Goal: Complete application form: Complete application form

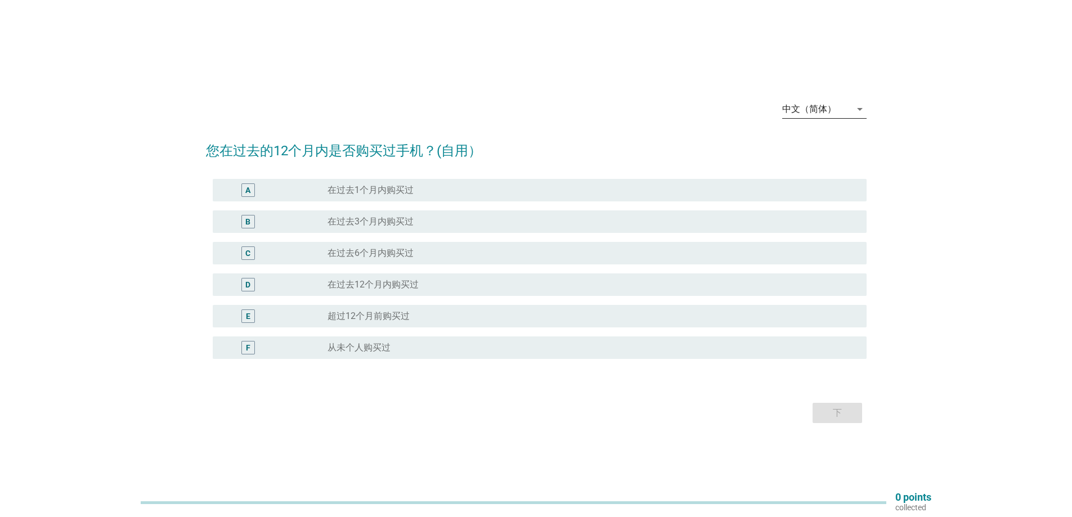
click at [860, 113] on icon "arrow_drop_down" at bounding box center [860, 109] width 14 height 14
click at [821, 145] on div "Bahasa Melayu" at bounding box center [824, 145] width 66 height 14
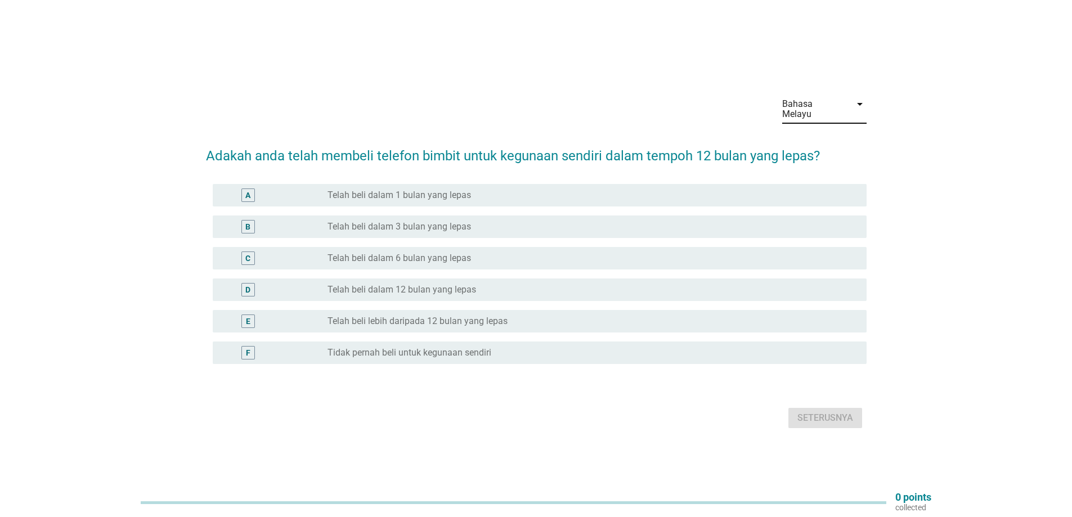
click at [285, 226] on div "B" at bounding box center [275, 227] width 106 height 14
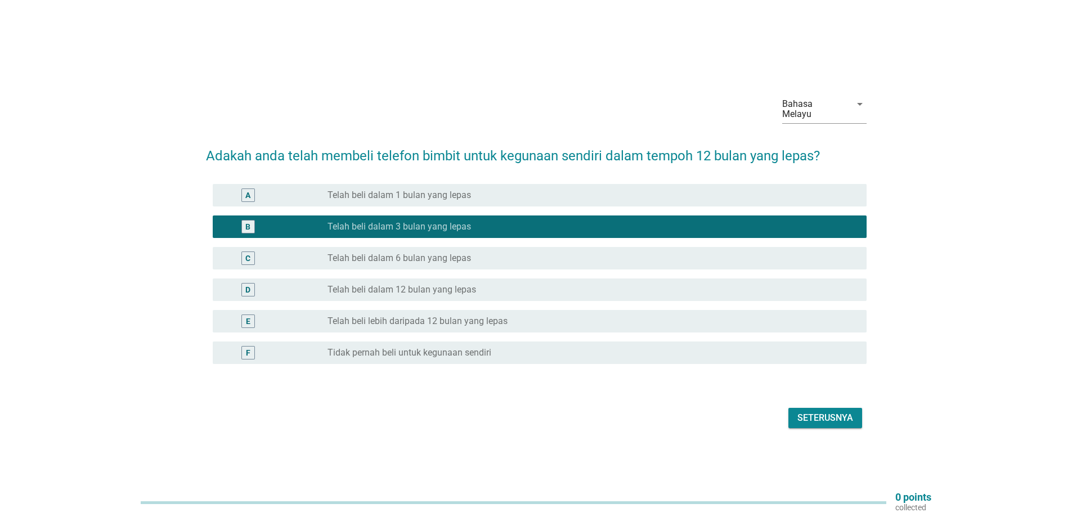
click at [825, 414] on div "Seterusnya" at bounding box center [826, 418] width 56 height 14
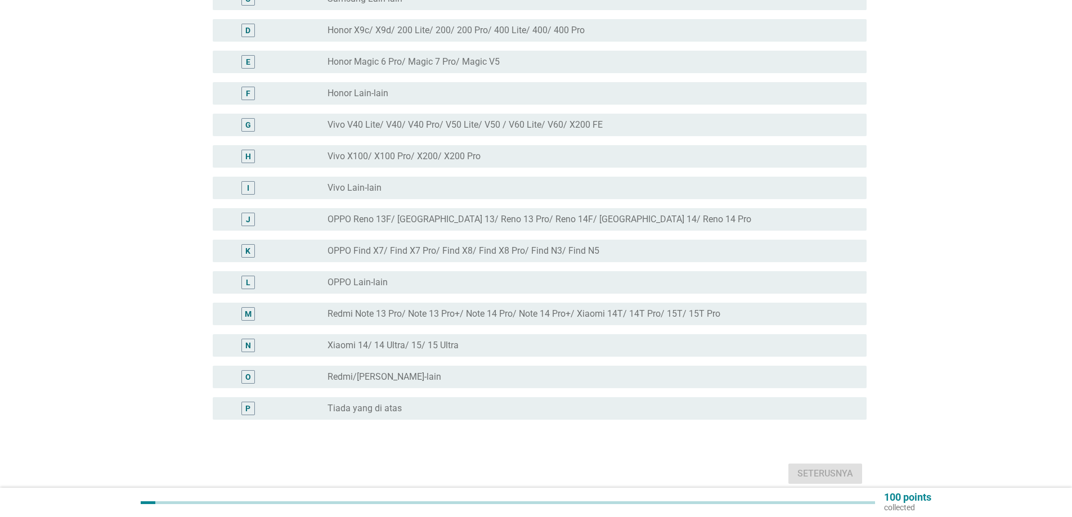
scroll to position [225, 0]
click at [284, 306] on div "M" at bounding box center [275, 313] width 106 height 14
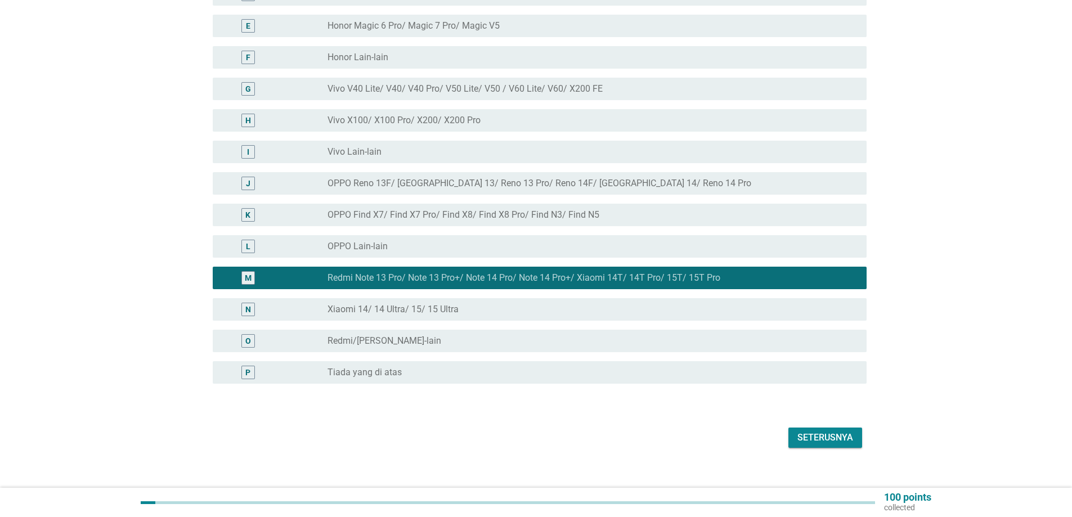
scroll to position [264, 0]
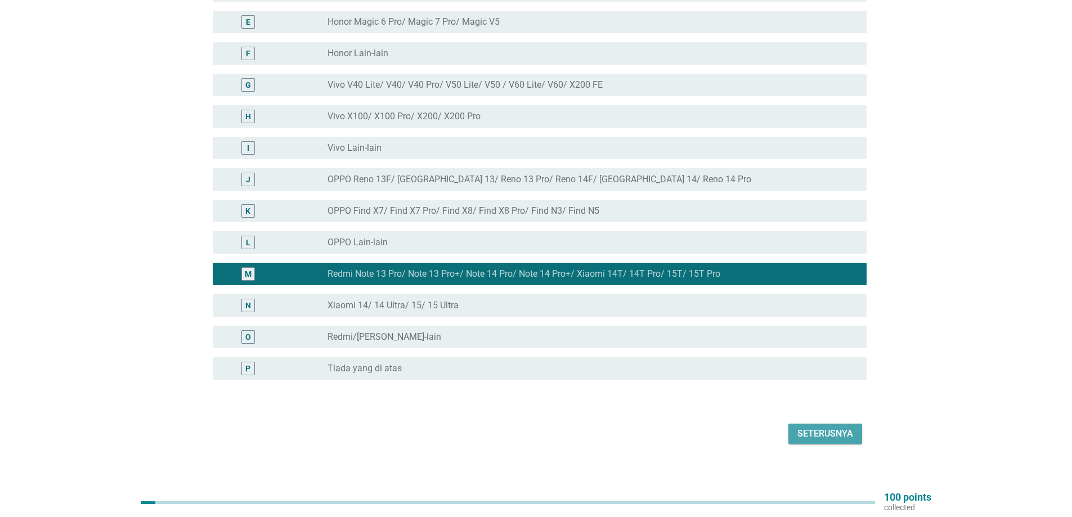
click at [820, 427] on div "Seterusnya" at bounding box center [826, 434] width 56 height 14
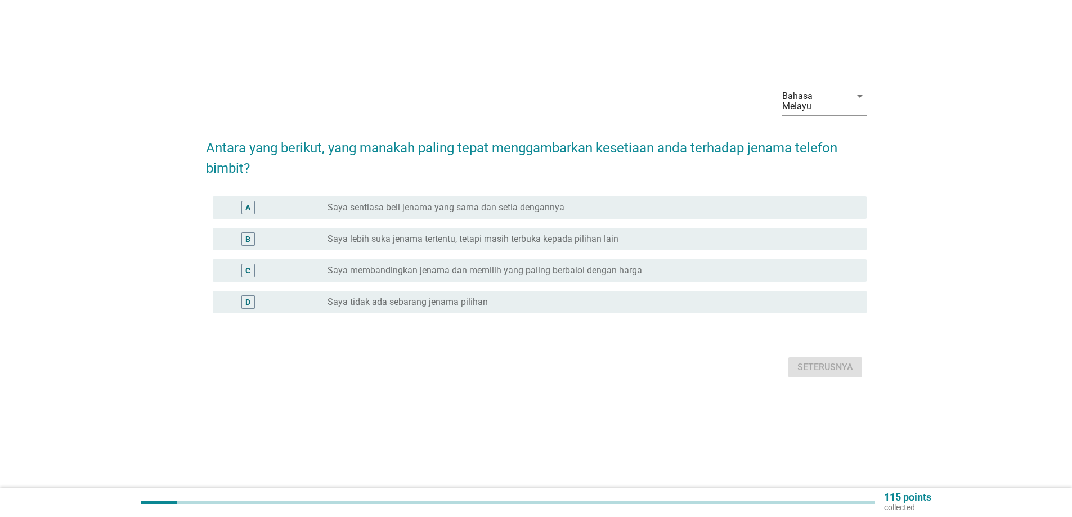
scroll to position [0, 0]
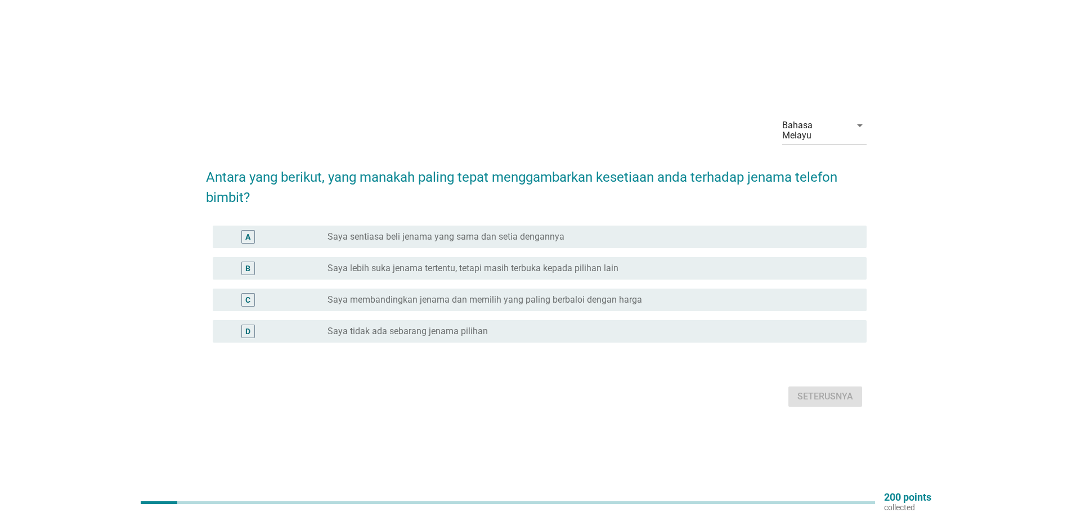
click at [307, 263] on div "B" at bounding box center [275, 269] width 106 height 14
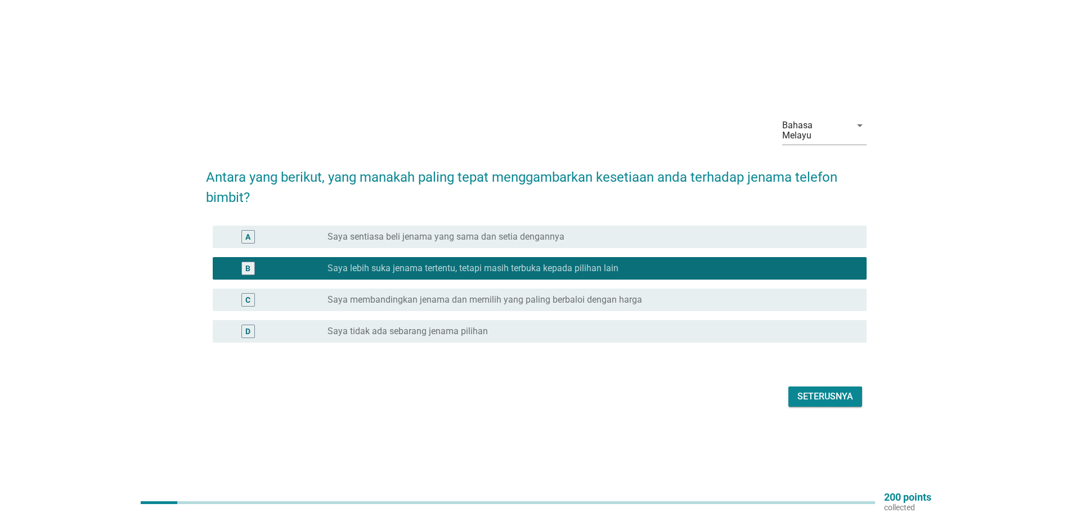
click at [293, 294] on div "C" at bounding box center [275, 300] width 106 height 14
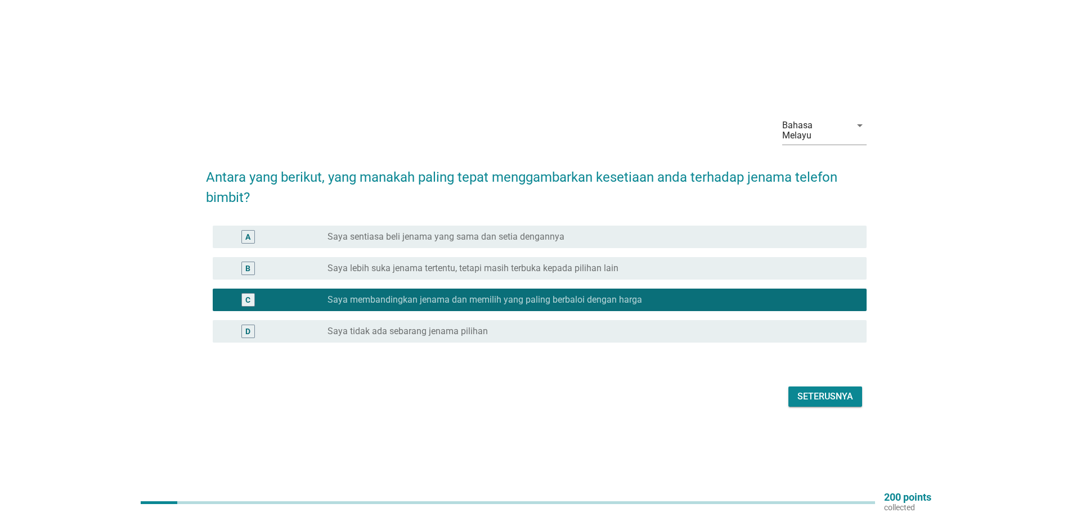
click at [303, 267] on div "B" at bounding box center [275, 269] width 106 height 14
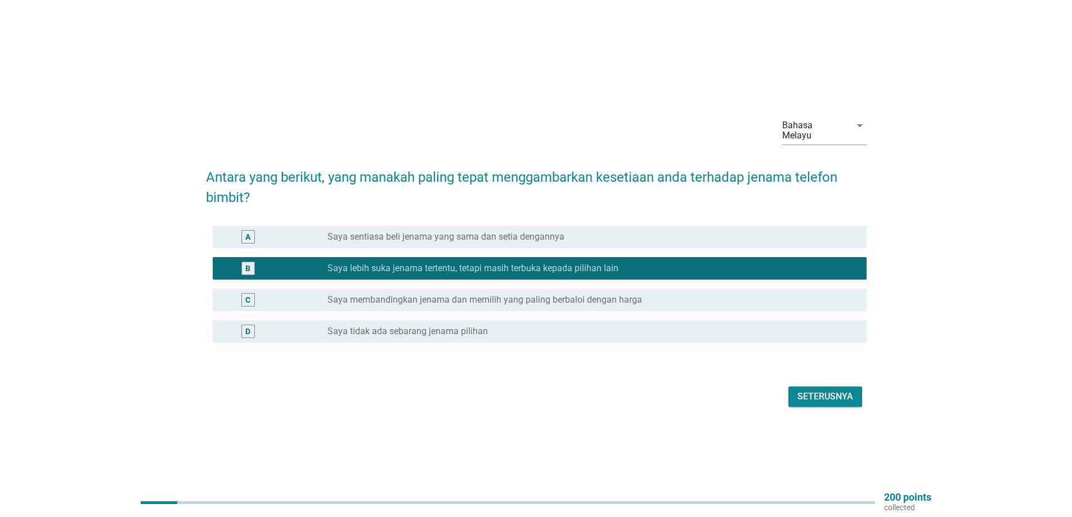
click at [821, 391] on div "Seterusnya" at bounding box center [826, 397] width 56 height 14
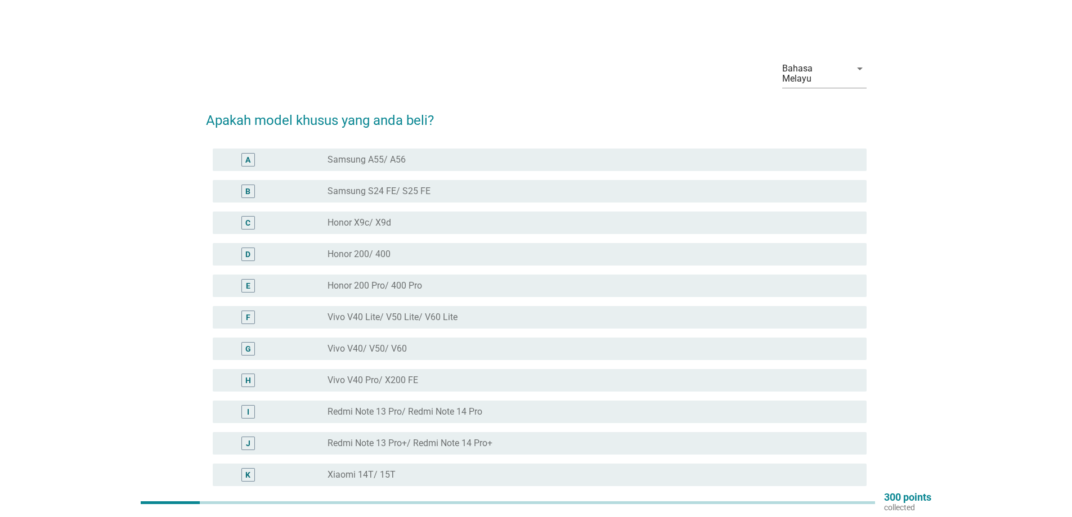
click at [294, 405] on div "I" at bounding box center [275, 412] width 106 height 14
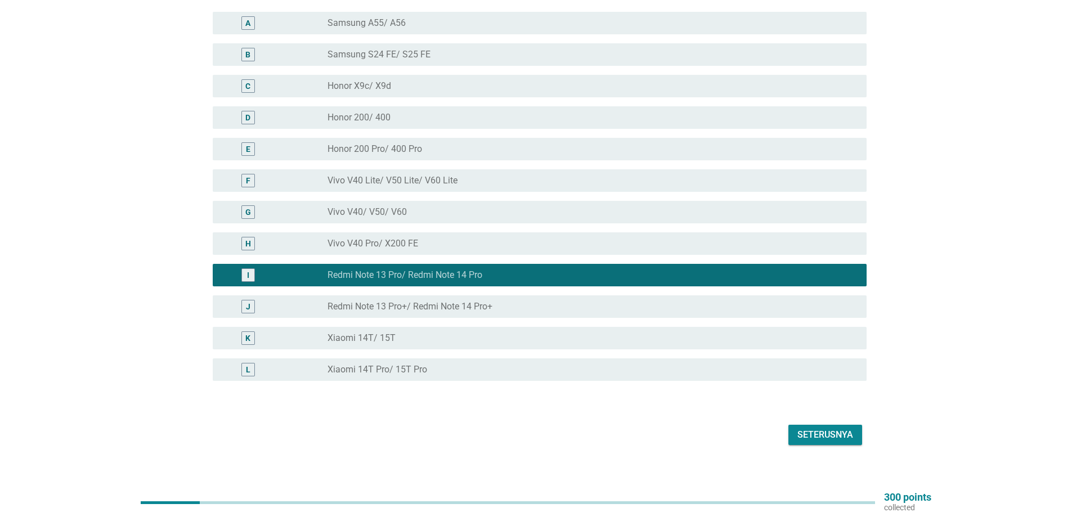
scroll to position [138, 0]
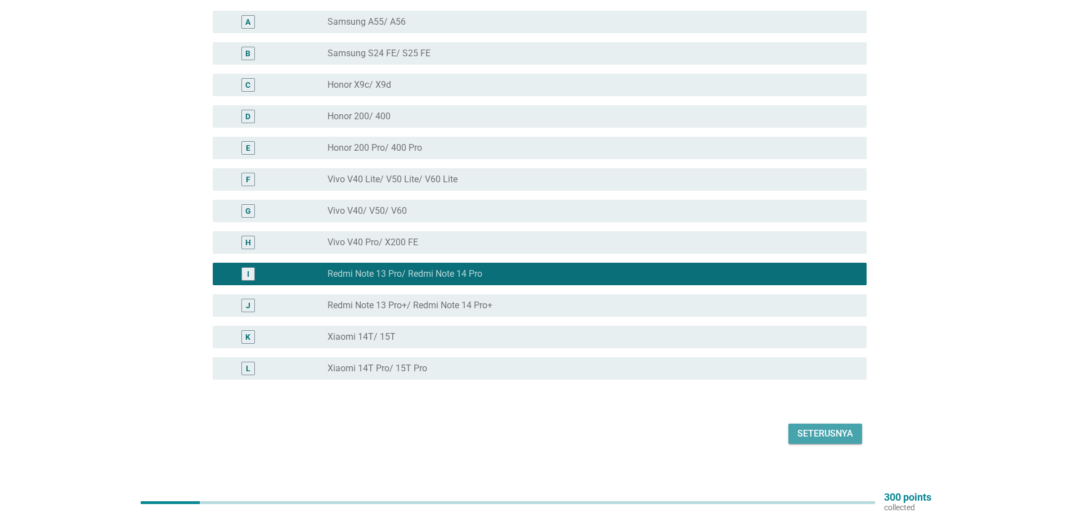
click at [811, 427] on div "Seterusnya" at bounding box center [826, 434] width 56 height 14
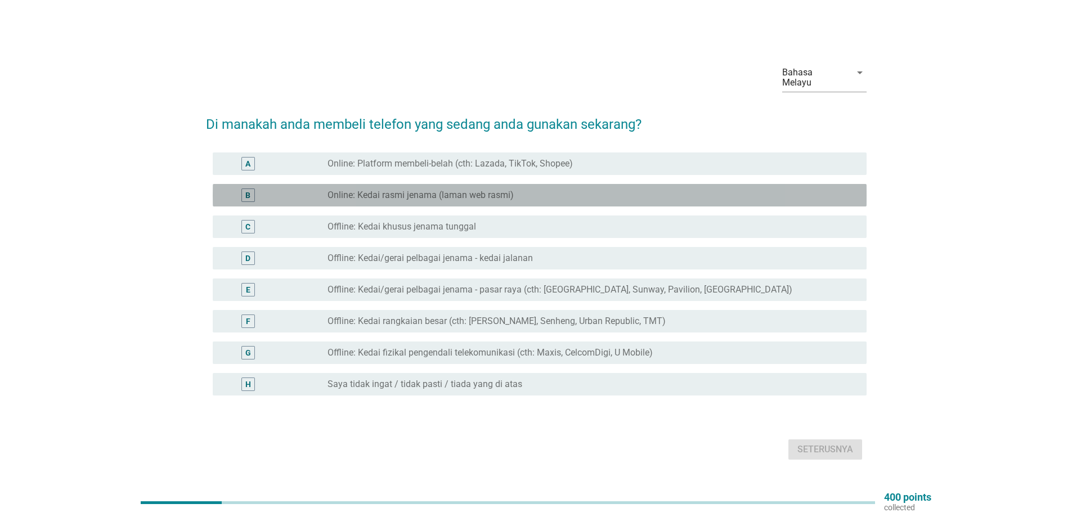
click at [302, 192] on div "B" at bounding box center [275, 196] width 106 height 14
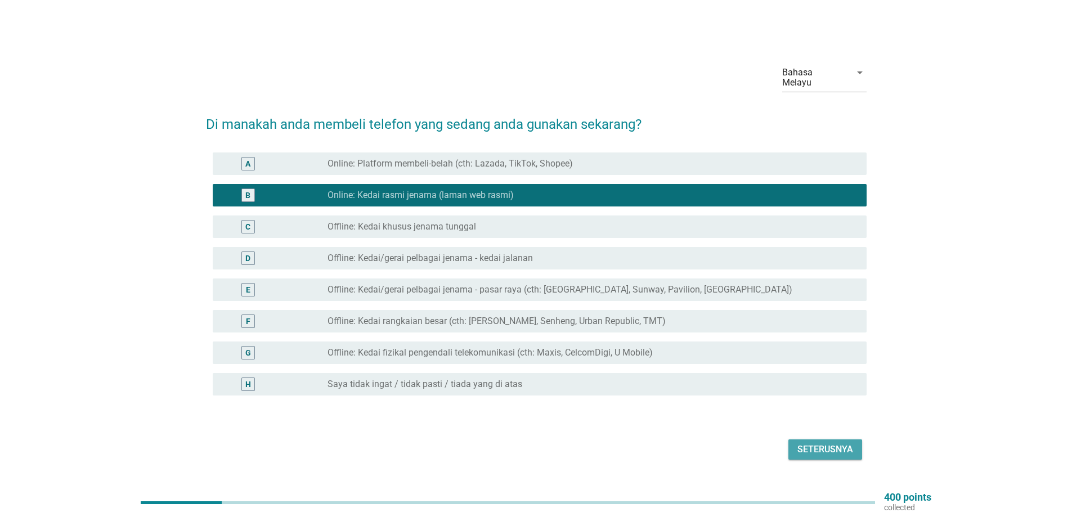
click at [824, 446] on div "Seterusnya" at bounding box center [826, 450] width 56 height 14
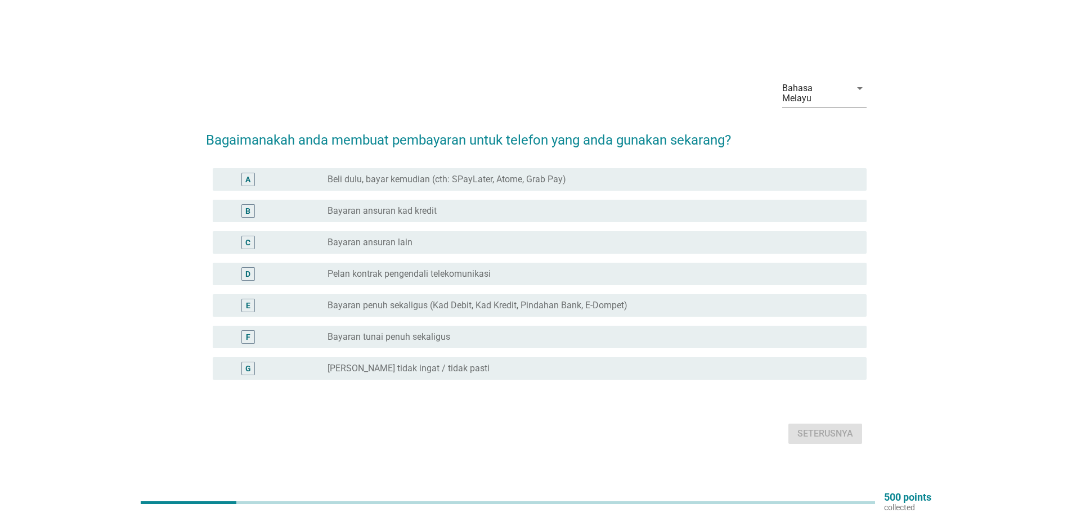
click at [284, 267] on div "D" at bounding box center [275, 274] width 106 height 14
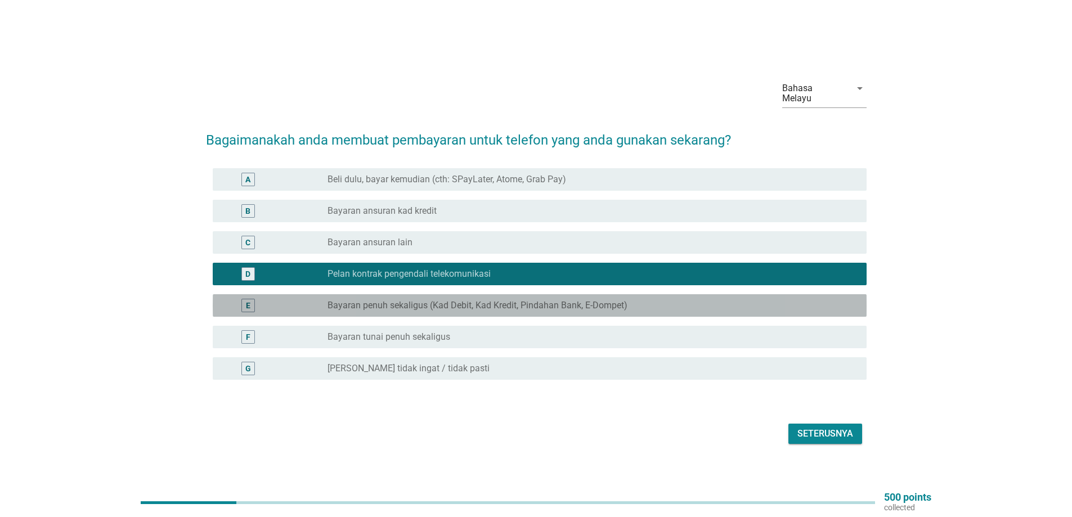
click at [280, 299] on div "E" at bounding box center [275, 306] width 106 height 14
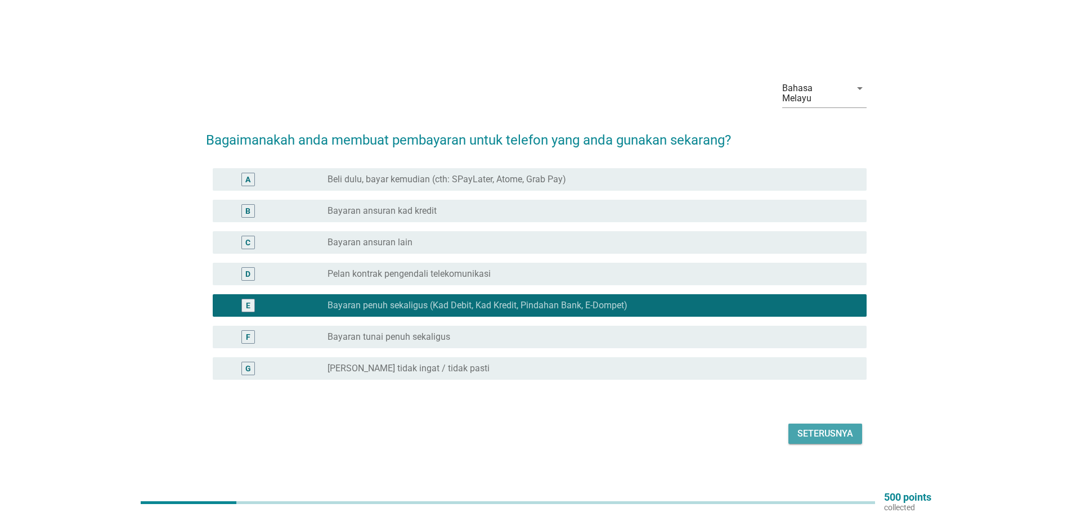
click at [818, 427] on div "Seterusnya" at bounding box center [826, 434] width 56 height 14
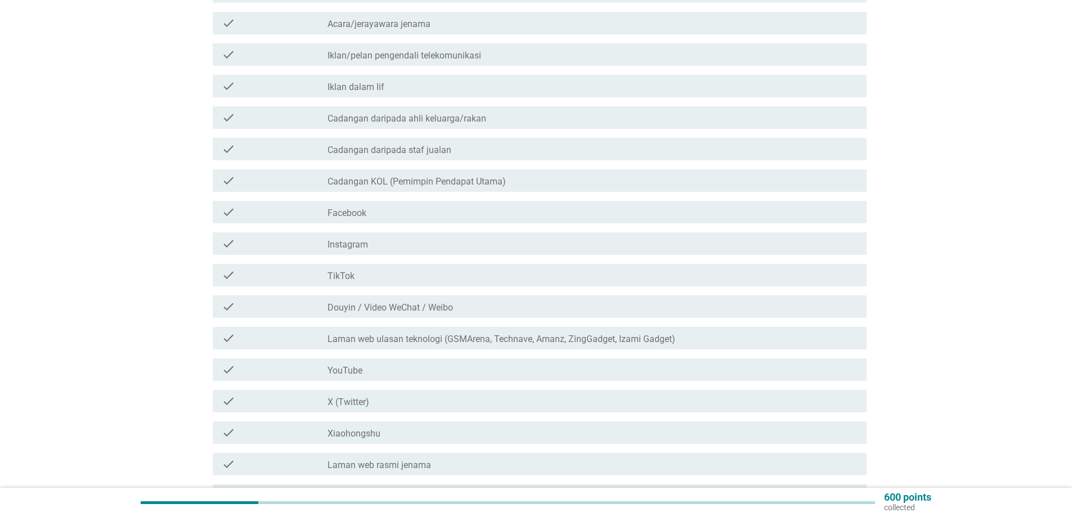
scroll to position [450, 0]
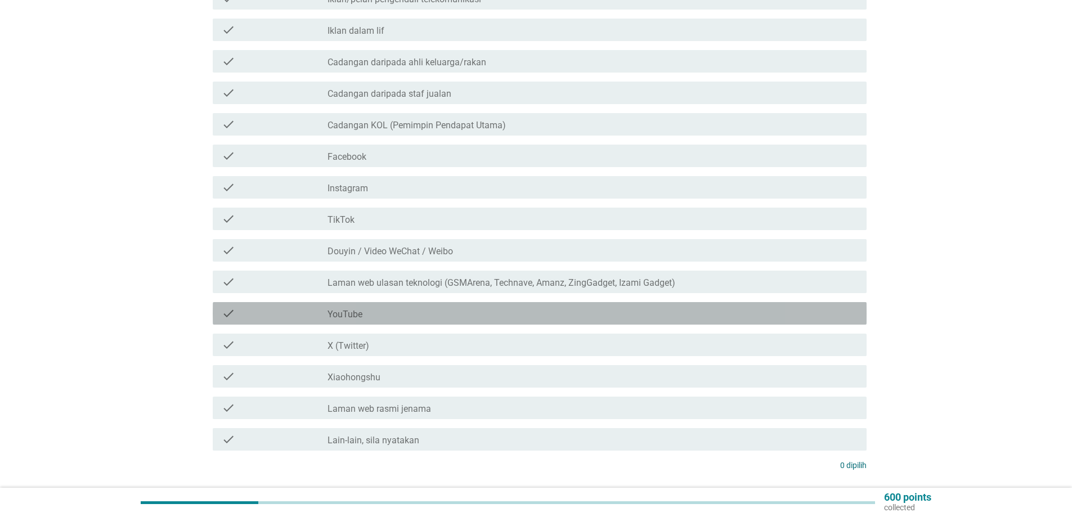
click at [283, 307] on div "check" at bounding box center [275, 314] width 106 height 14
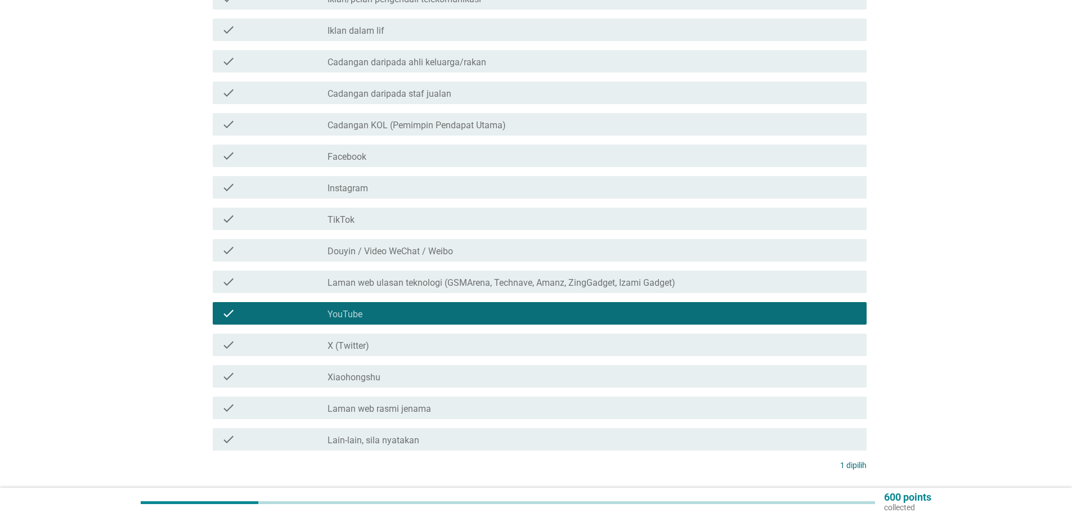
click at [286, 401] on div "check" at bounding box center [275, 408] width 106 height 14
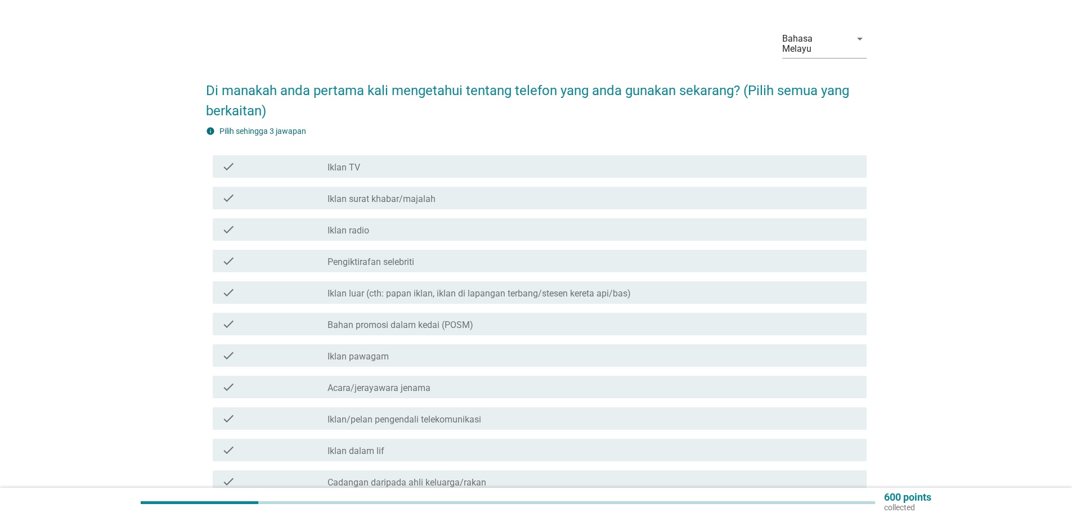
scroll to position [0, 0]
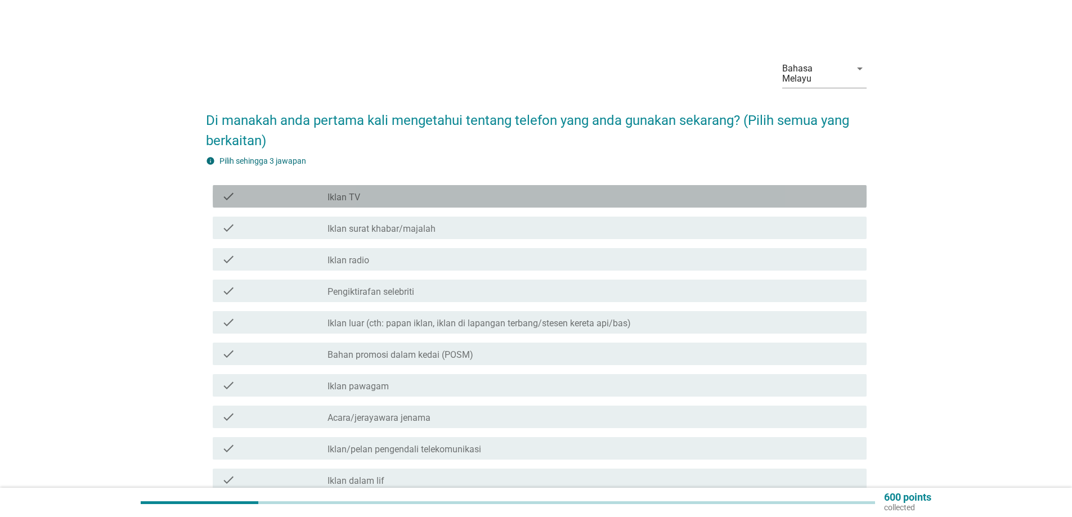
click at [287, 192] on div "check" at bounding box center [275, 197] width 106 height 14
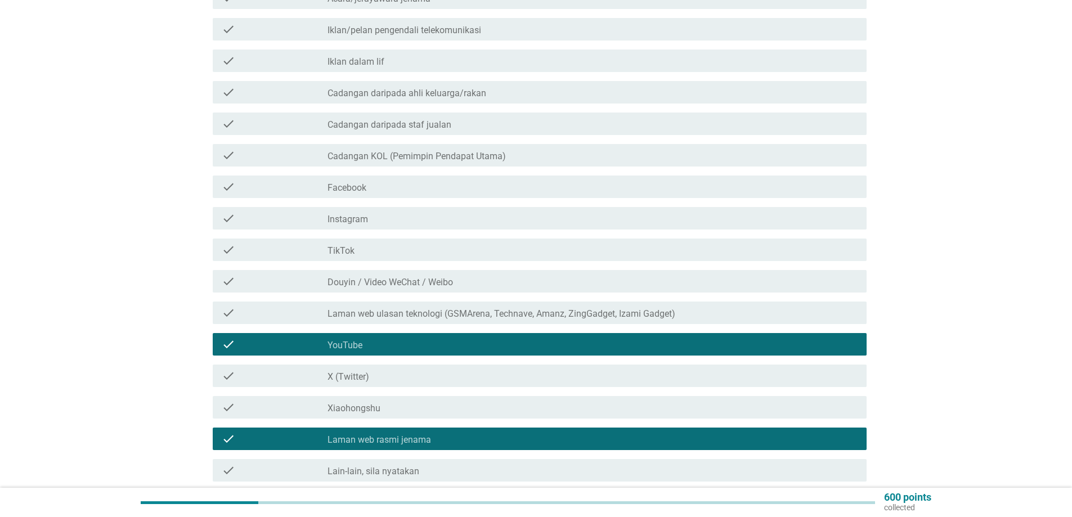
scroll to position [524, 0]
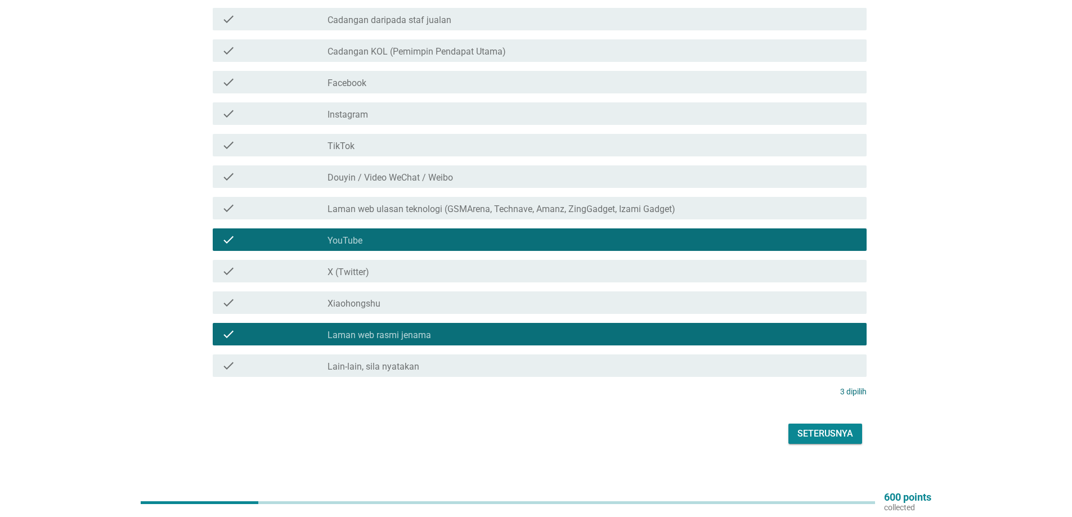
click at [823, 427] on div "Seterusnya" at bounding box center [826, 434] width 56 height 14
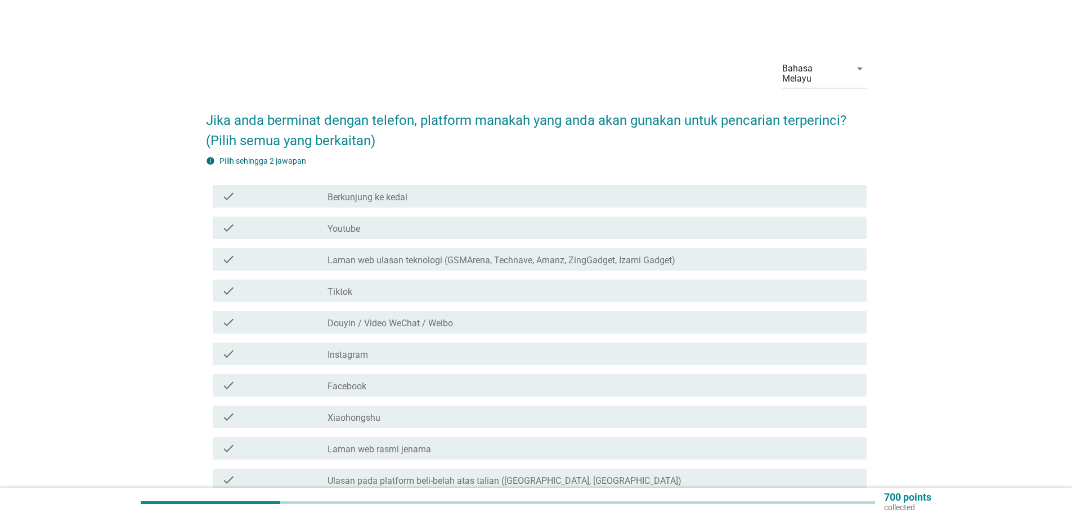
click at [289, 222] on div "check" at bounding box center [275, 228] width 106 height 14
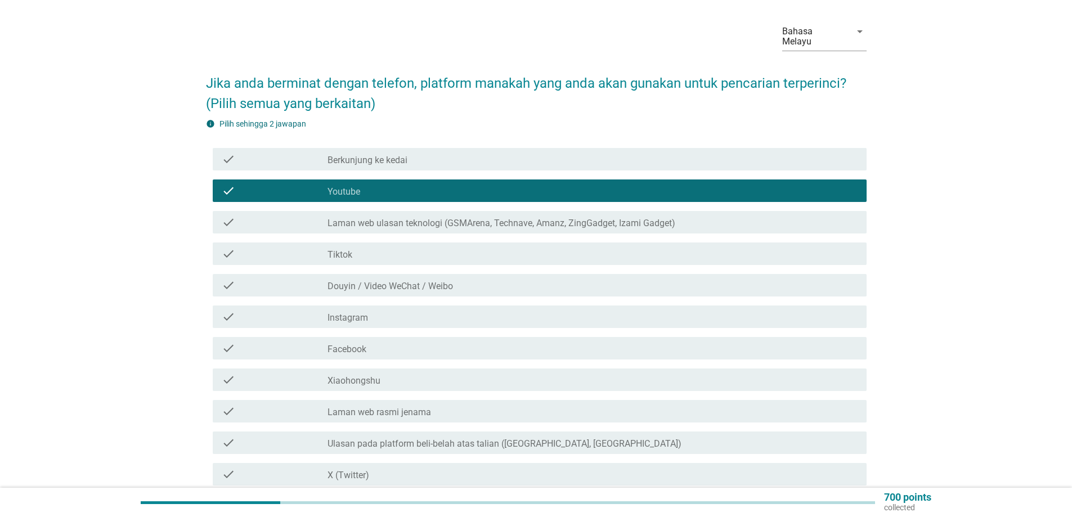
scroll to position [56, 0]
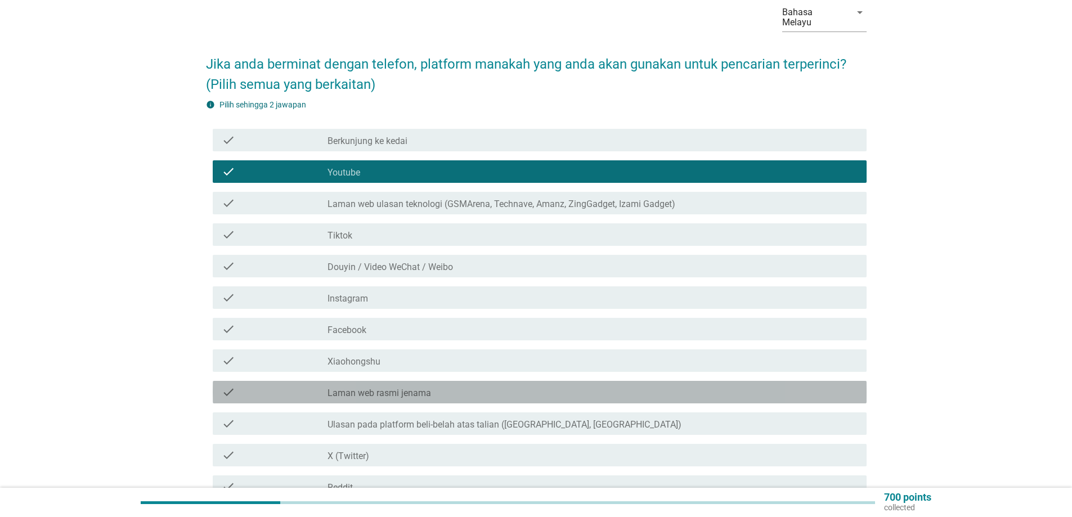
click at [268, 388] on div "check" at bounding box center [275, 393] width 106 height 14
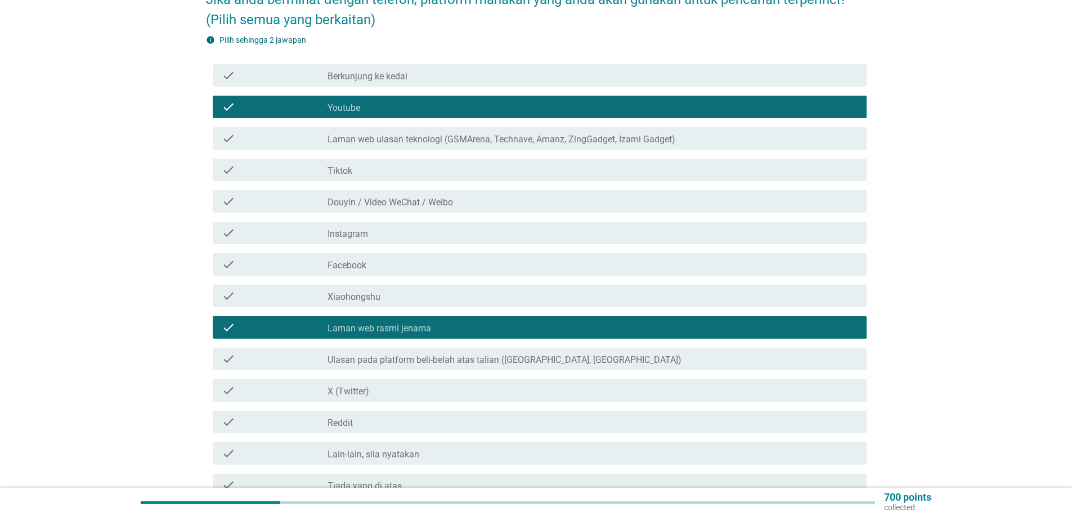
scroll to position [225, 0]
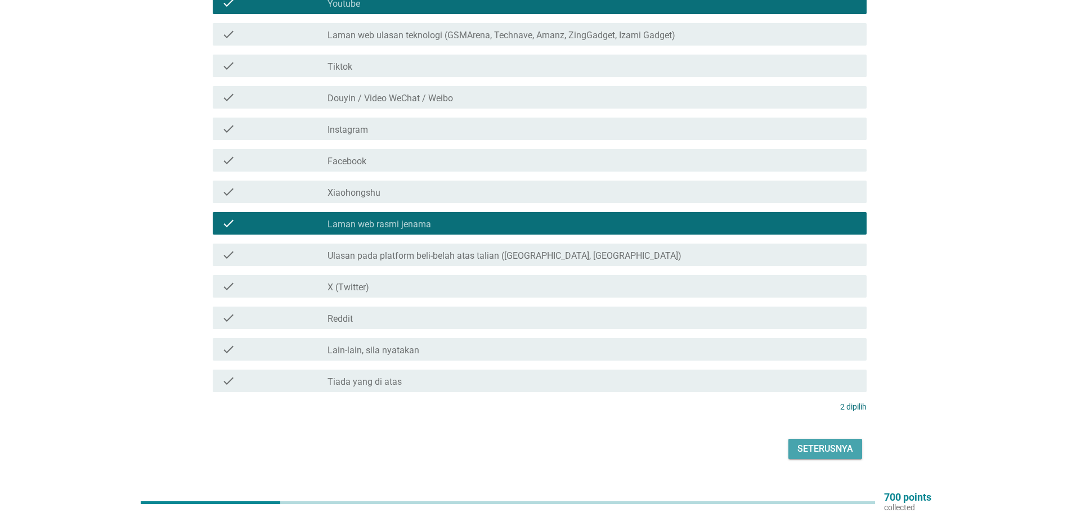
click at [829, 442] on div "Seterusnya" at bounding box center [826, 449] width 56 height 14
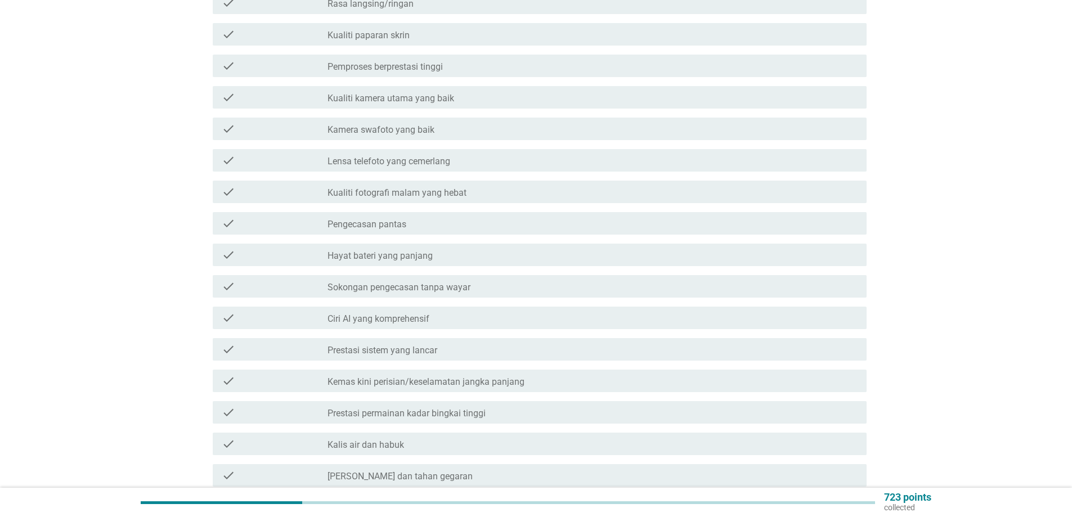
scroll to position [0, 0]
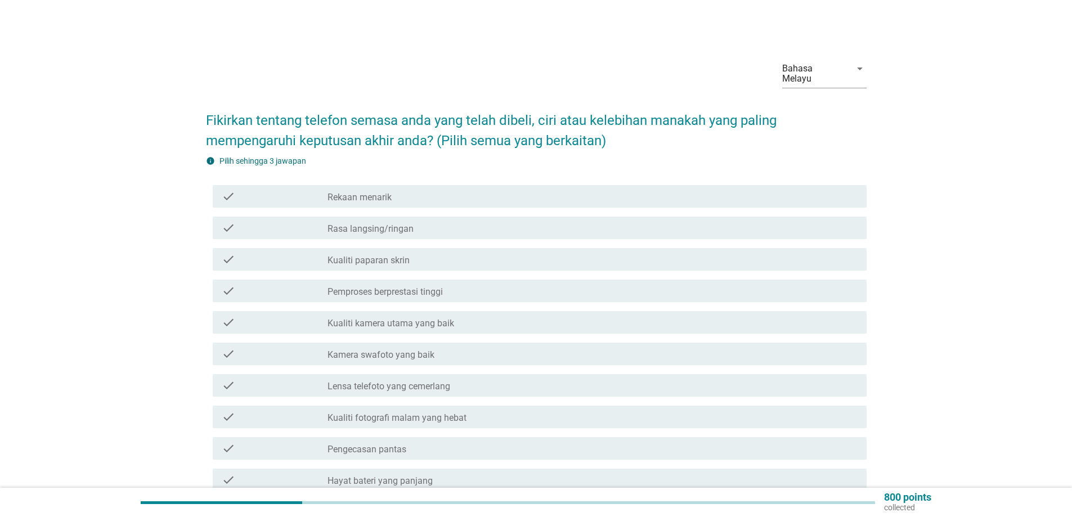
click at [272, 253] on div "check" at bounding box center [275, 260] width 106 height 14
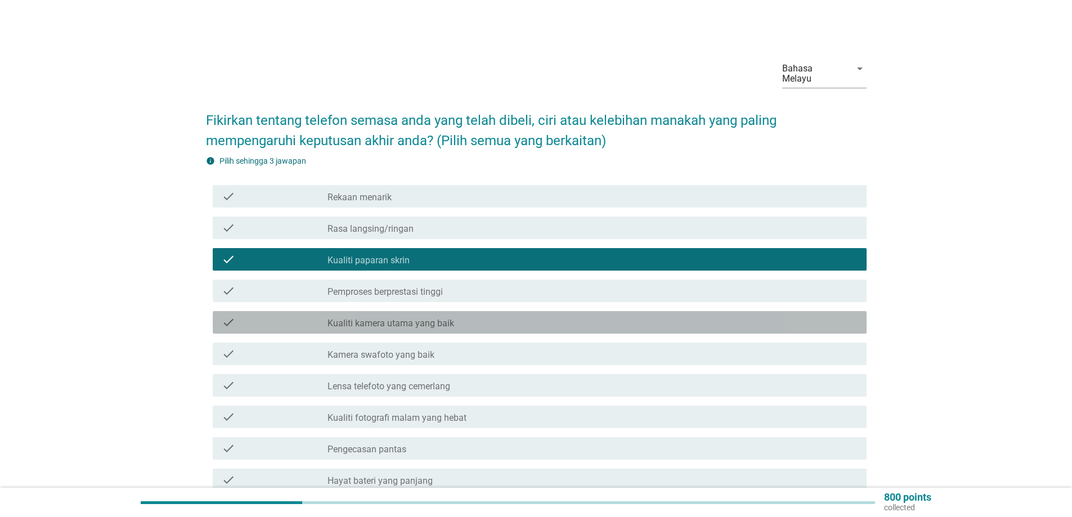
click at [286, 316] on div "check" at bounding box center [275, 323] width 106 height 14
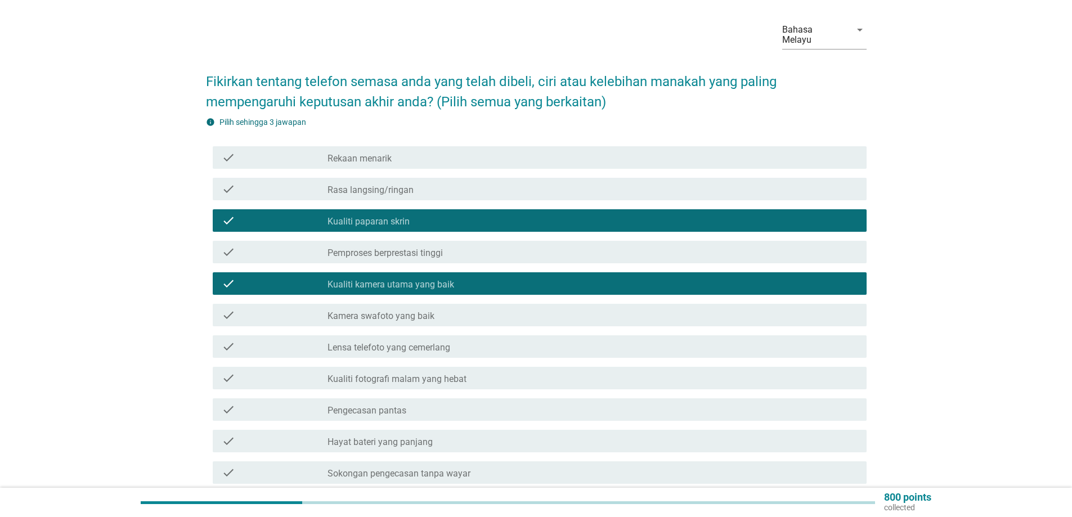
scroll to position [56, 0]
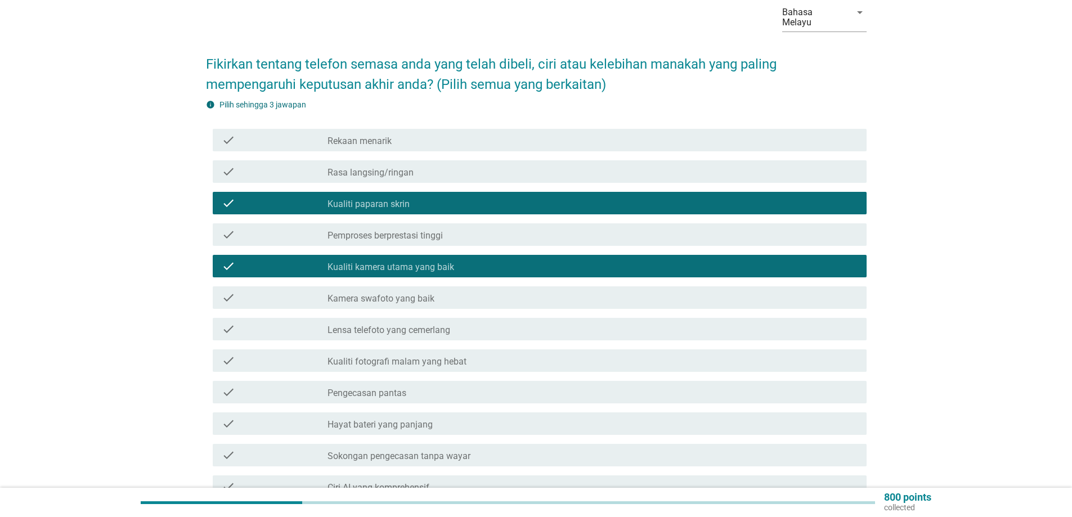
click at [274, 387] on div "check" at bounding box center [275, 393] width 106 height 14
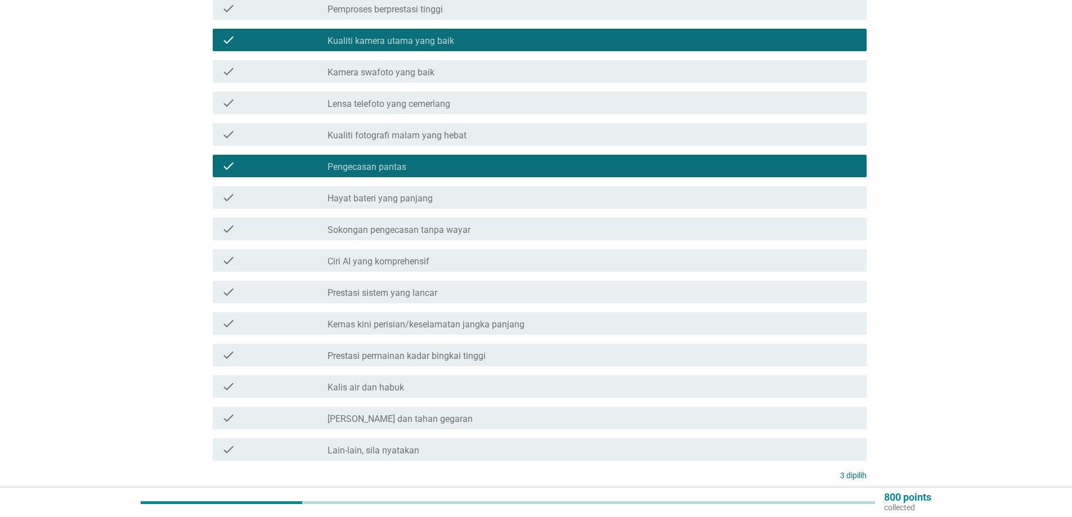
scroll to position [366, 0]
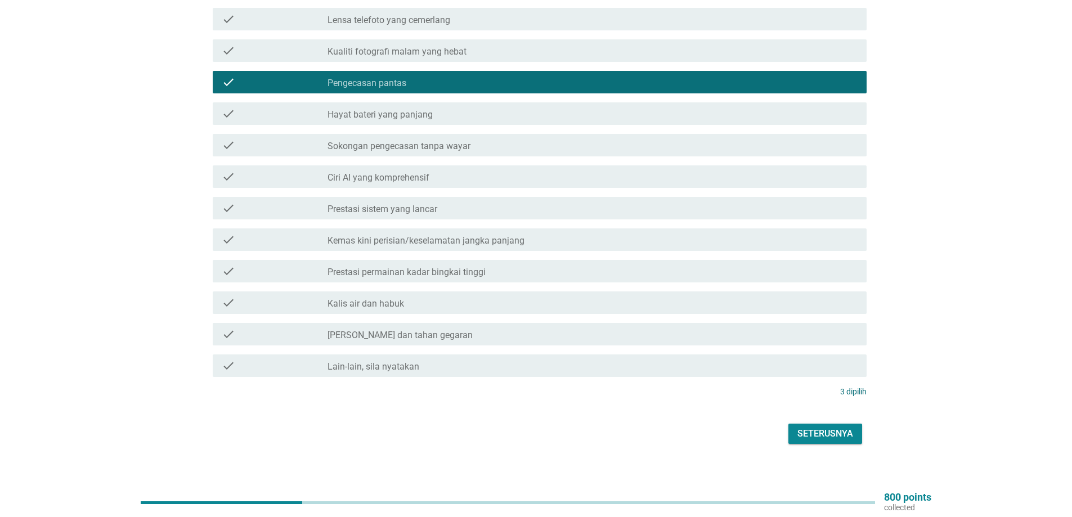
click at [815, 427] on div "Seterusnya" at bounding box center [826, 434] width 56 height 14
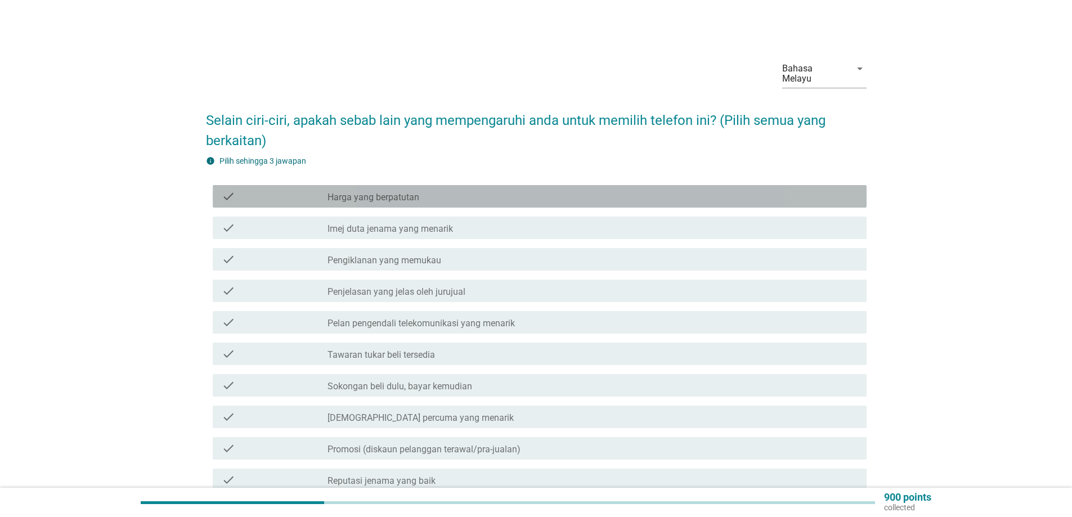
click at [279, 190] on div "check" at bounding box center [275, 197] width 106 height 14
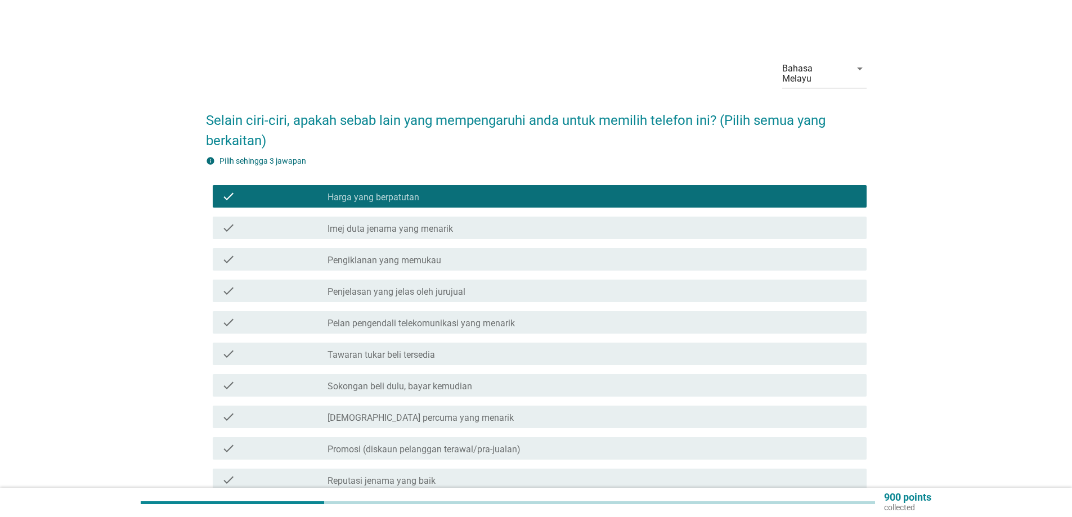
click at [305, 348] on div "check" at bounding box center [275, 354] width 106 height 14
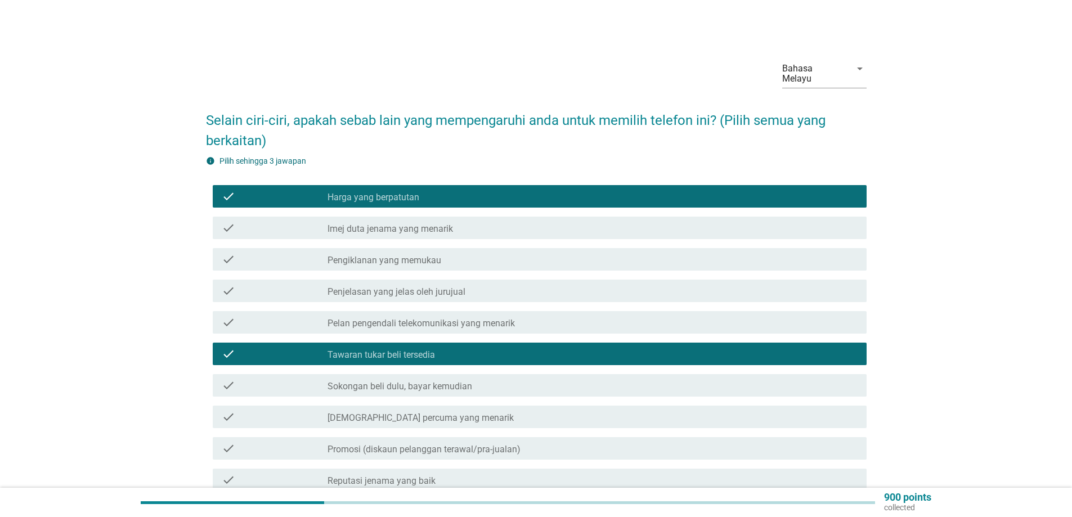
scroll to position [56, 0]
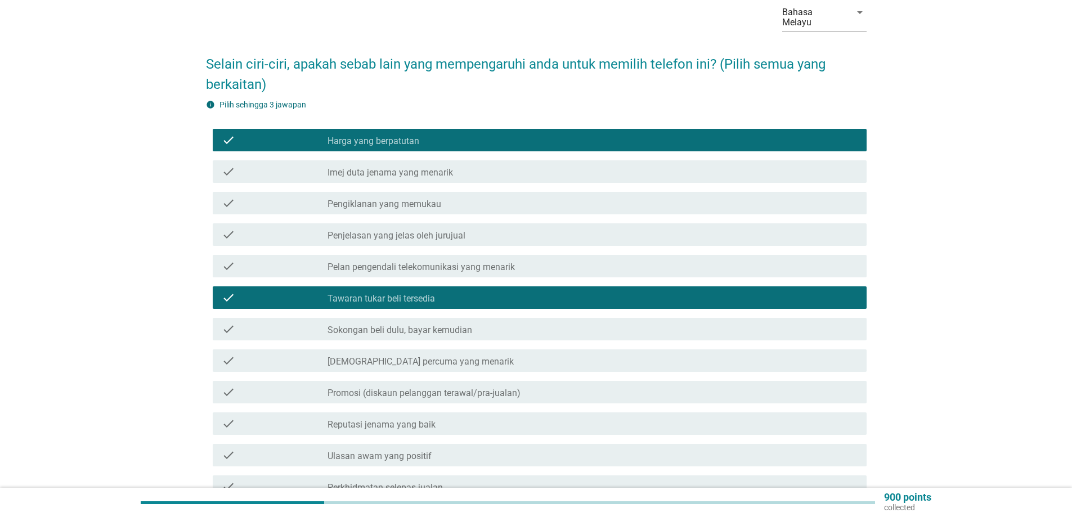
click at [285, 417] on div "check" at bounding box center [275, 424] width 106 height 14
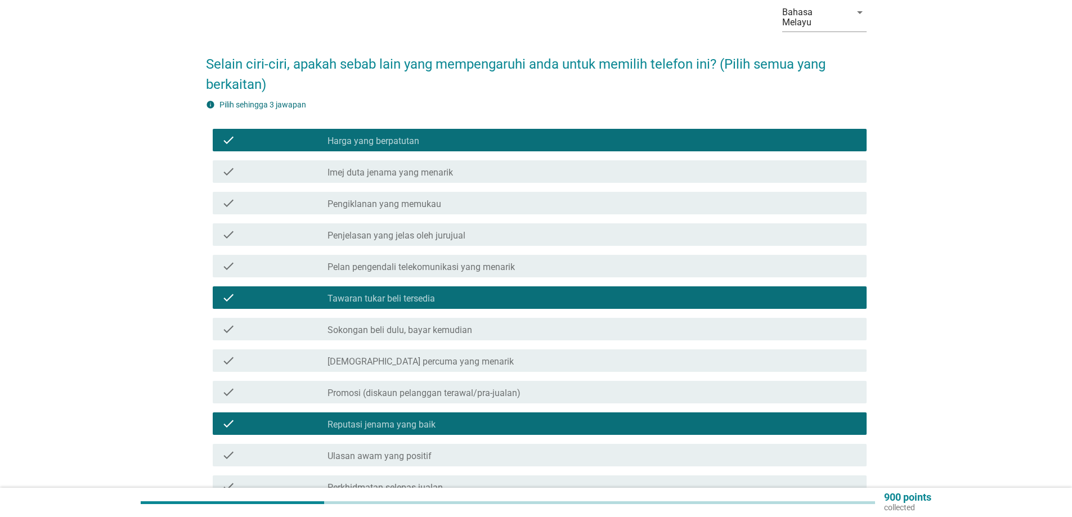
scroll to position [113, 0]
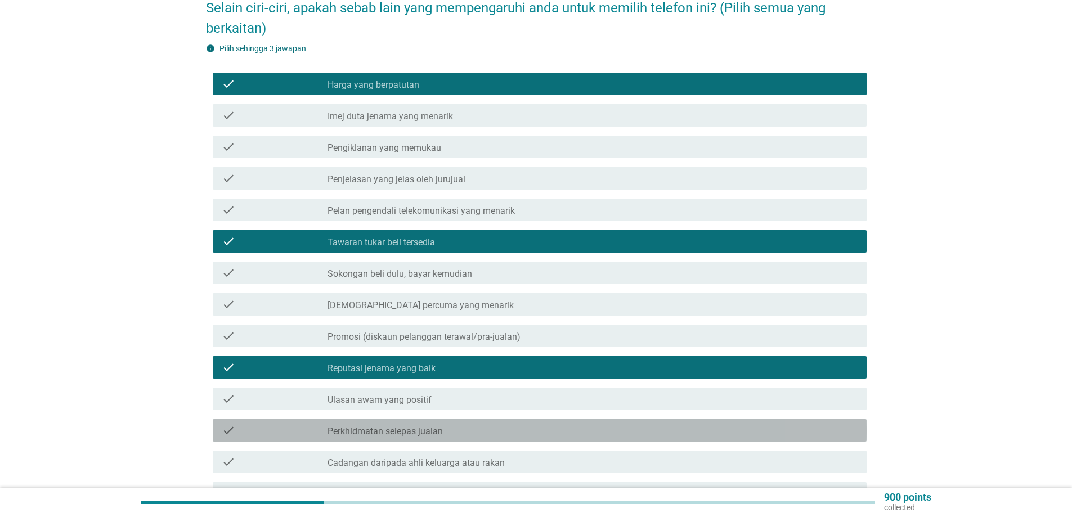
click at [291, 426] on div "check" at bounding box center [275, 431] width 106 height 14
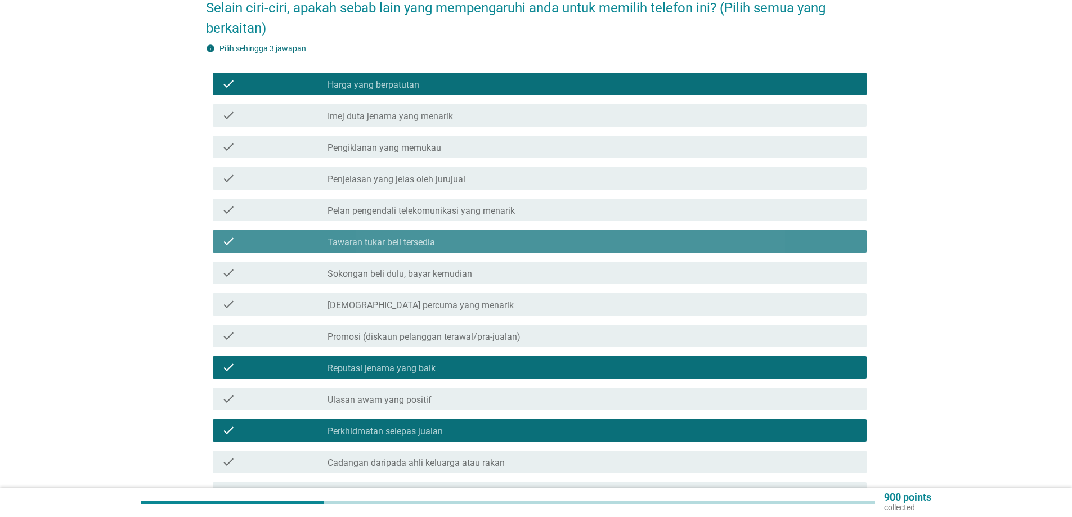
click at [274, 235] on div "check" at bounding box center [275, 242] width 106 height 14
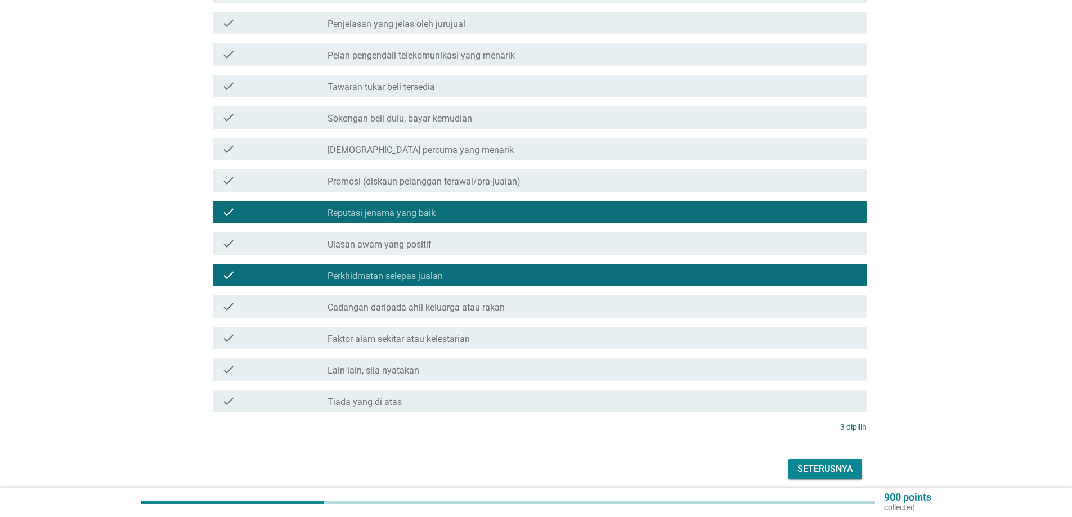
scroll to position [281, 0]
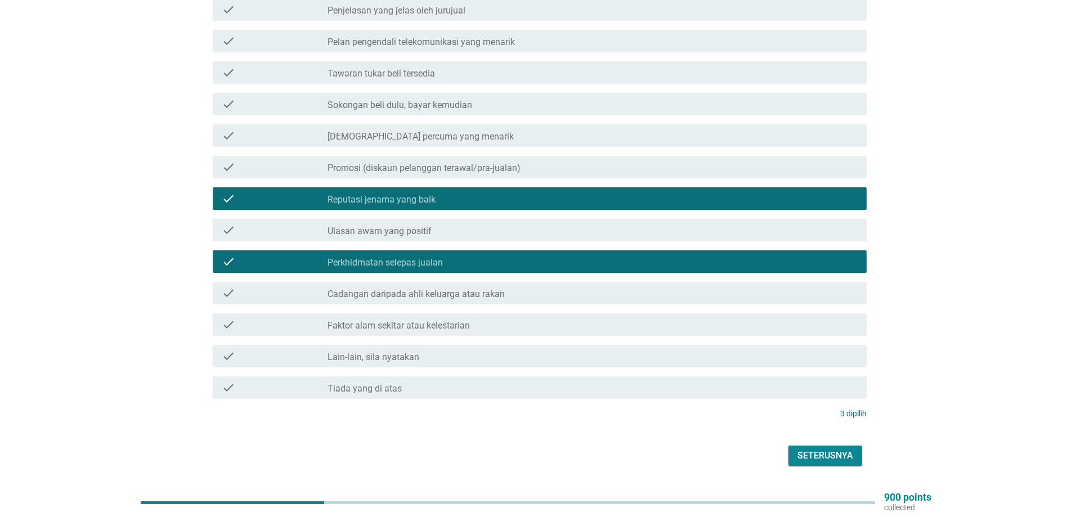
click at [813, 449] on div "Seterusnya" at bounding box center [826, 456] width 56 height 14
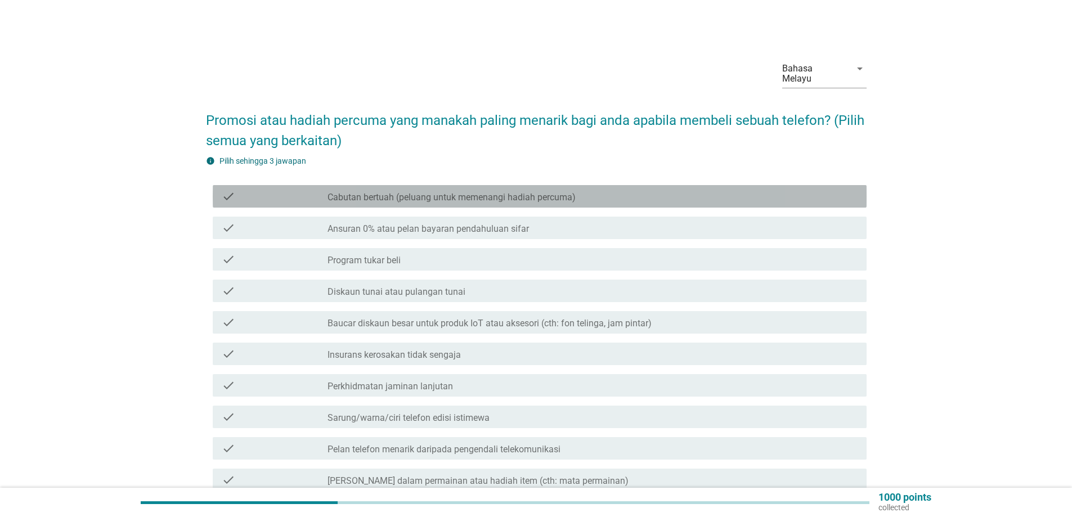
click at [301, 190] on div "check" at bounding box center [275, 197] width 106 height 14
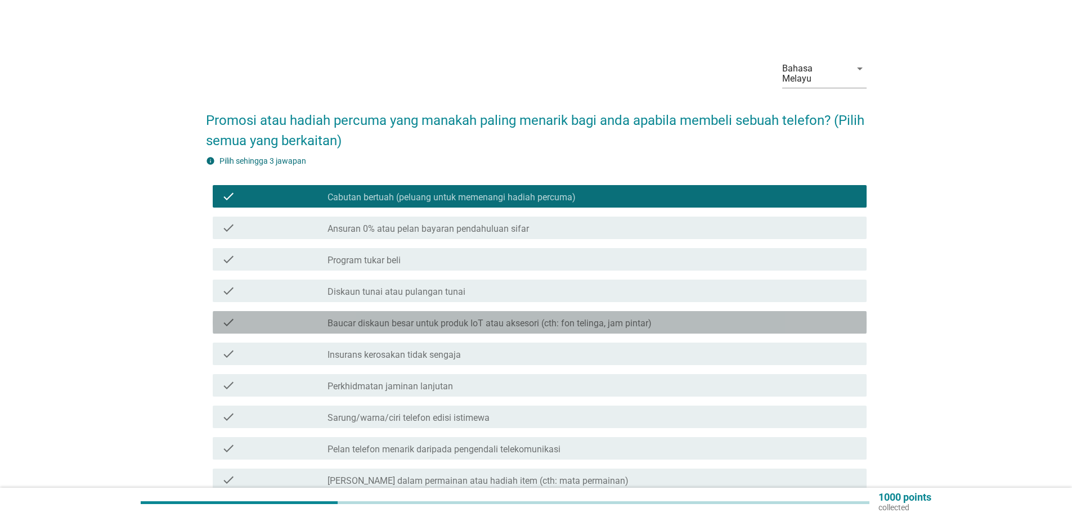
click at [297, 316] on div "check" at bounding box center [275, 323] width 106 height 14
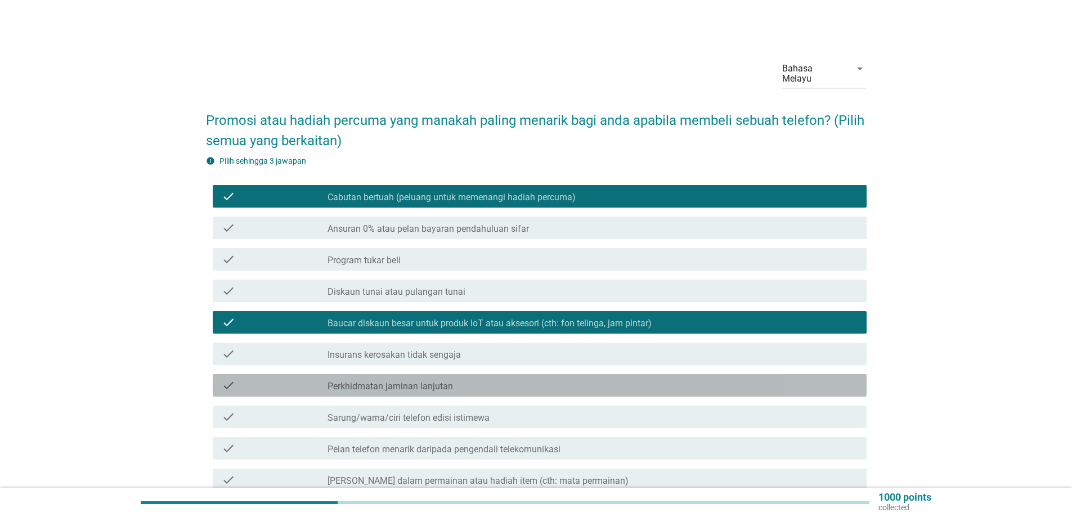
drag, startPoint x: 269, startPoint y: 373, endPoint x: 468, endPoint y: 429, distance: 207.1
click at [269, 379] on div "check" at bounding box center [275, 386] width 106 height 14
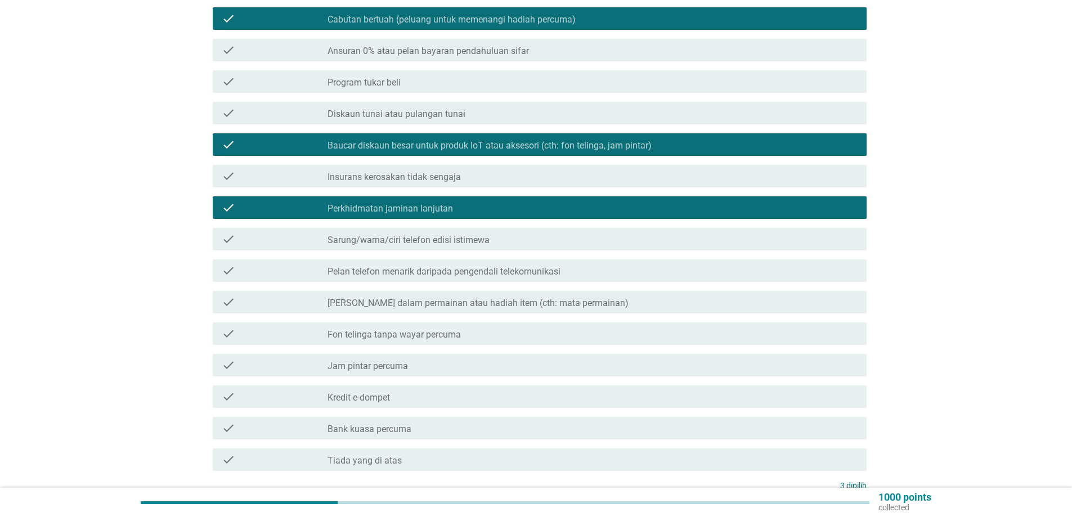
scroll to position [225, 0]
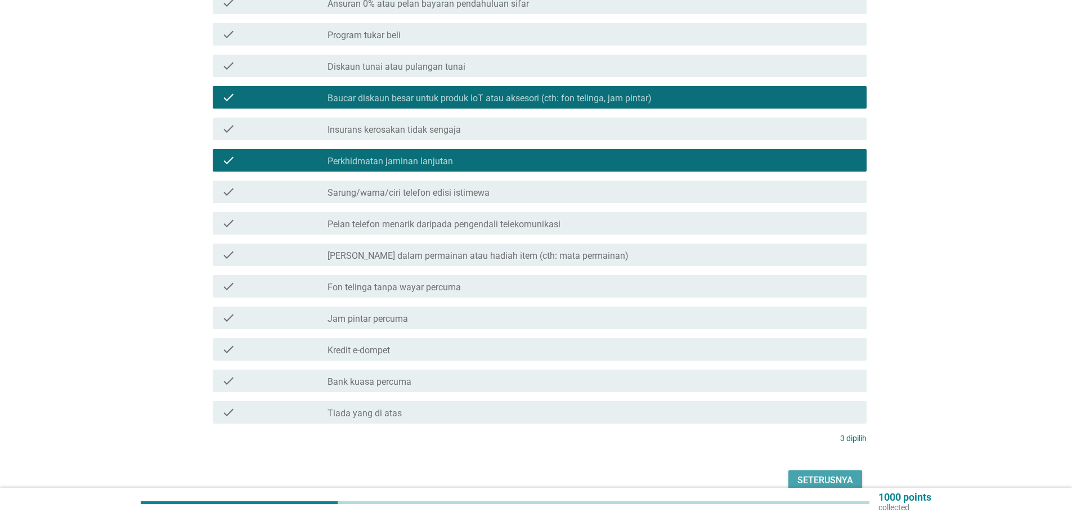
click at [817, 474] on div "Seterusnya" at bounding box center [826, 481] width 56 height 14
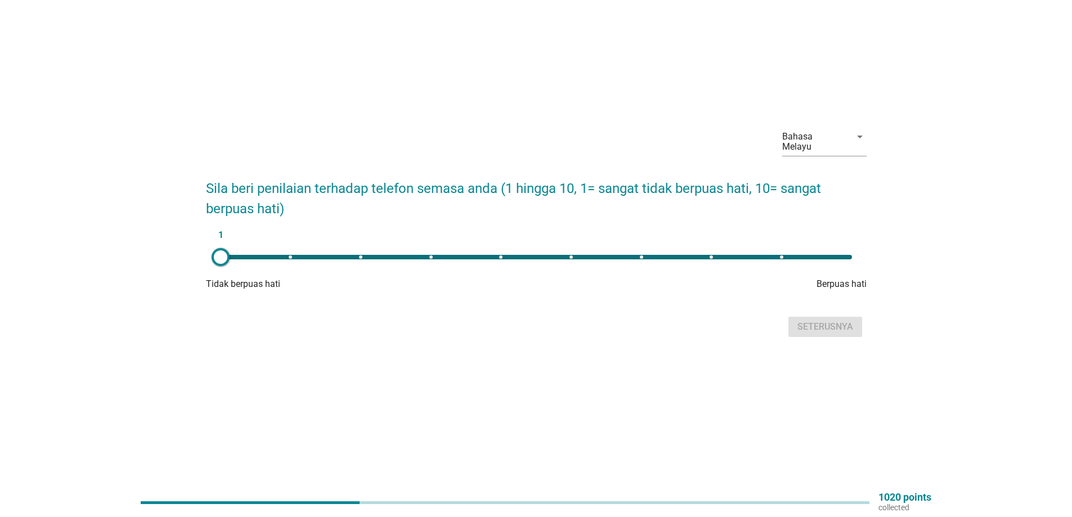
scroll to position [0, 0]
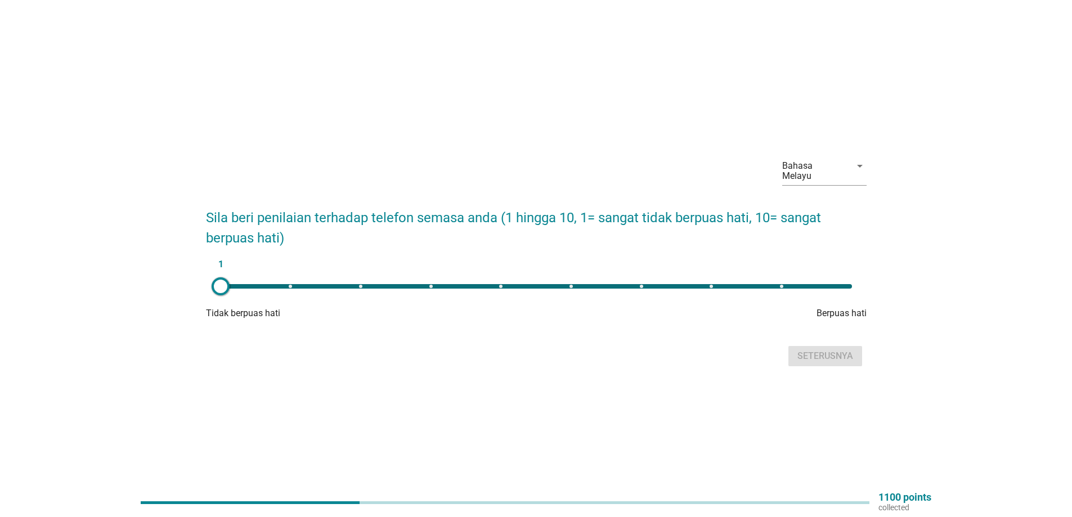
click at [687, 284] on div "1" at bounding box center [537, 286] width 650 height 23
click at [778, 284] on div "8" at bounding box center [537, 286] width 632 height 5
type input "9"
click at [815, 350] on div "Seterusnya" at bounding box center [826, 357] width 56 height 14
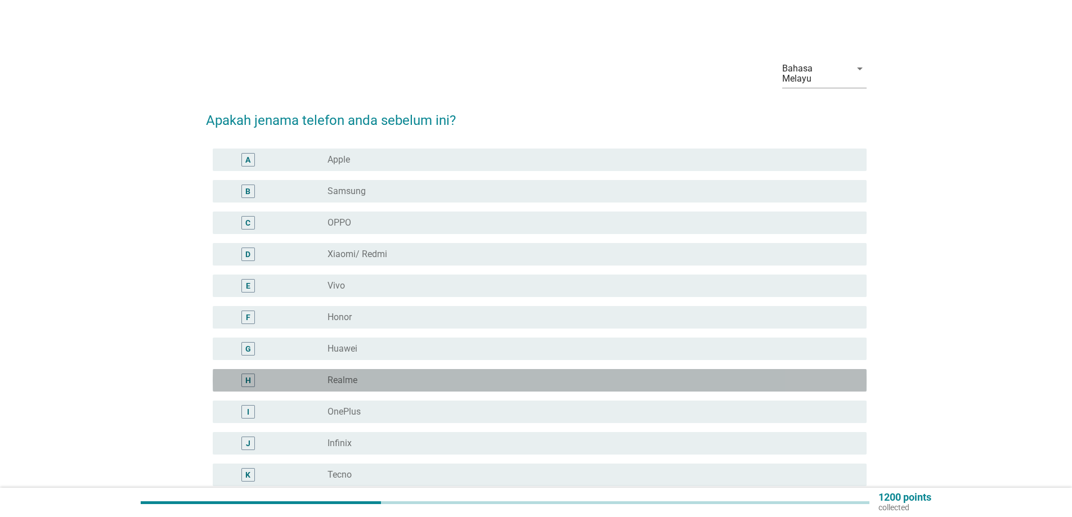
click at [266, 375] on div "H" at bounding box center [248, 381] width 53 height 14
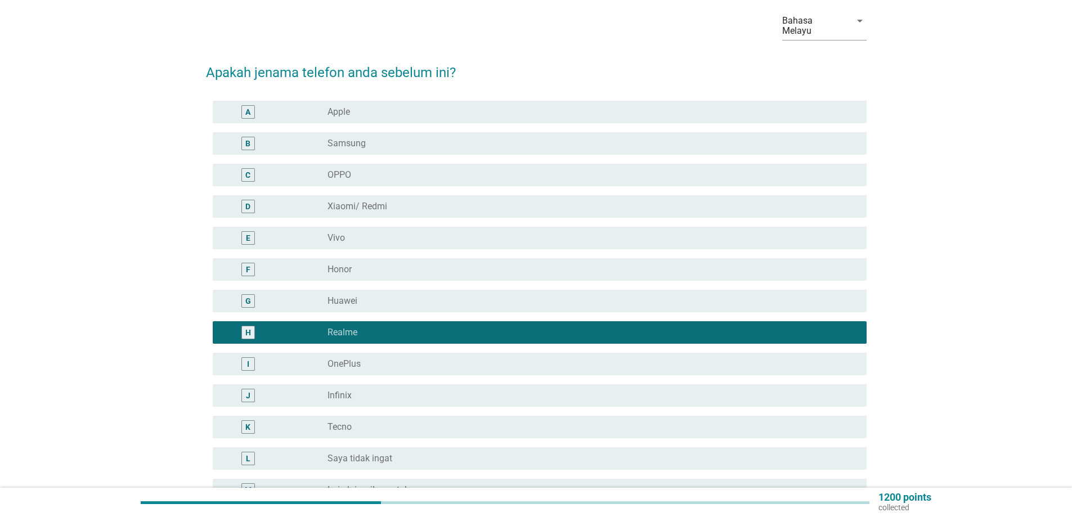
scroll to position [113, 0]
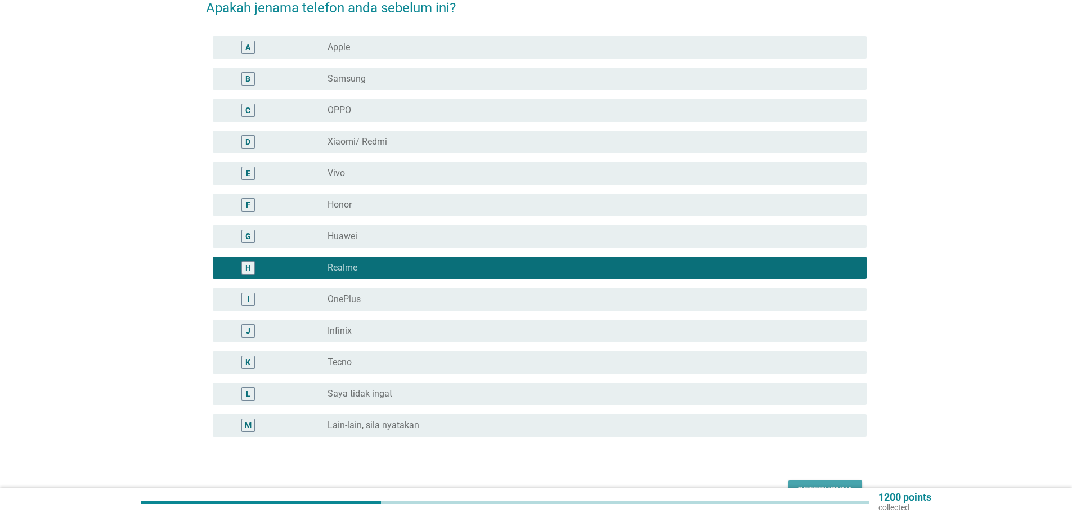
click at [820, 484] on div "Seterusnya" at bounding box center [826, 491] width 56 height 14
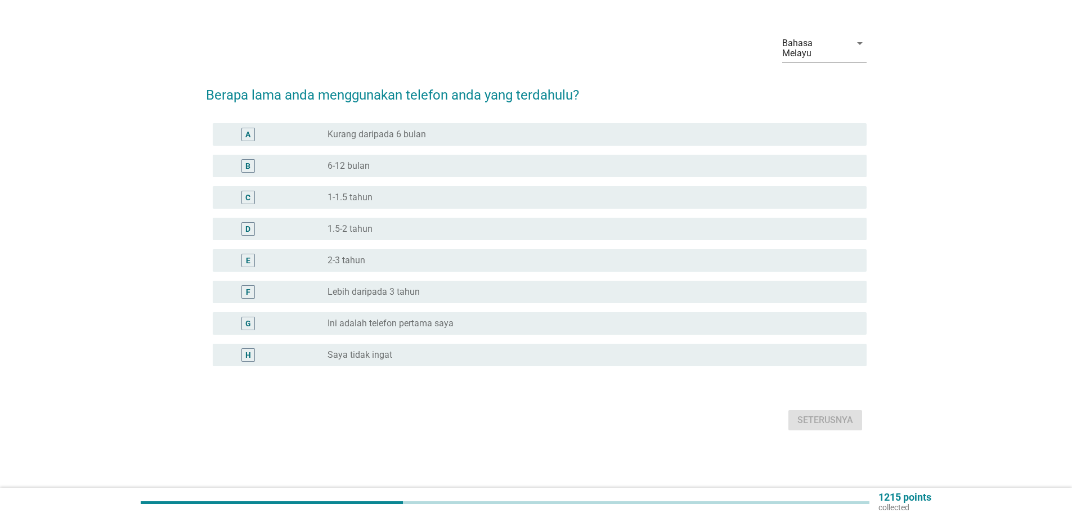
scroll to position [0, 0]
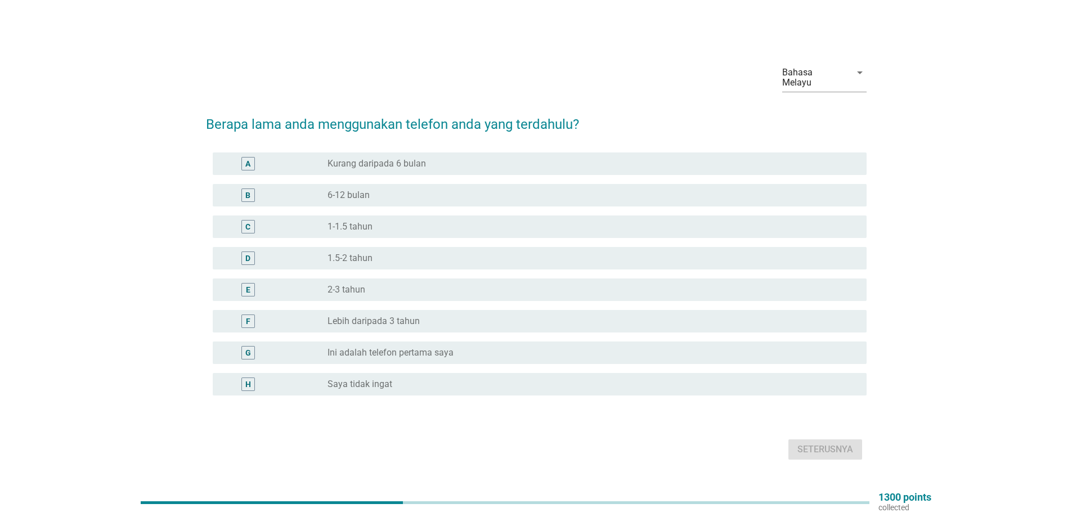
click at [288, 315] on div "F" at bounding box center [275, 322] width 106 height 14
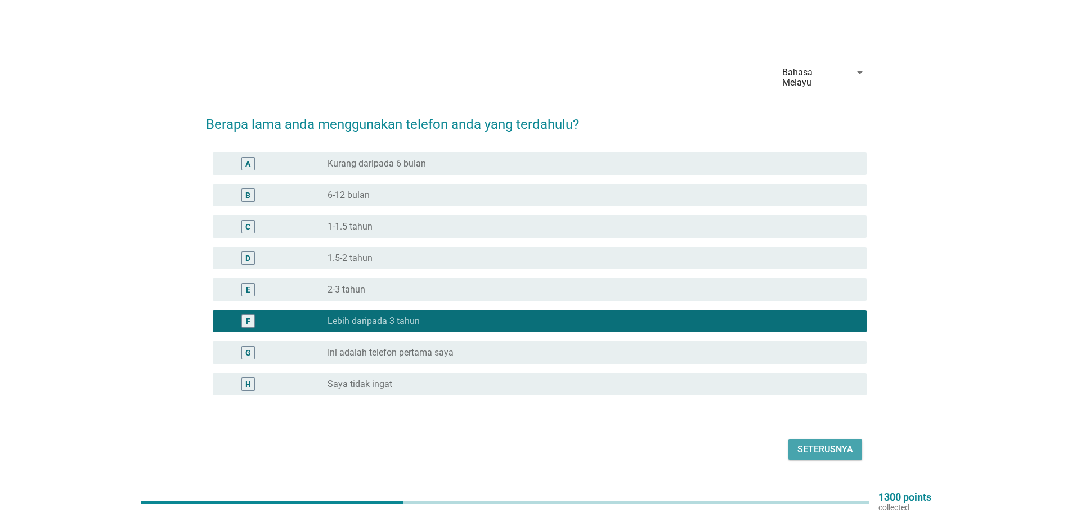
click at [820, 443] on div "Seterusnya" at bounding box center [826, 450] width 56 height 14
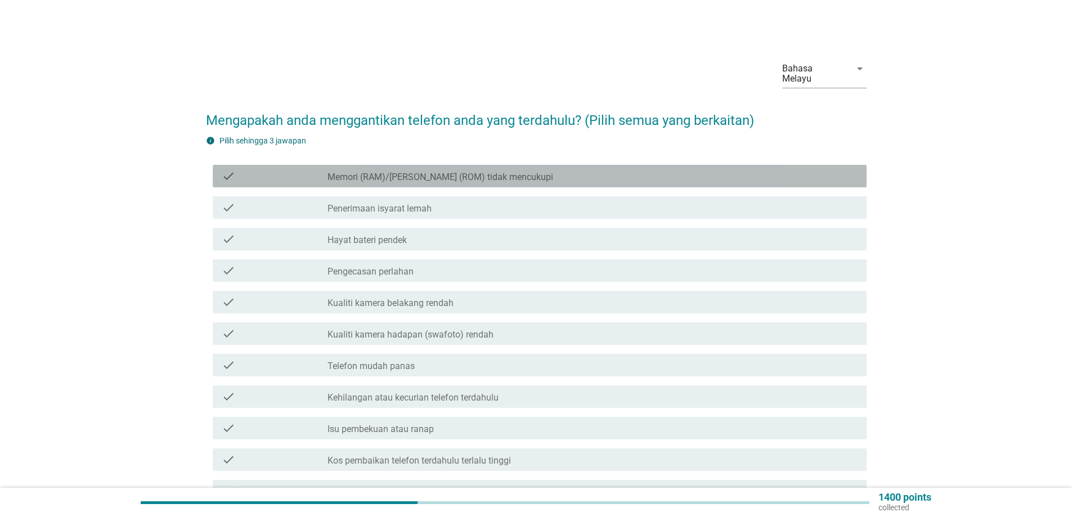
drag, startPoint x: 265, startPoint y: 165, endPoint x: 383, endPoint y: 225, distance: 132.2
click at [265, 169] on div "check" at bounding box center [275, 176] width 106 height 14
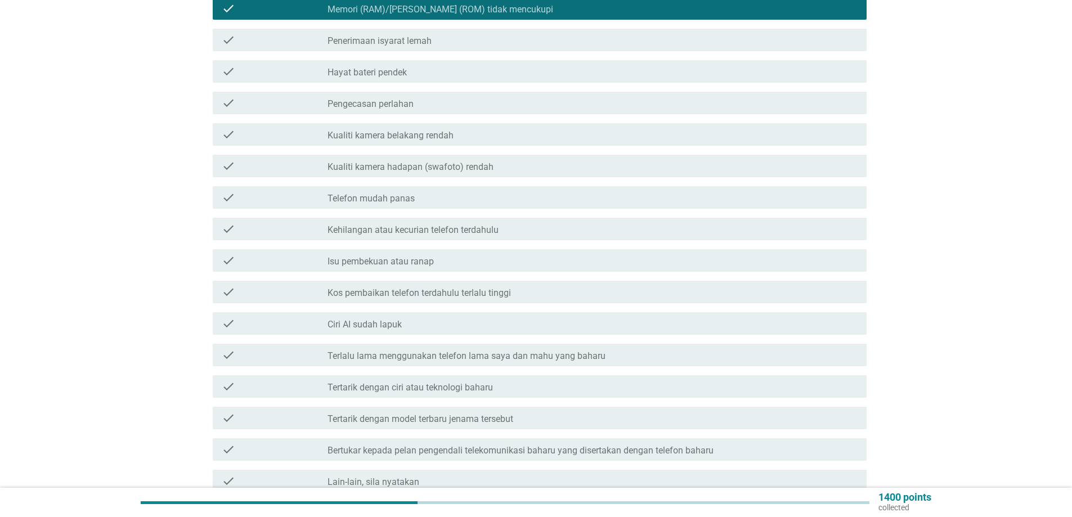
scroll to position [169, 0]
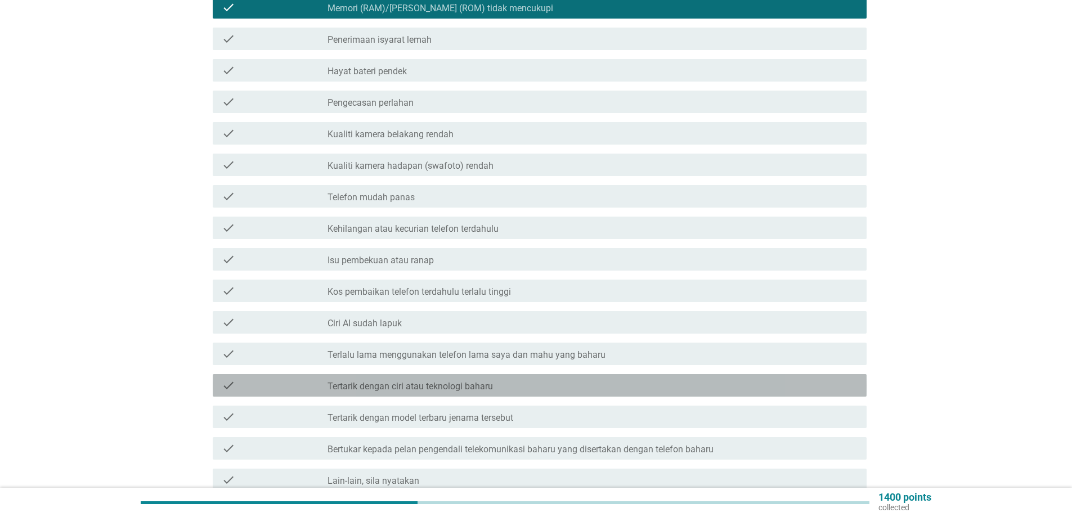
click at [294, 379] on div "check" at bounding box center [275, 386] width 106 height 14
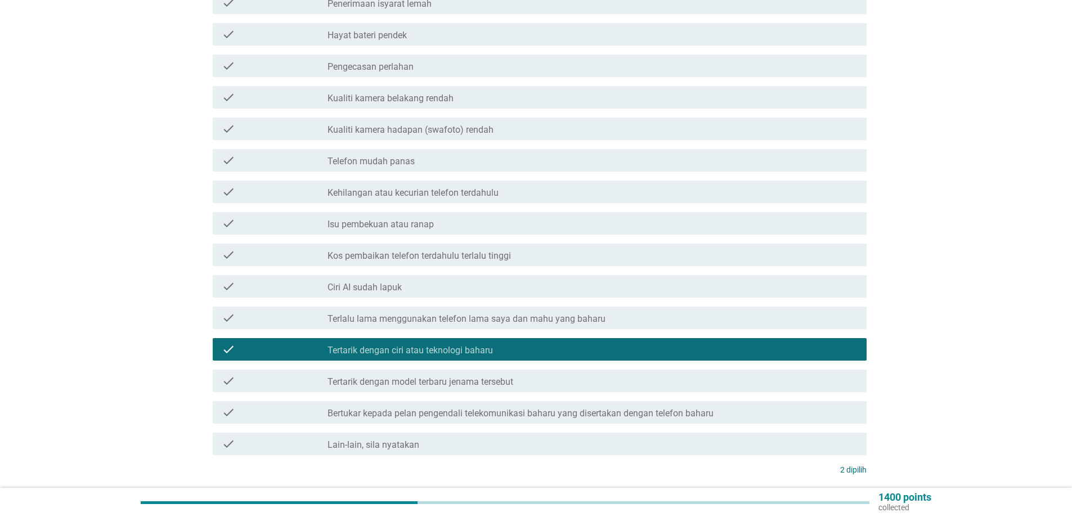
scroll to position [225, 0]
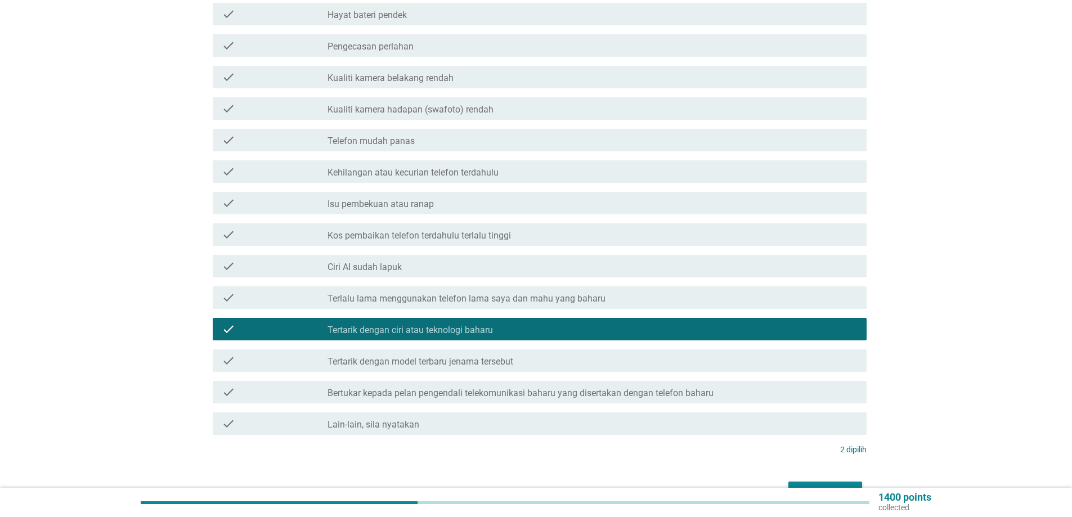
click at [279, 357] on div "check check_box_outline_blank Tertarik dengan model terbaru jenama tersebut" at bounding box center [540, 361] width 654 height 23
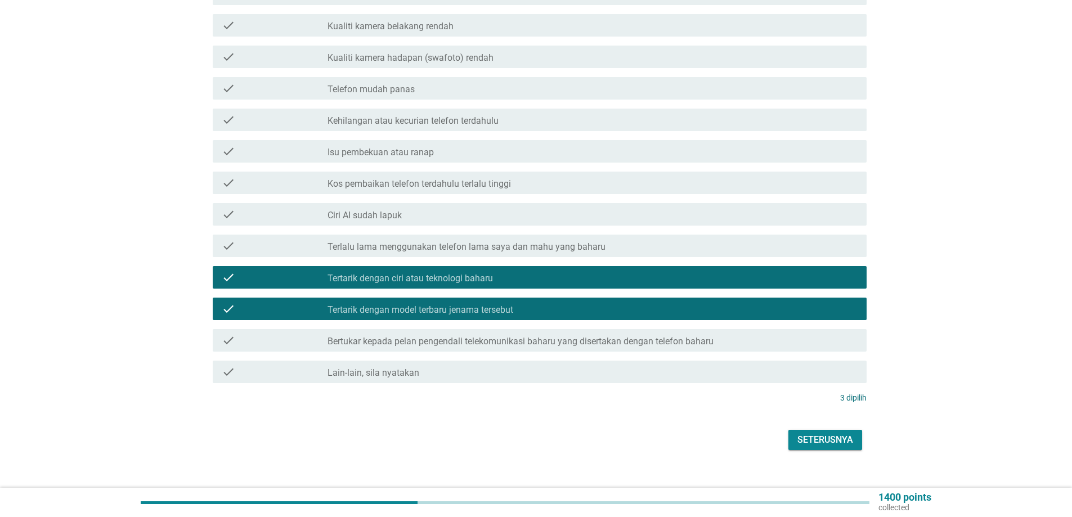
scroll to position [283, 0]
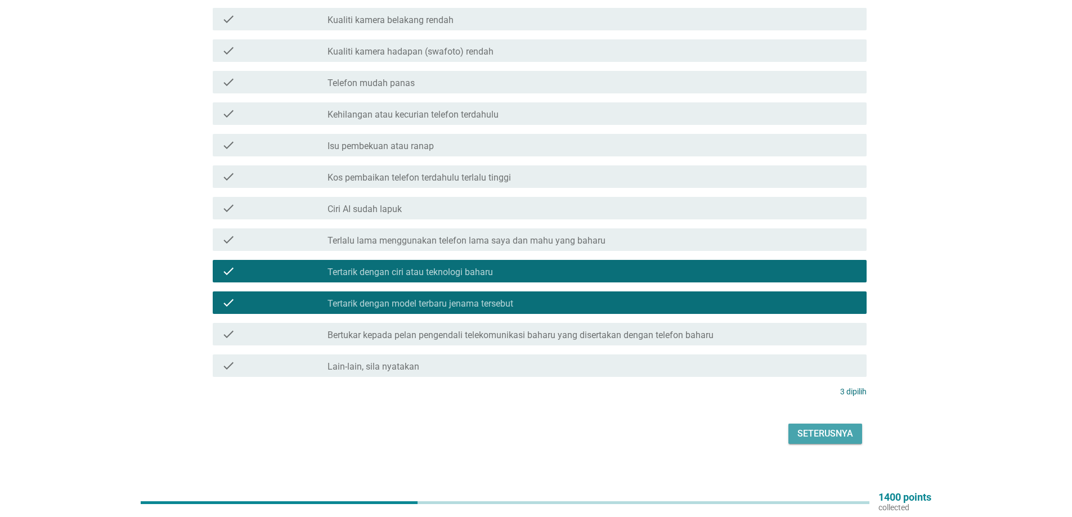
click at [821, 427] on div "Seterusnya" at bounding box center [826, 434] width 56 height 14
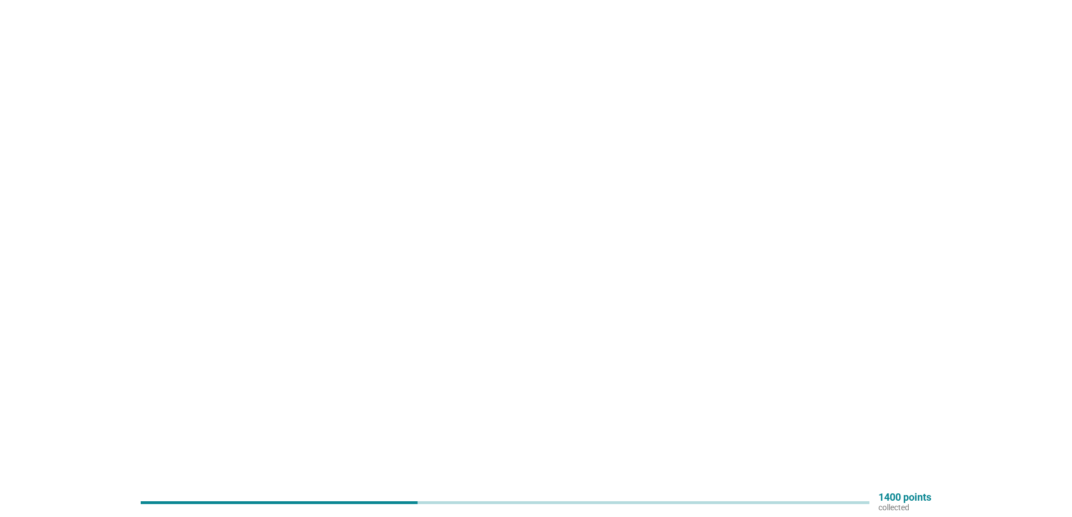
scroll to position [0, 0]
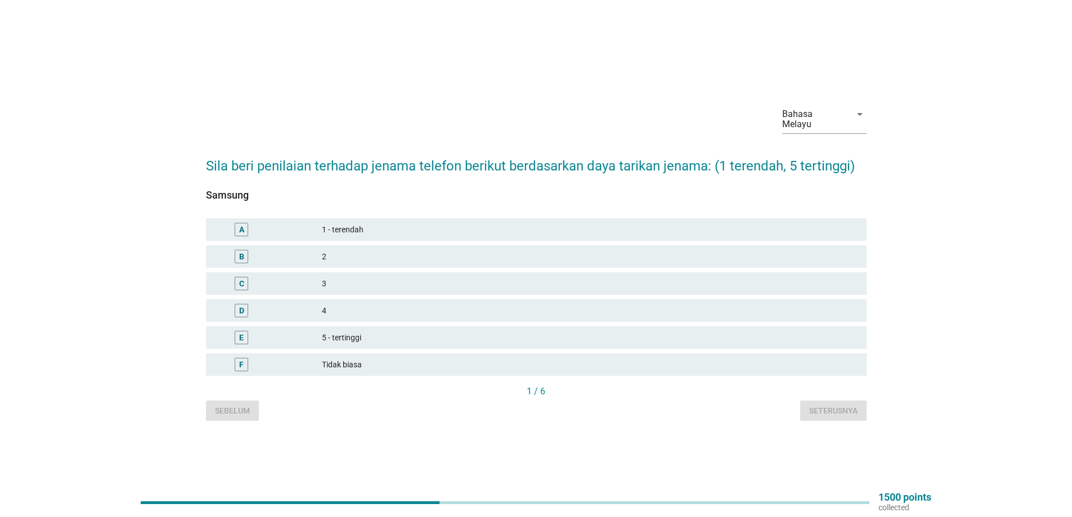
click at [266, 331] on div "E" at bounding box center [241, 338] width 53 height 14
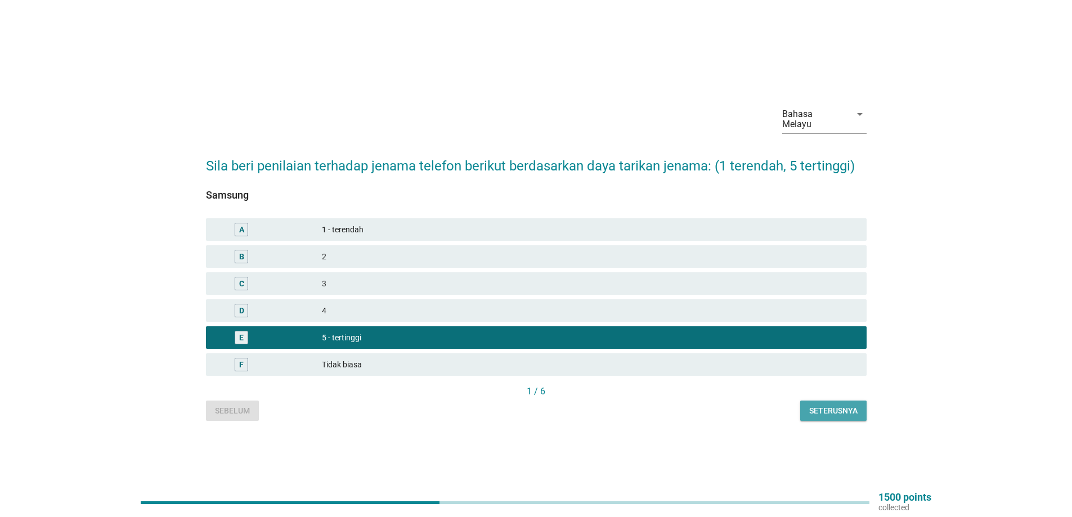
click at [834, 405] on div "Seterusnya" at bounding box center [833, 411] width 48 height 12
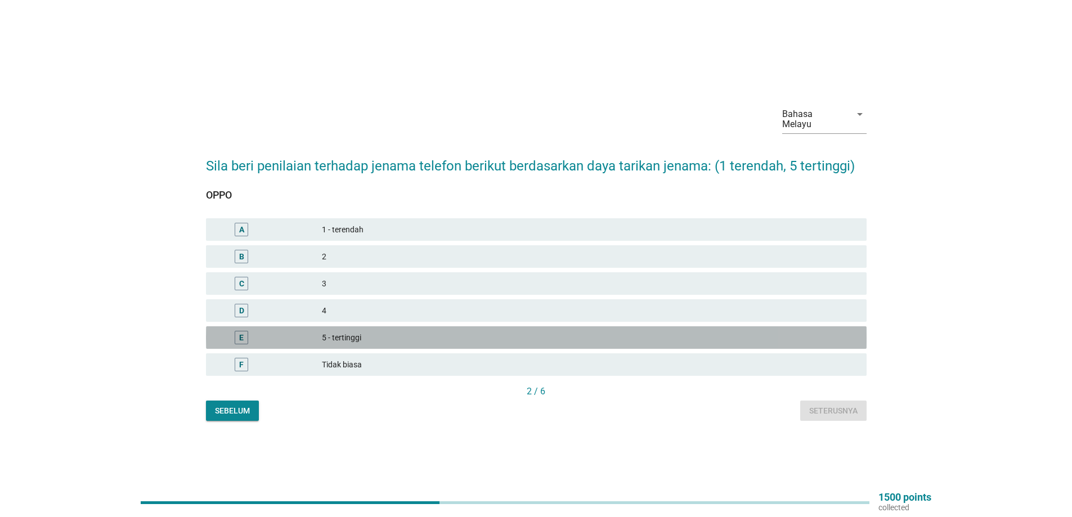
click at [284, 331] on div "E" at bounding box center [268, 338] width 107 height 14
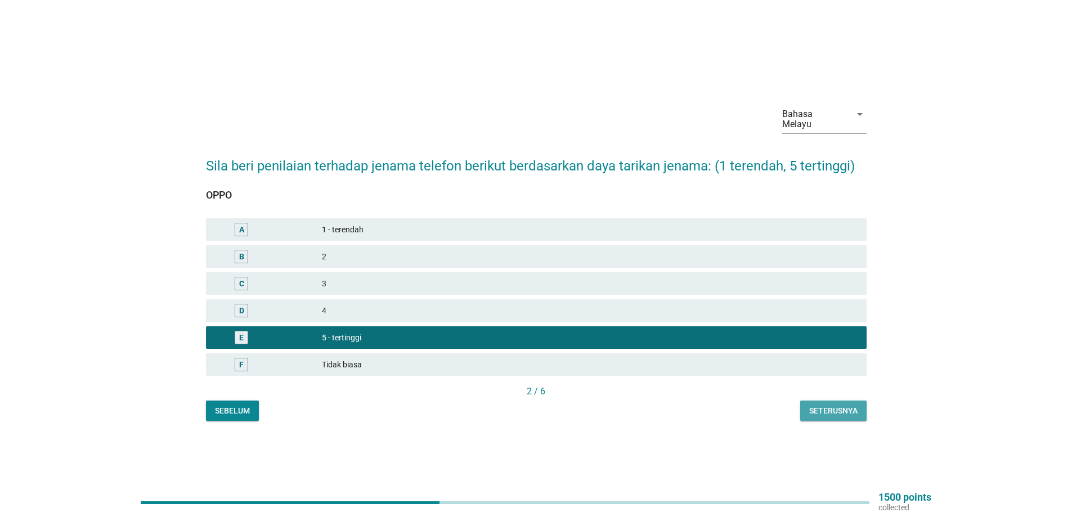
click at [826, 405] on div "Seterusnya" at bounding box center [833, 411] width 48 height 12
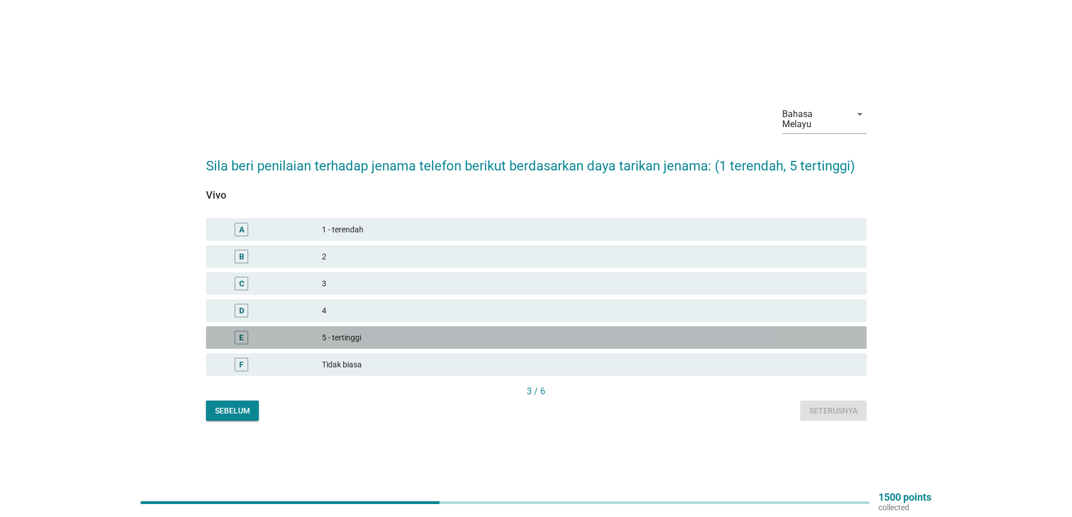
click at [283, 331] on div "E" at bounding box center [268, 338] width 107 height 14
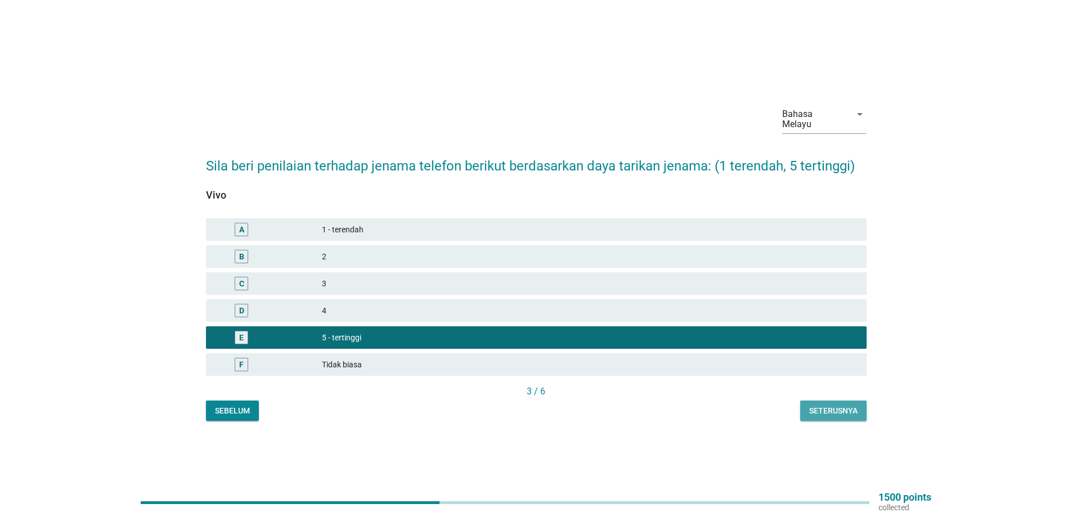
click at [832, 405] on div "Seterusnya" at bounding box center [833, 411] width 48 height 12
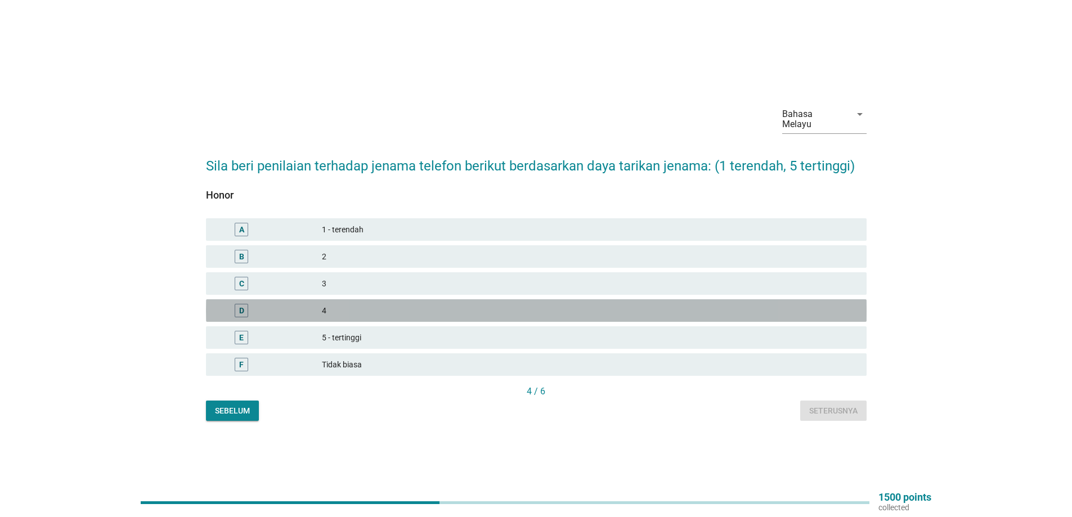
click at [278, 312] on div "D 4" at bounding box center [536, 310] width 661 height 23
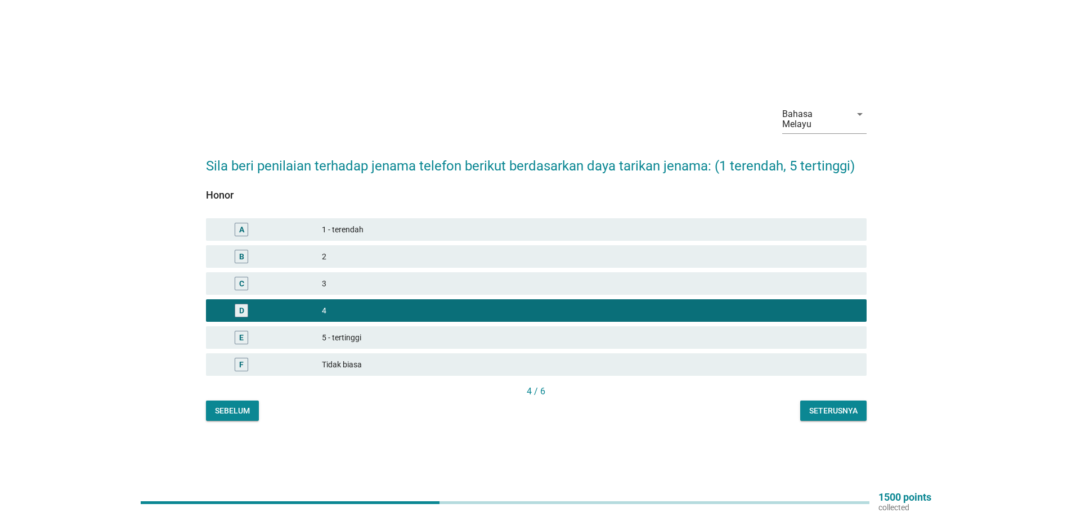
click at [832, 405] on div "Seterusnya" at bounding box center [833, 411] width 48 height 12
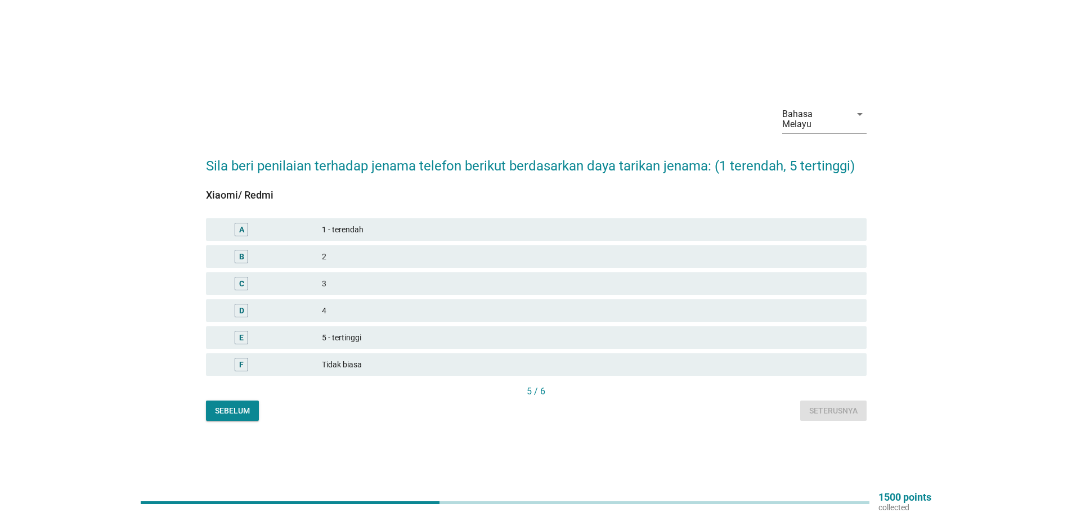
drag, startPoint x: 299, startPoint y: 328, endPoint x: 466, endPoint y: 359, distance: 168.9
click at [299, 331] on div "E" at bounding box center [268, 338] width 107 height 14
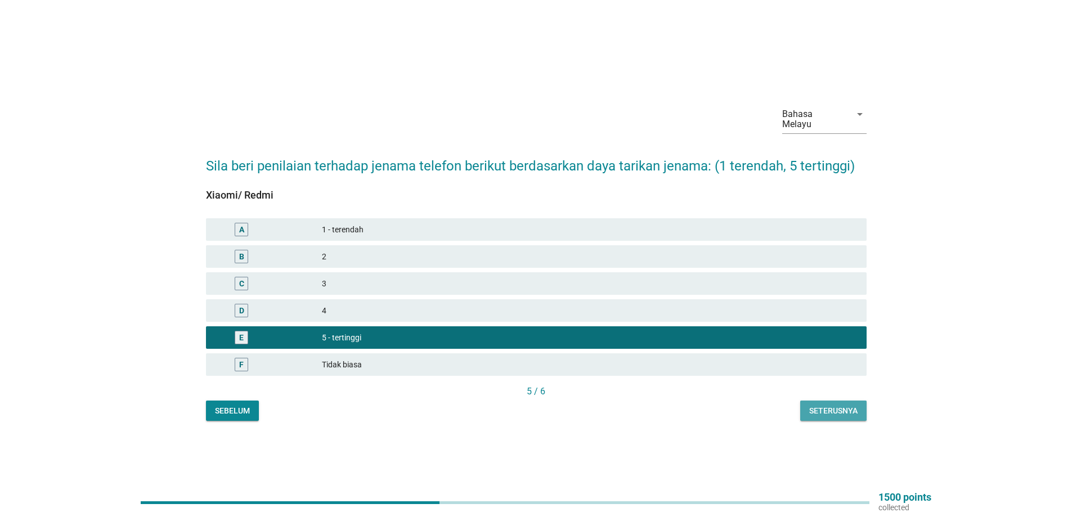
click at [832, 405] on div "Seterusnya" at bounding box center [833, 411] width 48 height 12
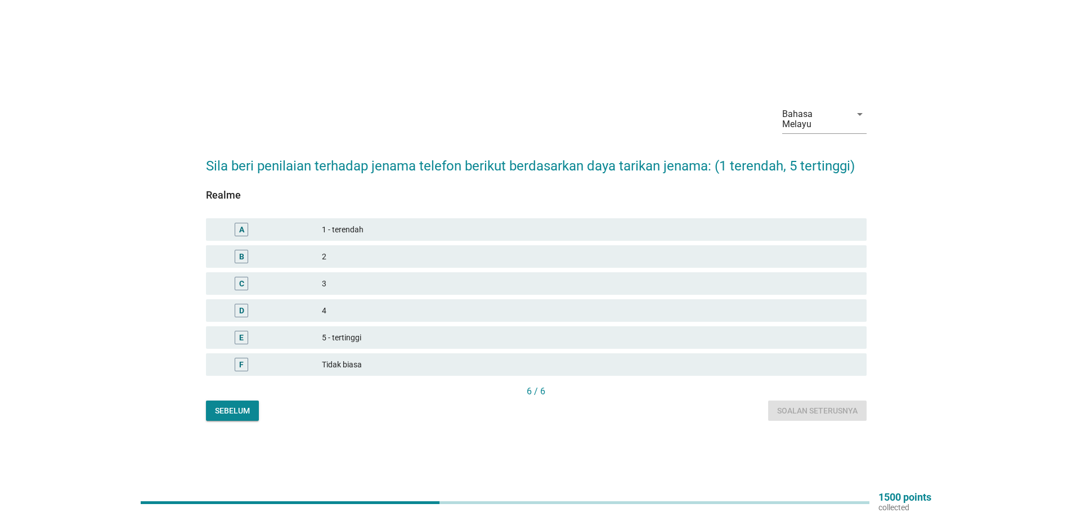
click at [271, 332] on div "E" at bounding box center [268, 338] width 107 height 14
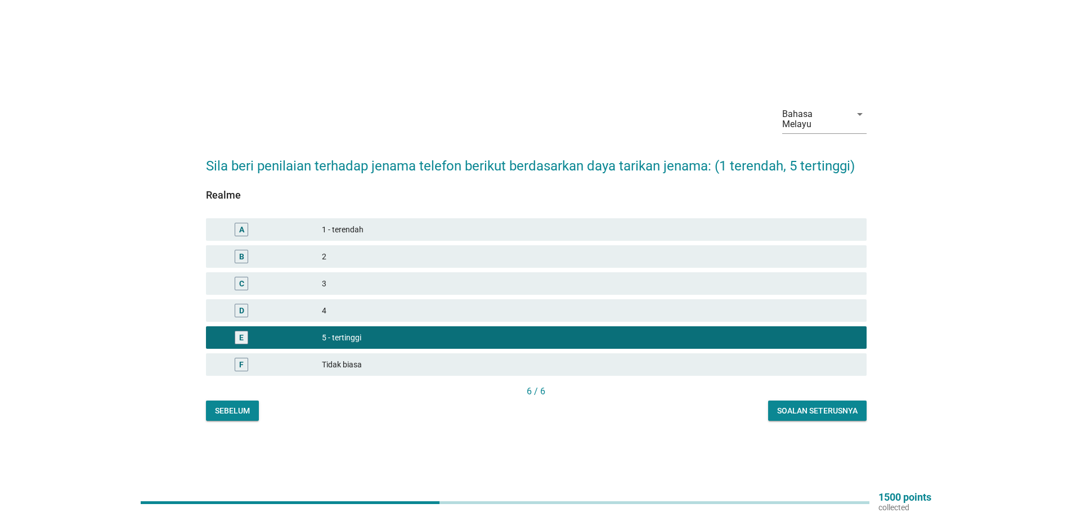
click at [801, 405] on div "Soalan seterusnya" at bounding box center [817, 411] width 80 height 12
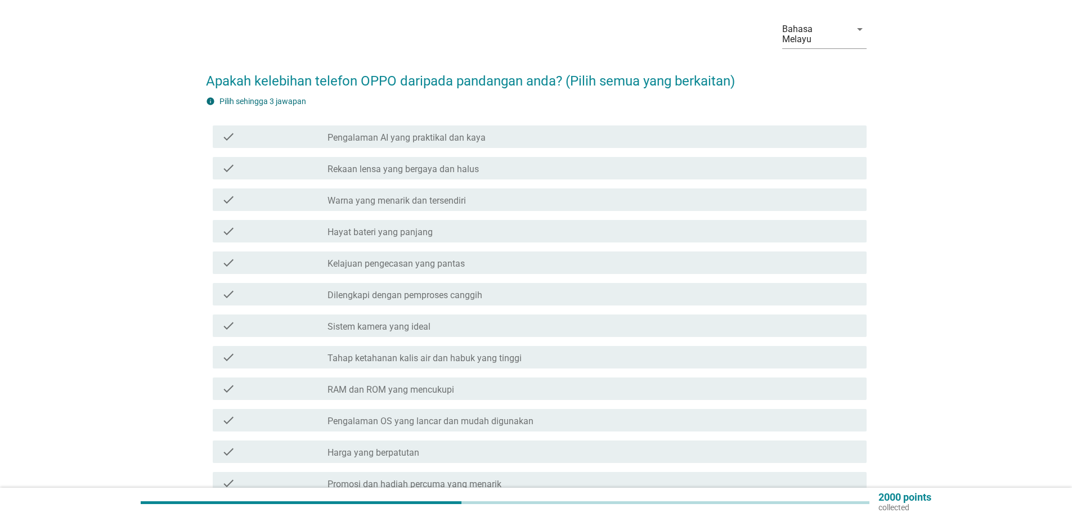
scroll to position [56, 0]
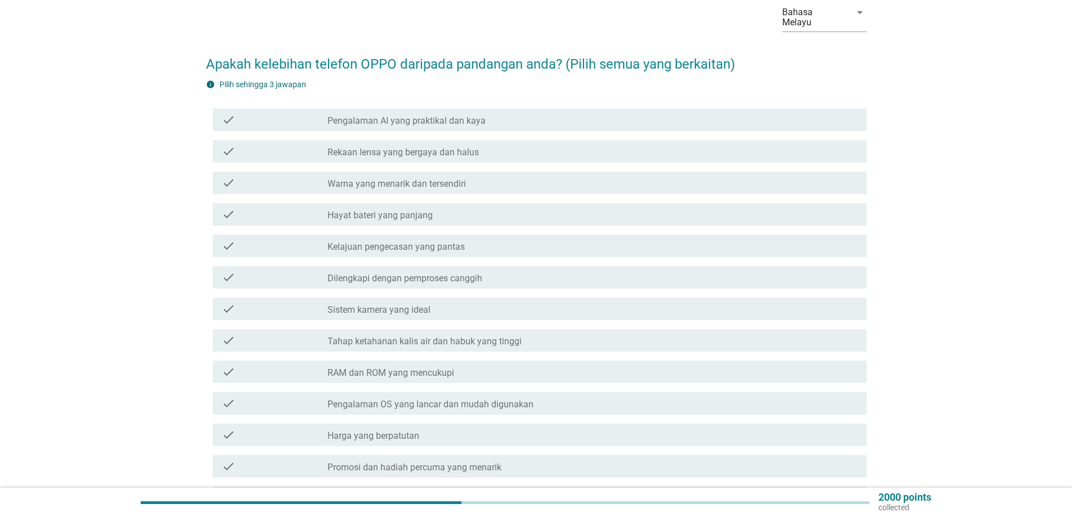
click at [304, 397] on div "check" at bounding box center [275, 404] width 106 height 14
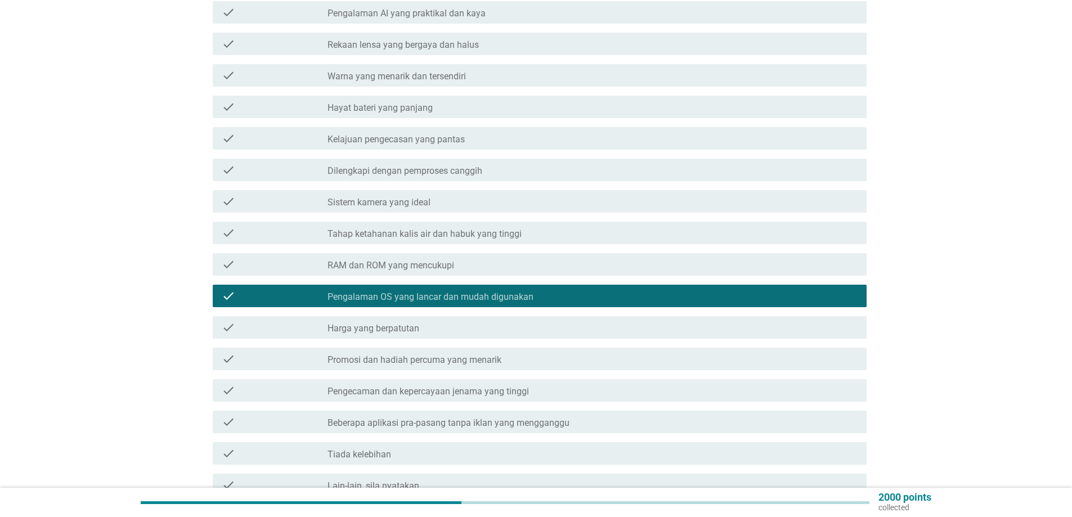
scroll to position [225, 0]
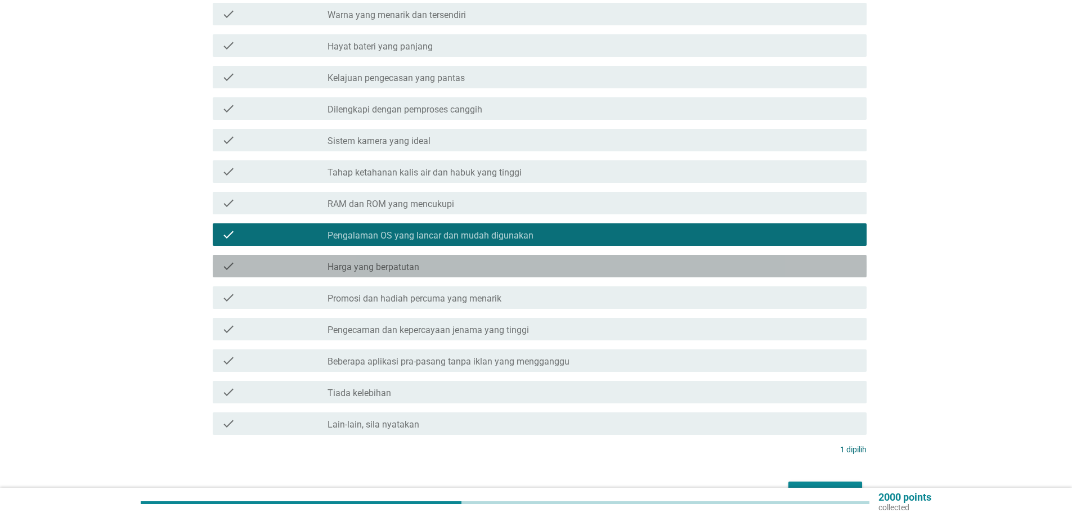
click at [277, 259] on div "check" at bounding box center [275, 266] width 106 height 14
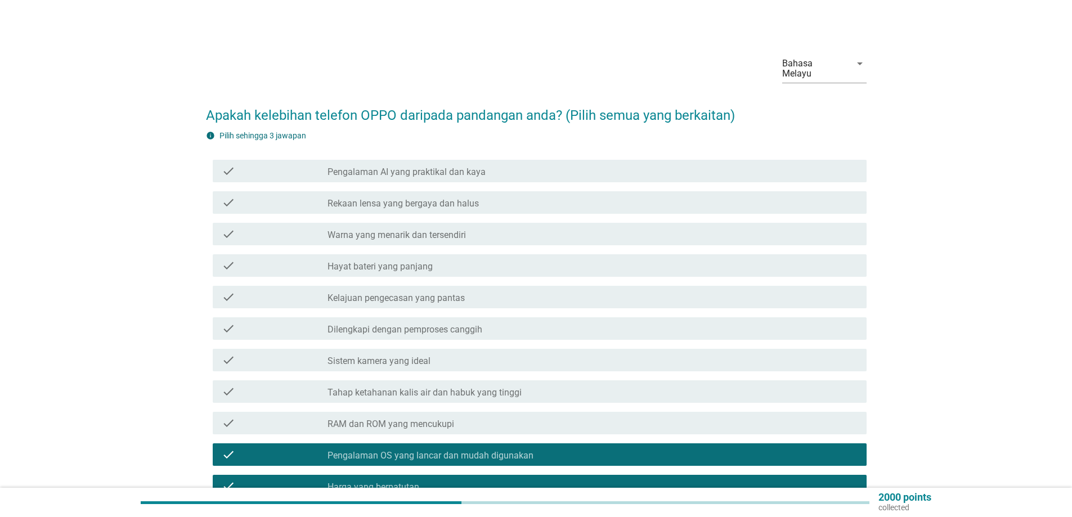
scroll to position [0, 0]
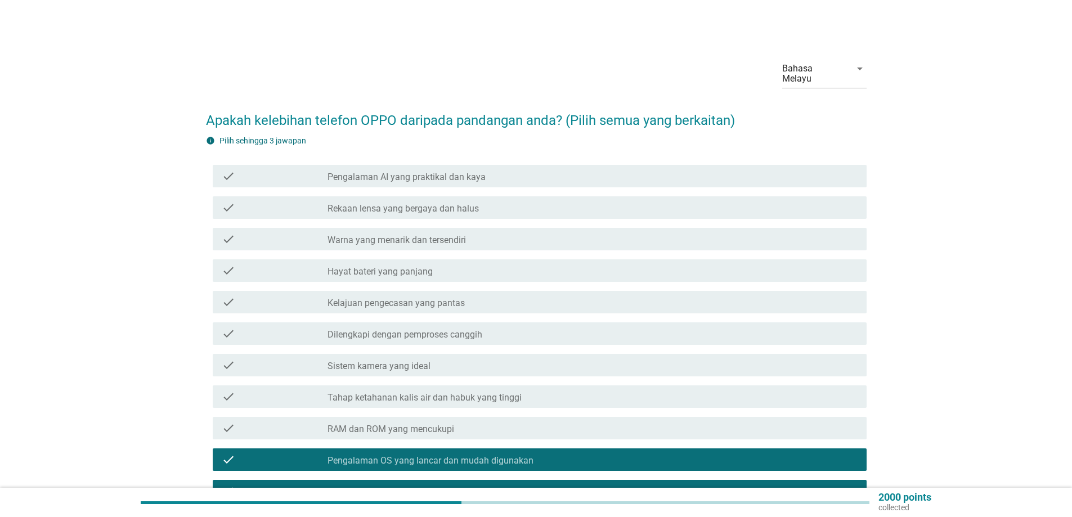
click at [297, 201] on div "check" at bounding box center [275, 208] width 106 height 14
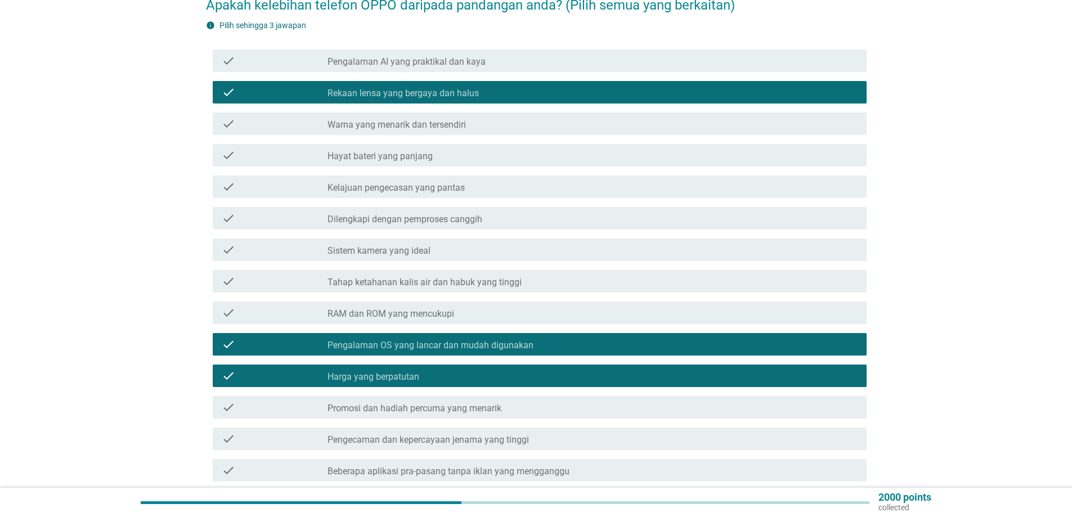
scroll to position [225, 0]
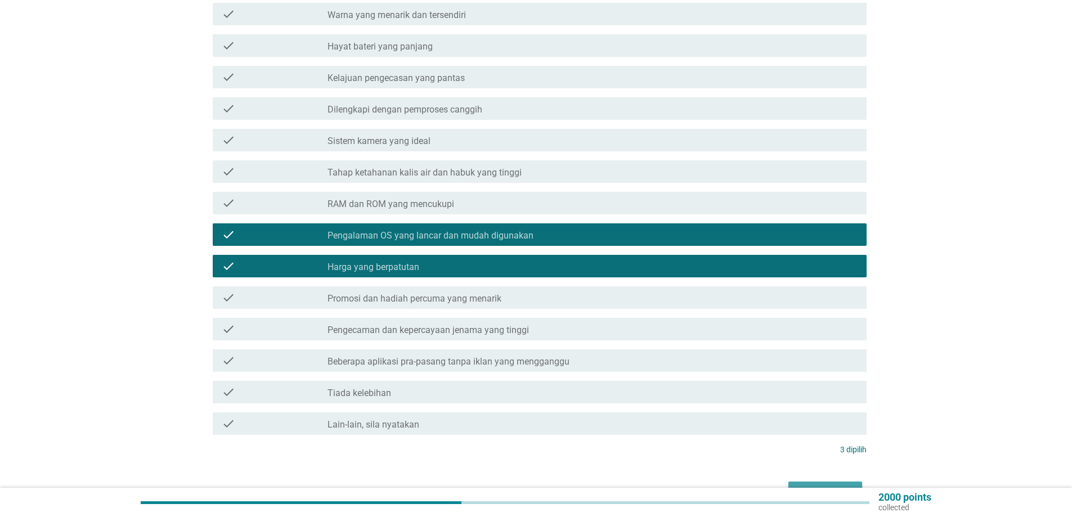
click at [811, 485] on div "Seterusnya" at bounding box center [826, 492] width 56 height 14
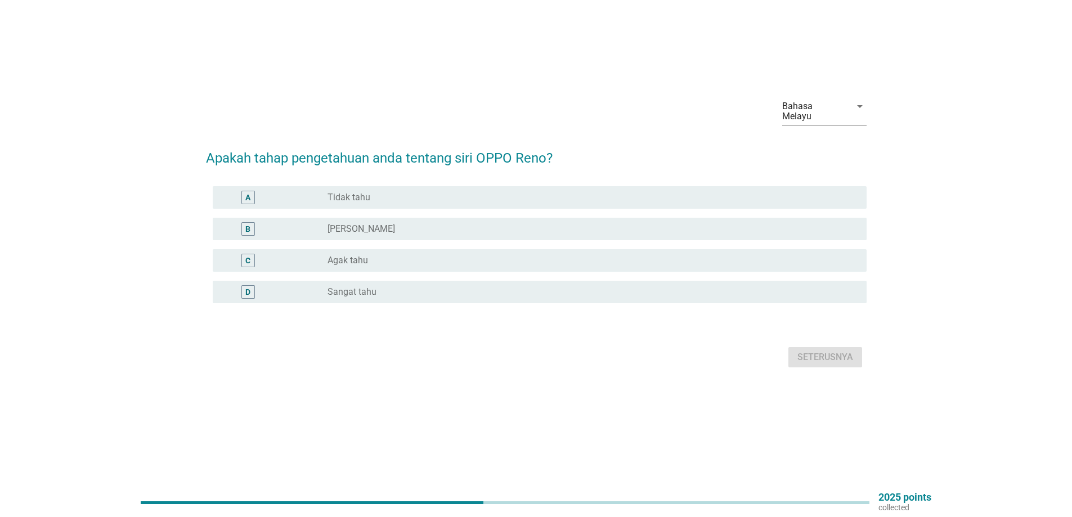
scroll to position [0, 0]
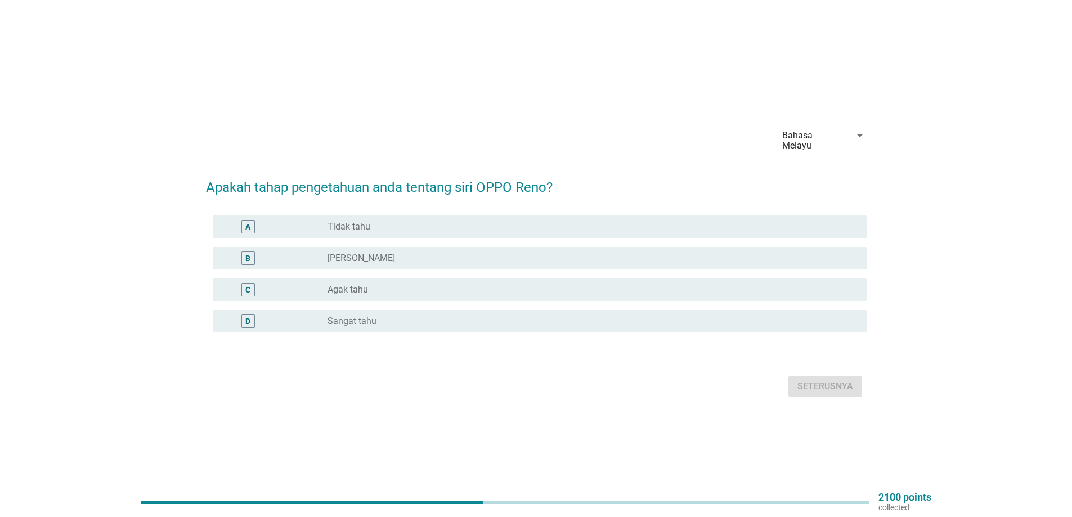
click at [281, 285] on div "C" at bounding box center [275, 290] width 106 height 14
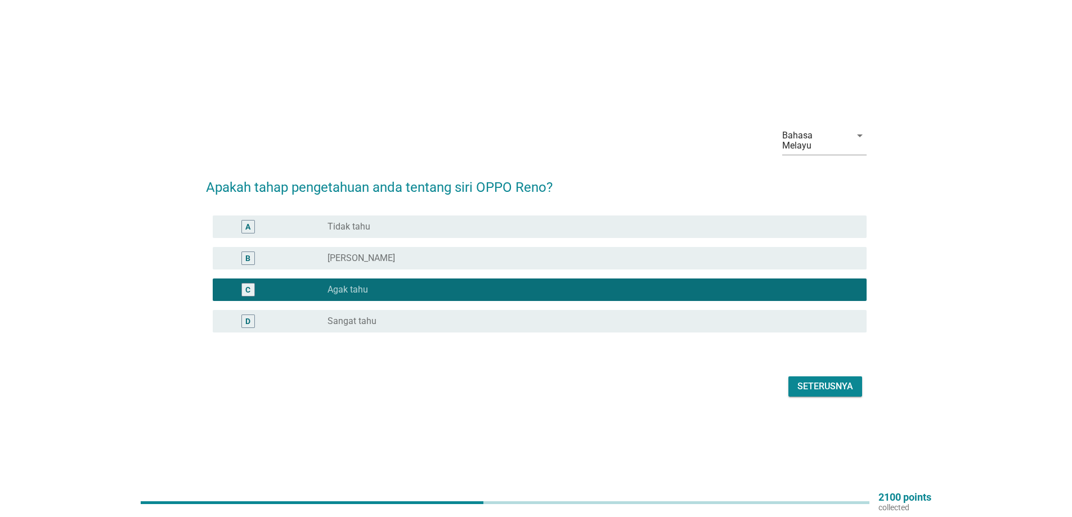
click at [829, 382] on div "Seterusnya" at bounding box center [826, 387] width 56 height 14
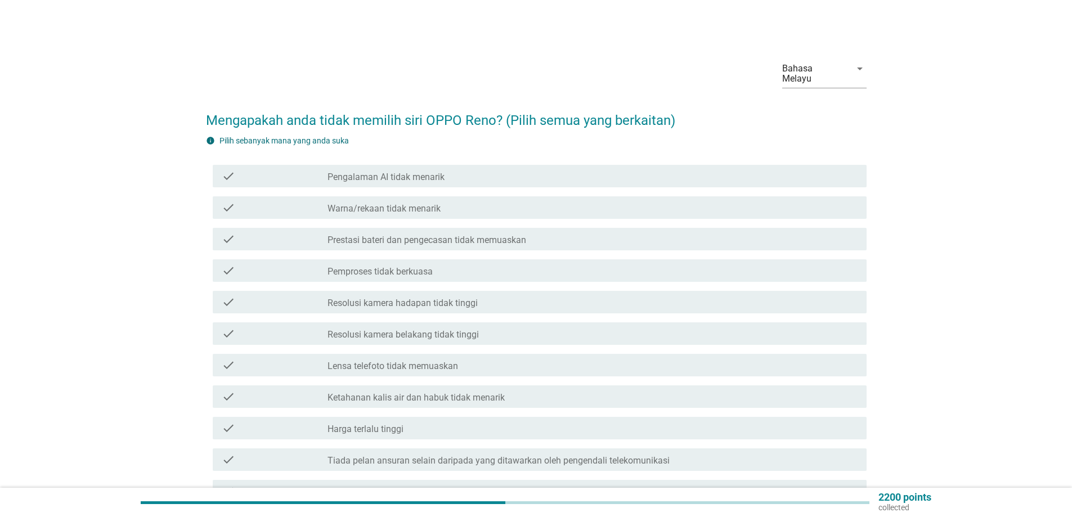
click at [288, 201] on div "check" at bounding box center [275, 208] width 106 height 14
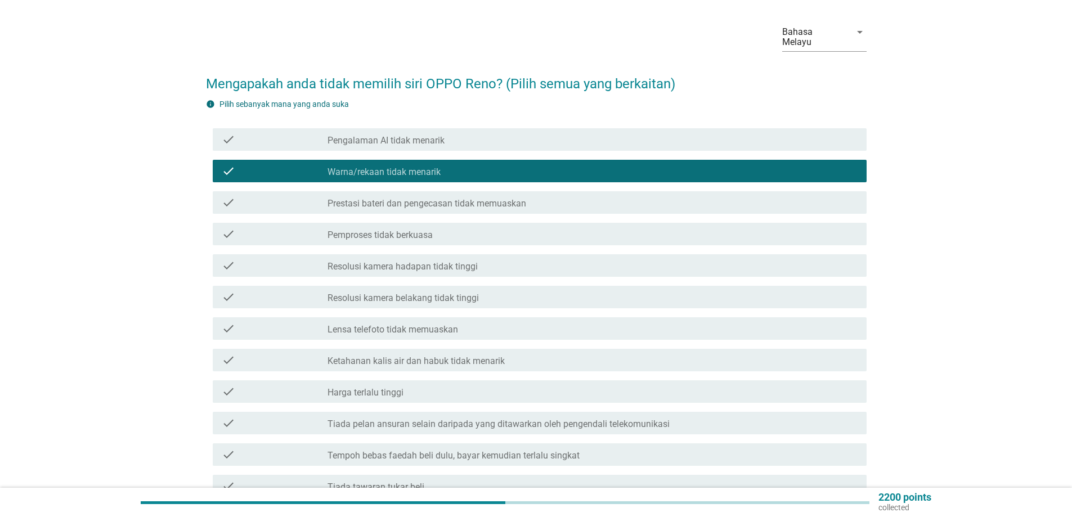
scroll to position [56, 0]
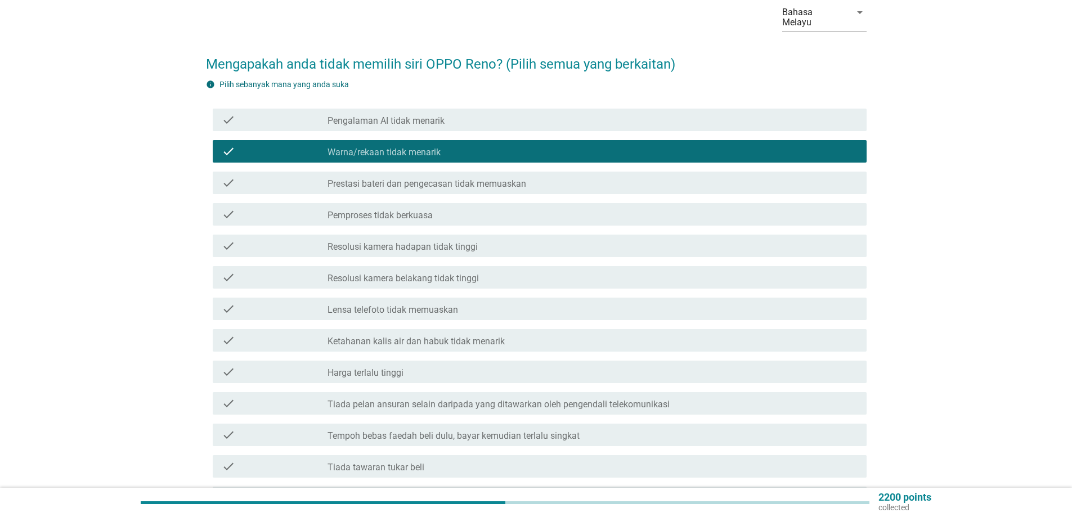
drag, startPoint x: 280, startPoint y: 392, endPoint x: 310, endPoint y: 393, distance: 30.4
click at [280, 397] on div "check" at bounding box center [275, 404] width 106 height 14
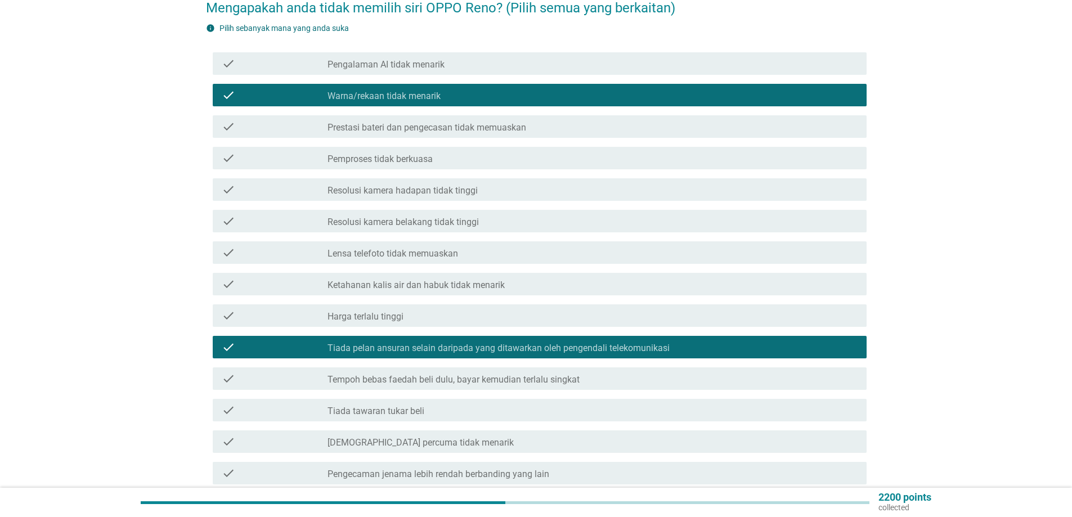
scroll to position [0, 0]
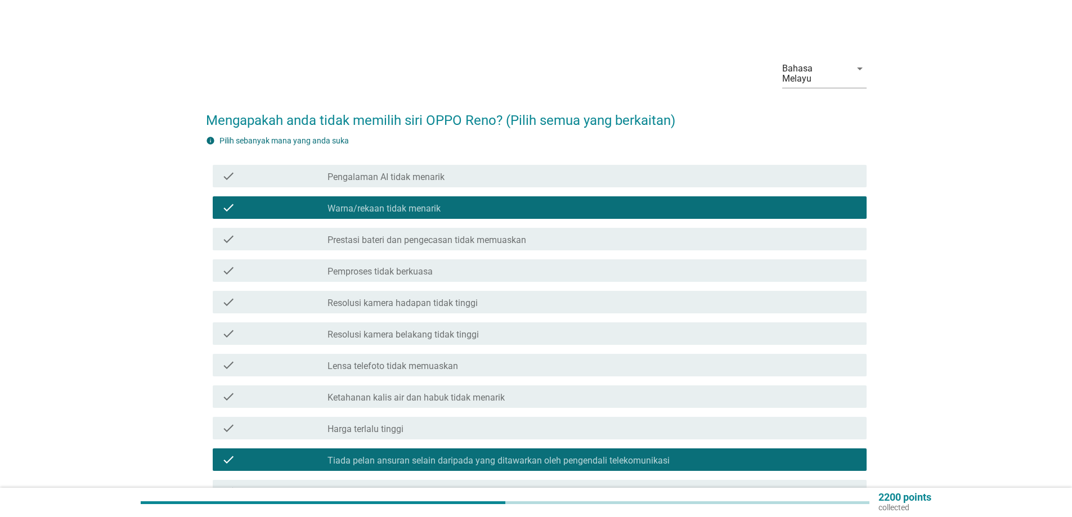
click at [293, 390] on div "check" at bounding box center [275, 397] width 106 height 14
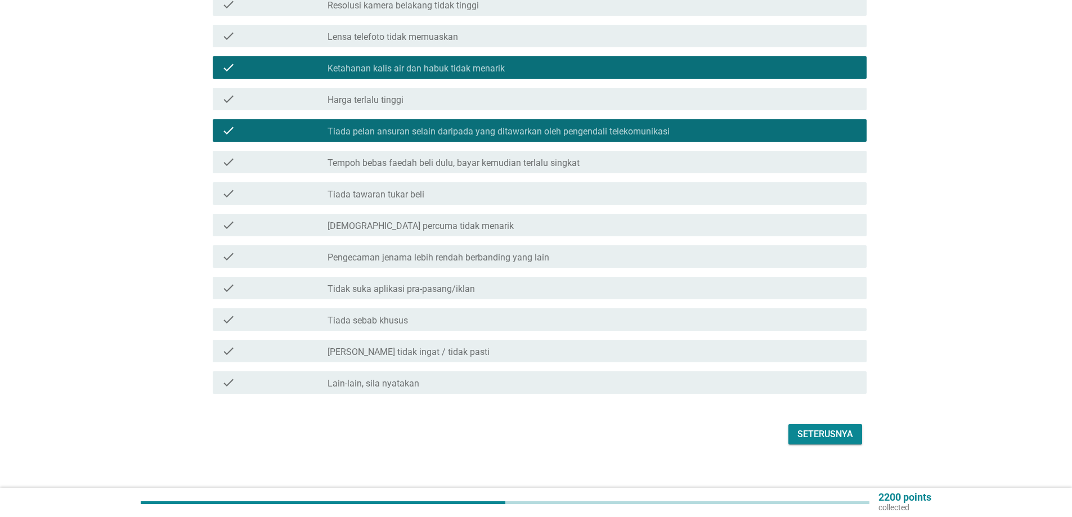
scroll to position [330, 0]
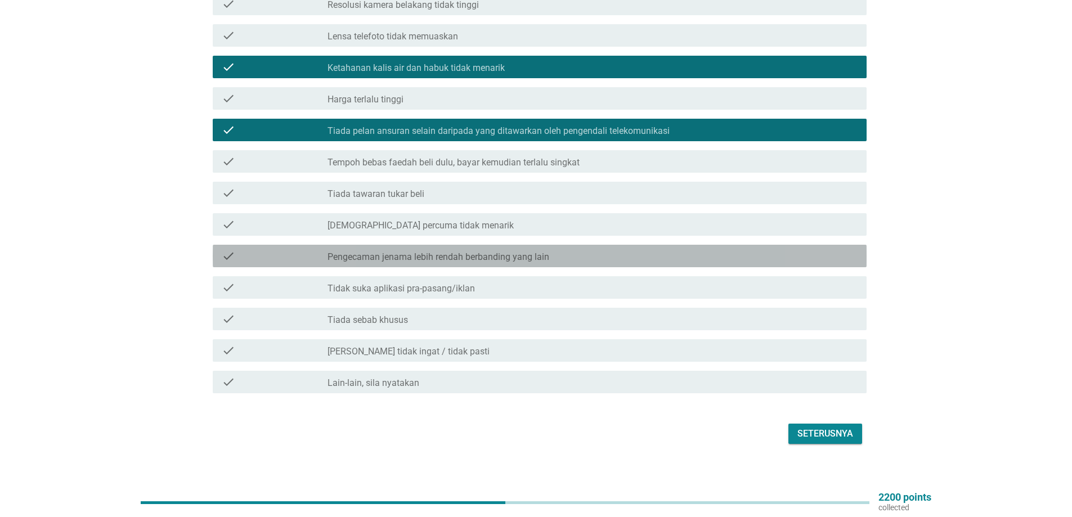
click at [287, 249] on div "check" at bounding box center [275, 256] width 106 height 14
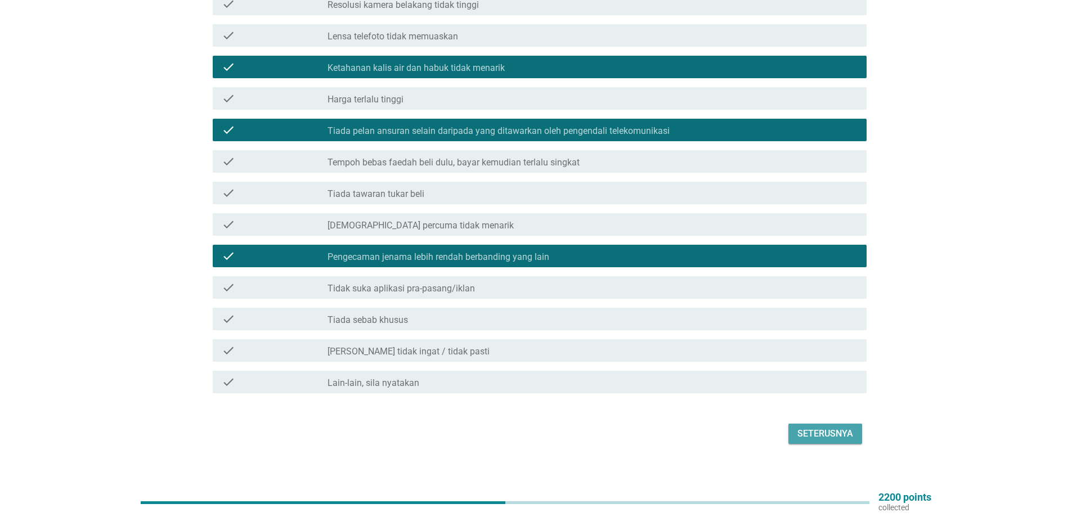
click at [833, 427] on div "Seterusnya" at bounding box center [826, 434] width 56 height 14
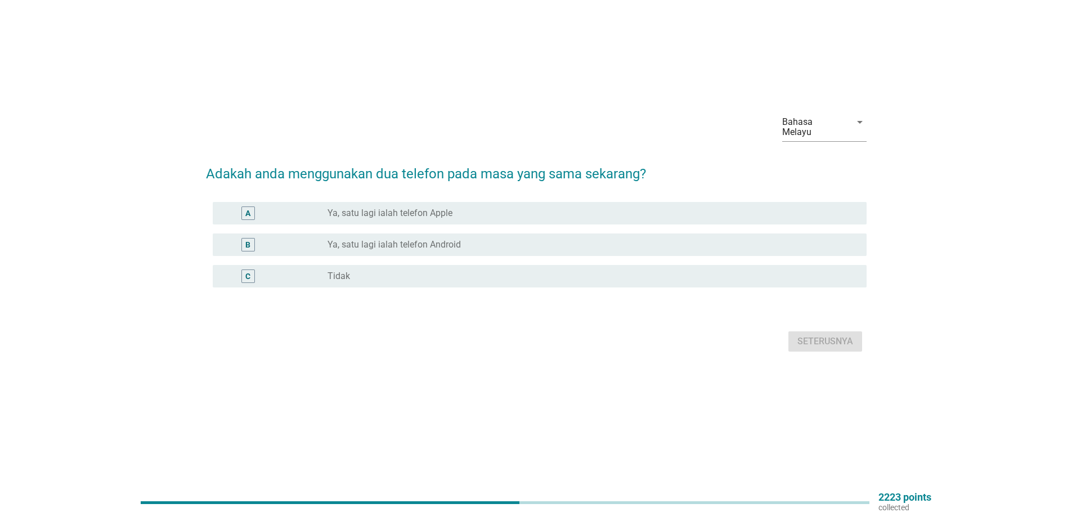
scroll to position [0, 0]
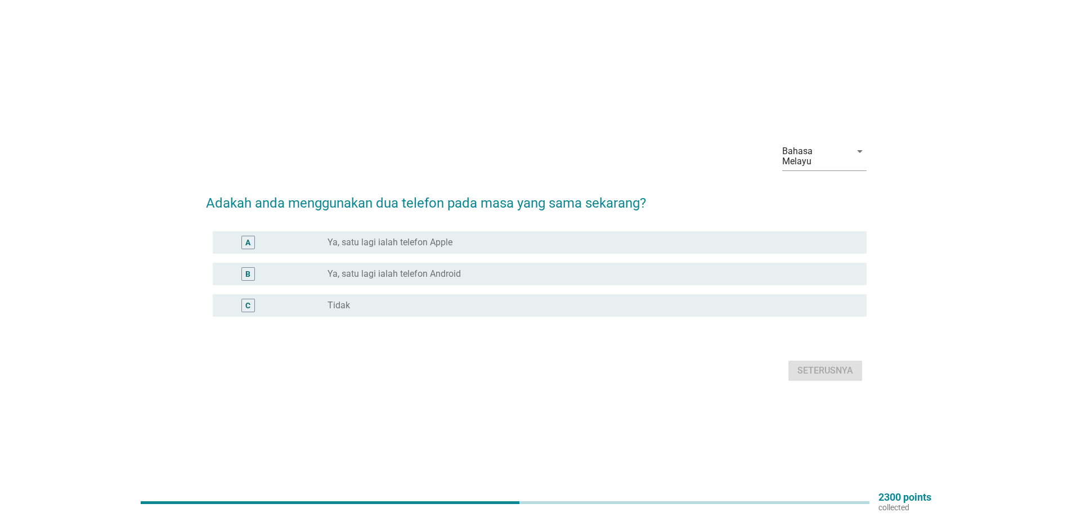
click at [293, 271] on div "B" at bounding box center [275, 274] width 106 height 14
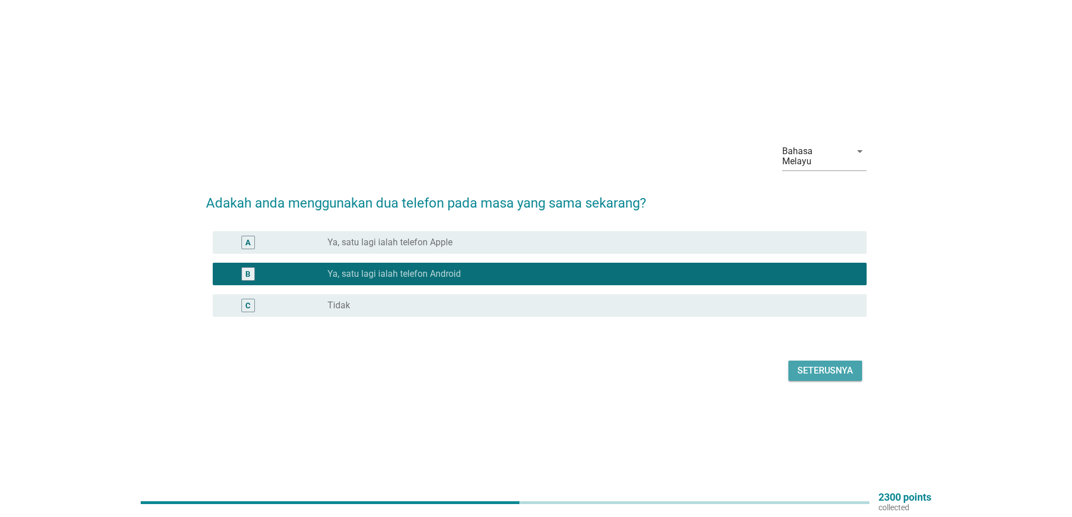
click at [820, 364] on div "Seterusnya" at bounding box center [826, 371] width 56 height 14
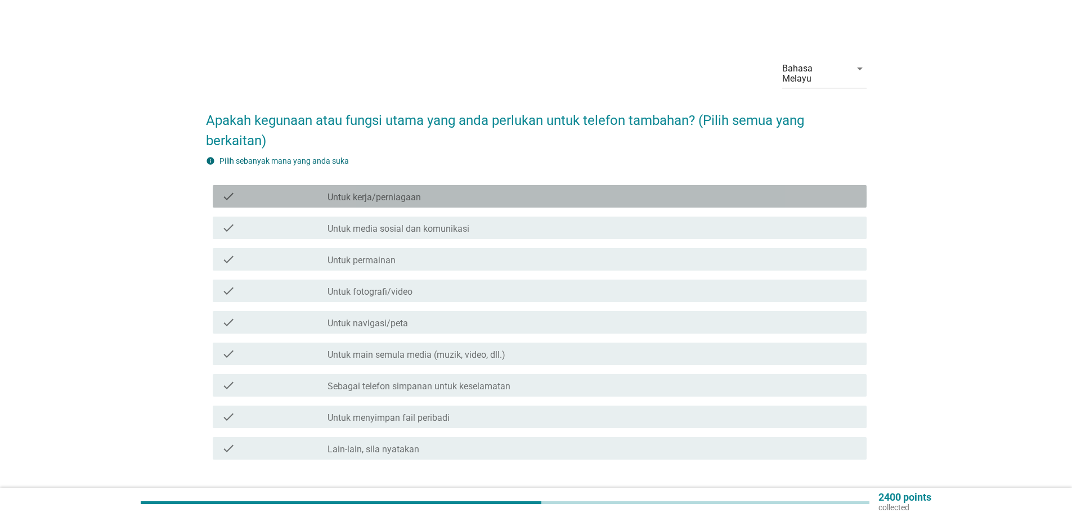
click at [279, 190] on div "check" at bounding box center [275, 197] width 106 height 14
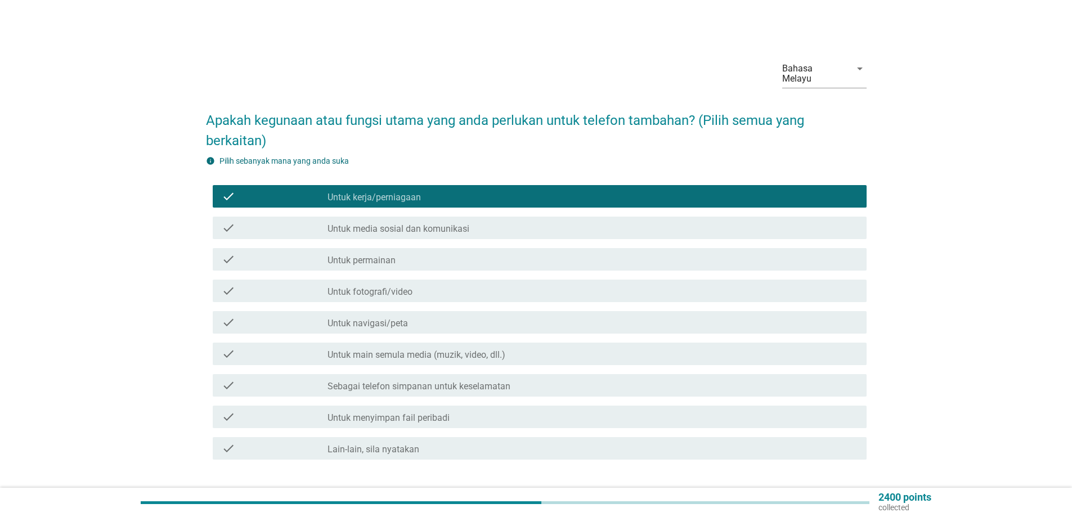
click at [270, 221] on div "check" at bounding box center [275, 228] width 106 height 14
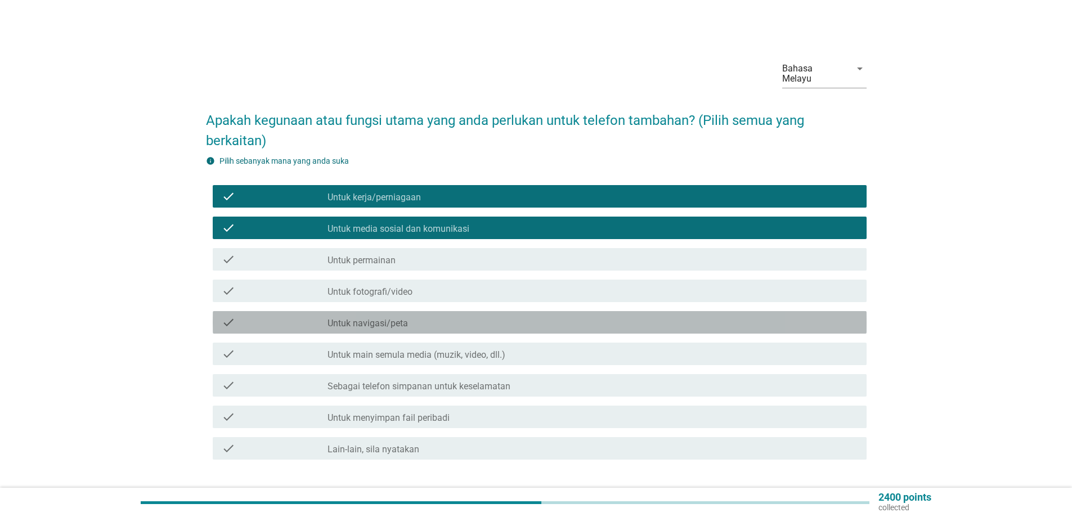
click at [259, 317] on div "check" at bounding box center [275, 323] width 106 height 14
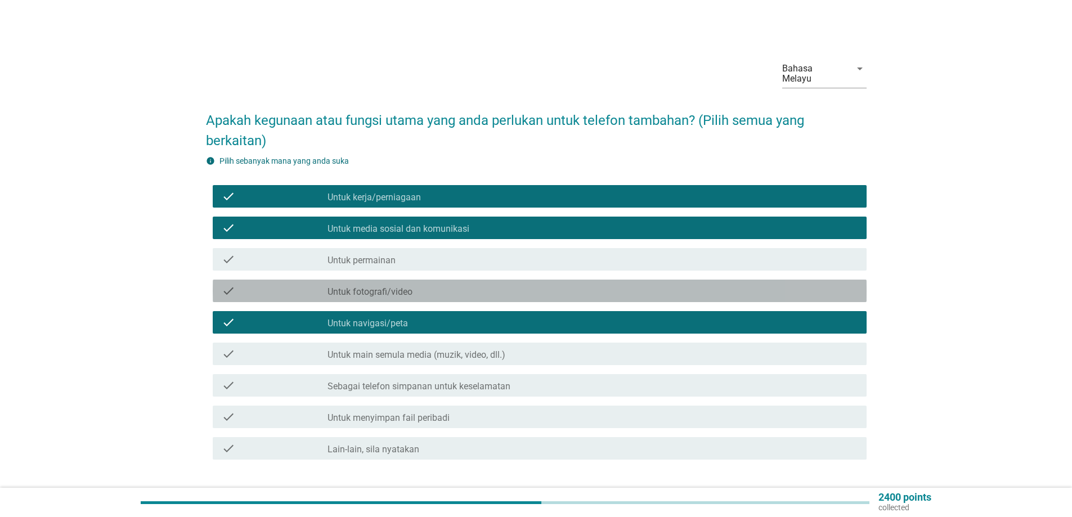
click at [257, 284] on div "check" at bounding box center [275, 291] width 106 height 14
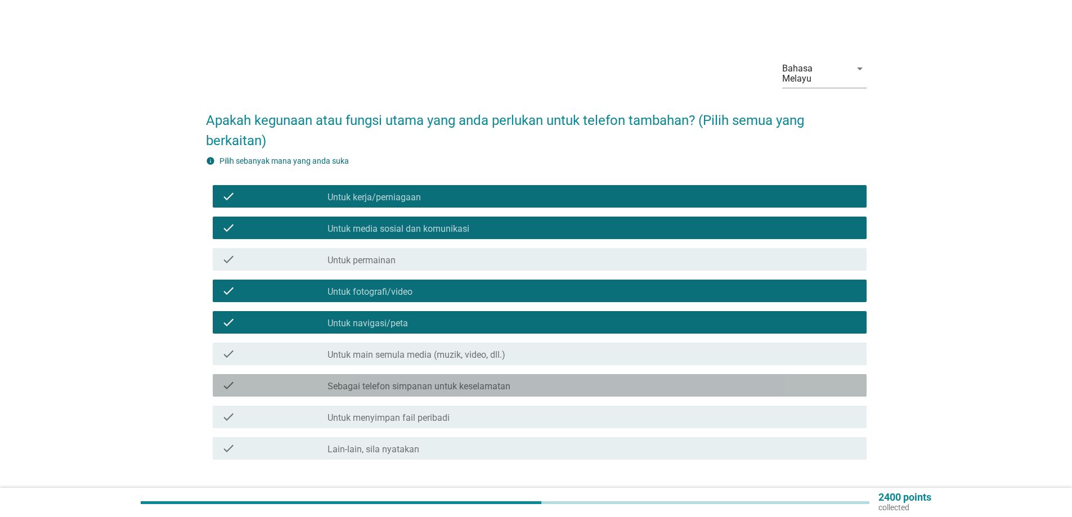
click at [275, 380] on div "check" at bounding box center [275, 386] width 106 height 14
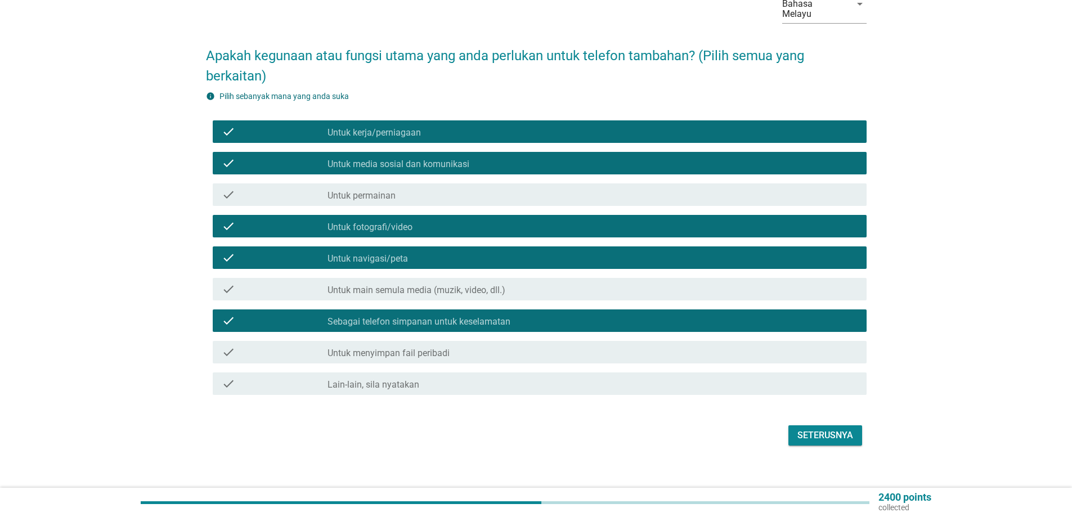
scroll to position [66, 0]
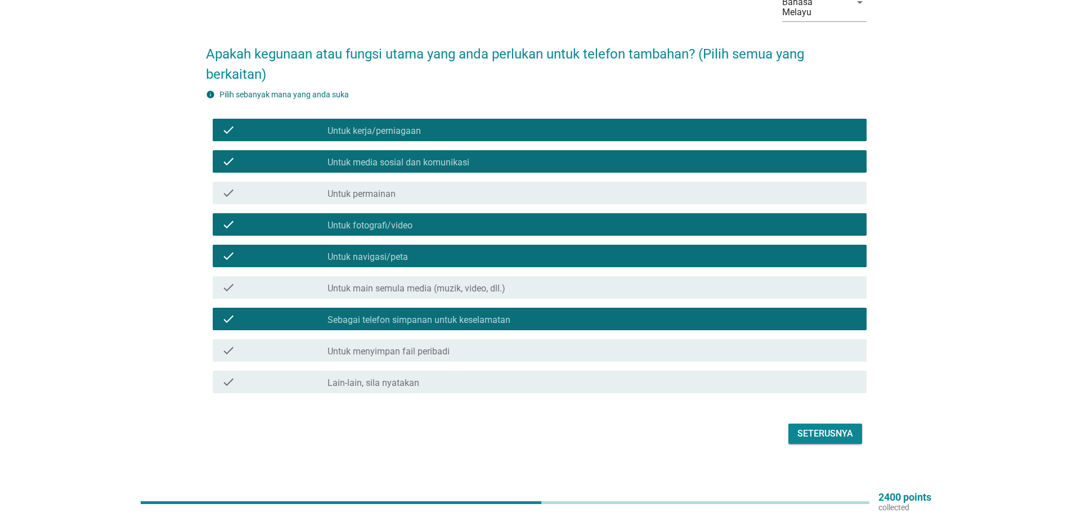
click at [807, 427] on div "Seterusnya" at bounding box center [826, 434] width 56 height 14
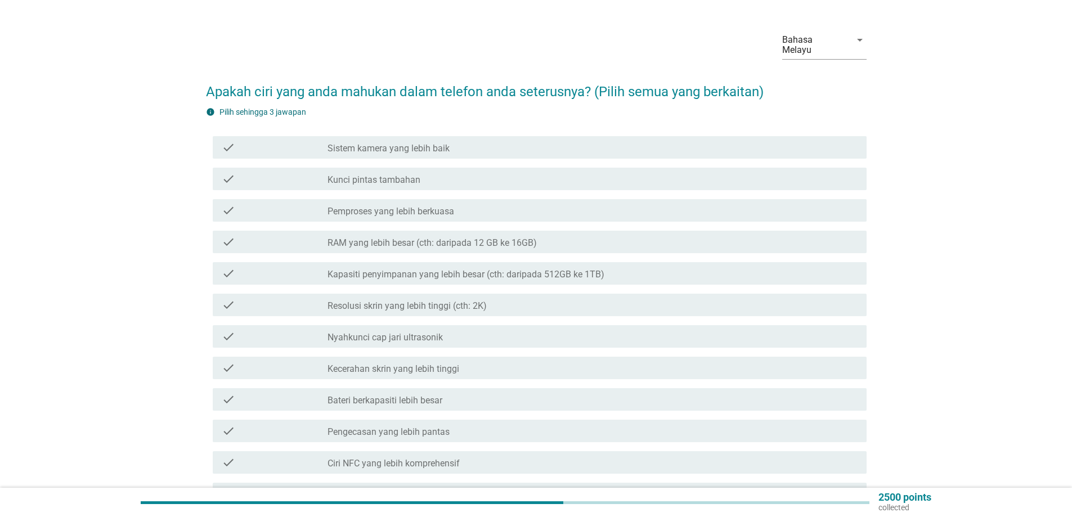
scroll to position [56, 0]
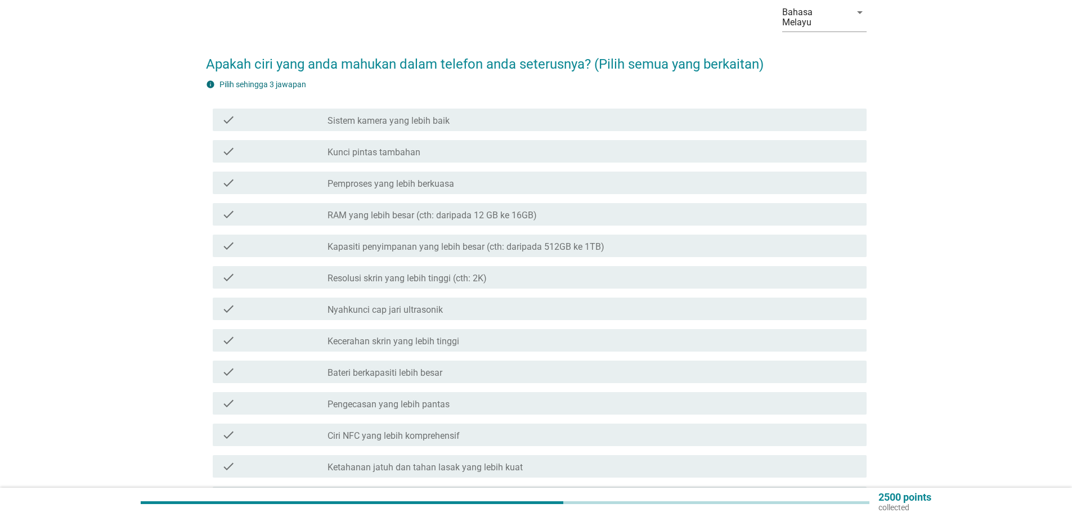
click at [284, 113] on div "check" at bounding box center [275, 120] width 106 height 14
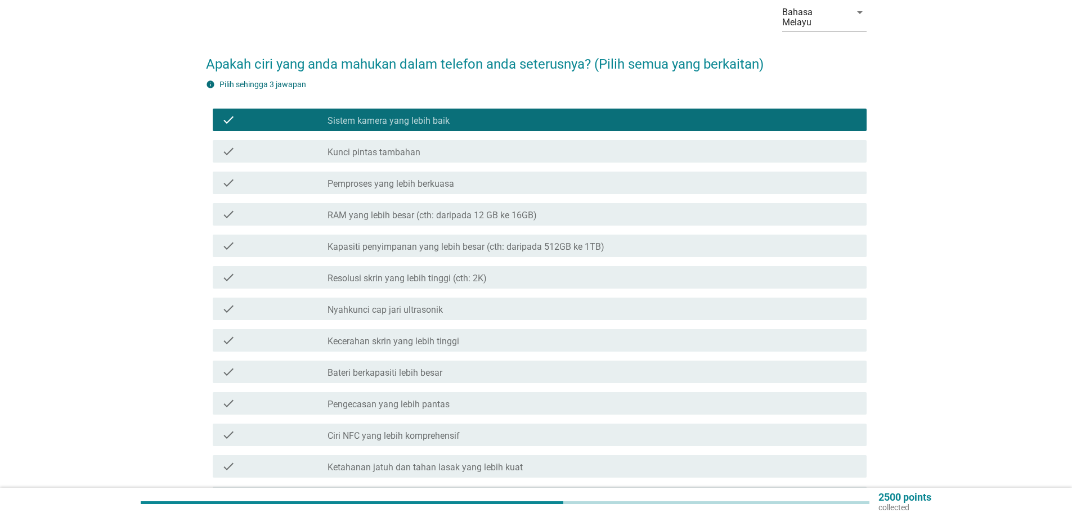
click at [284, 208] on div "check" at bounding box center [275, 215] width 106 height 14
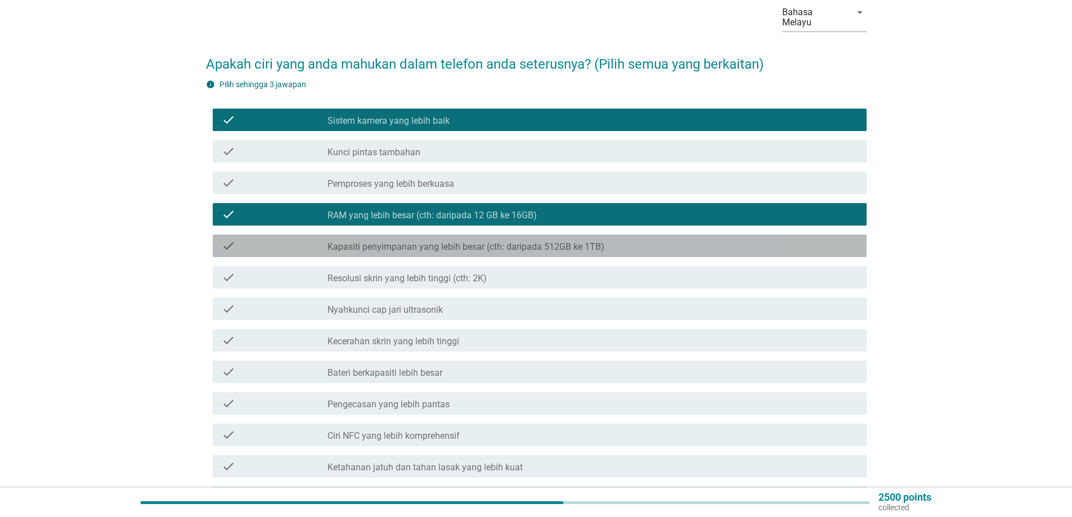
click at [288, 239] on div "check" at bounding box center [275, 246] width 106 height 14
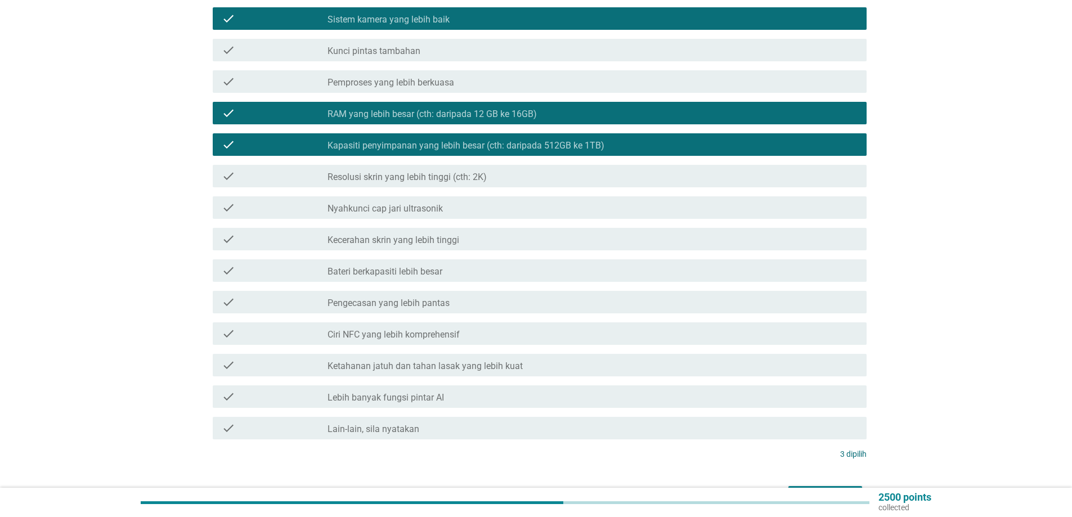
scroll to position [169, 0]
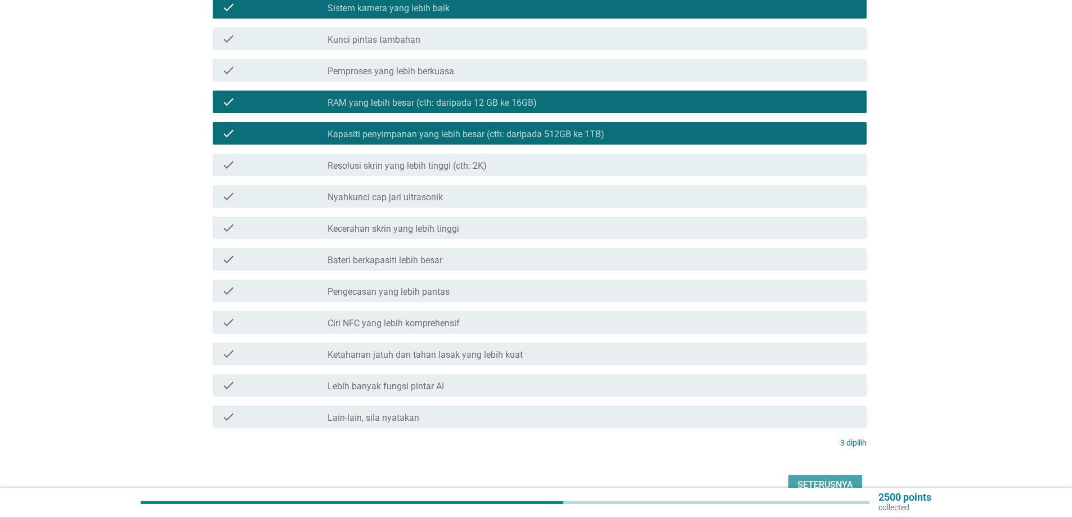
click at [830, 478] on div "Seterusnya" at bounding box center [826, 485] width 56 height 14
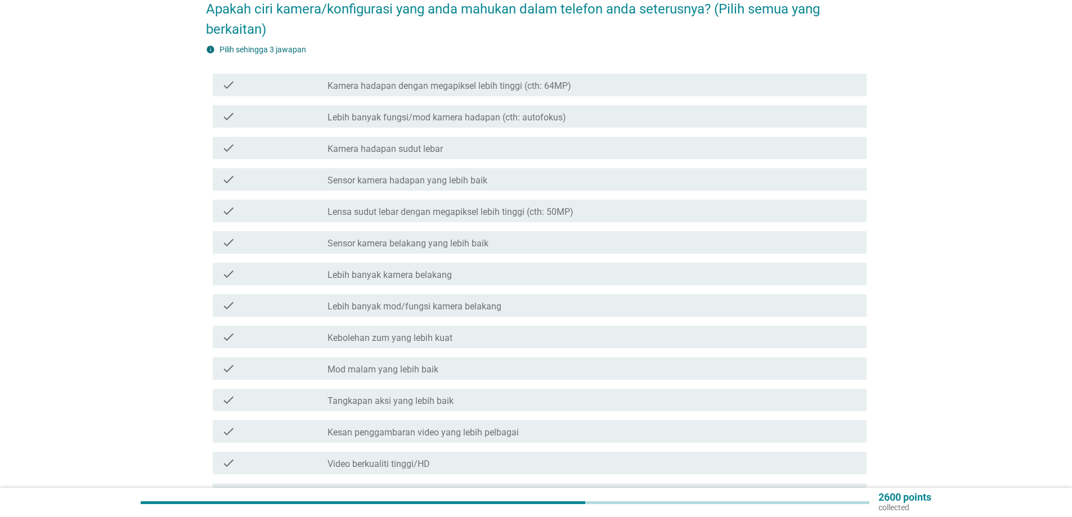
scroll to position [56, 0]
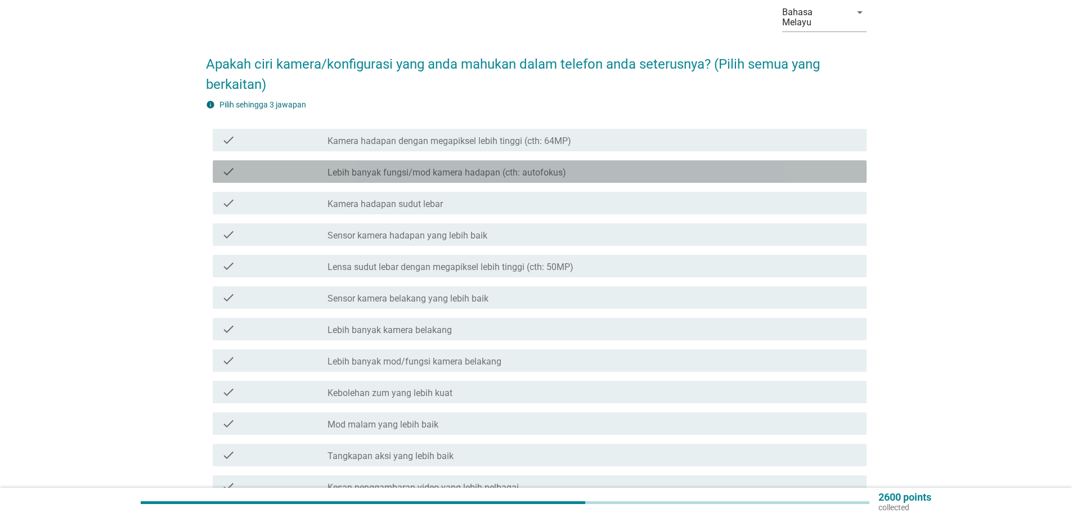
click at [279, 165] on div "check" at bounding box center [275, 172] width 106 height 14
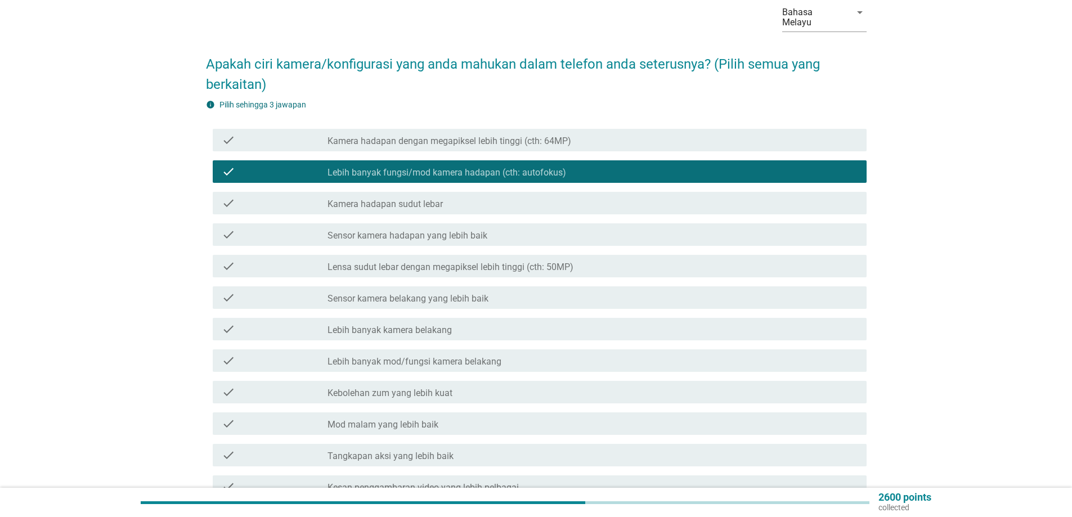
click at [272, 133] on div "check" at bounding box center [275, 140] width 106 height 14
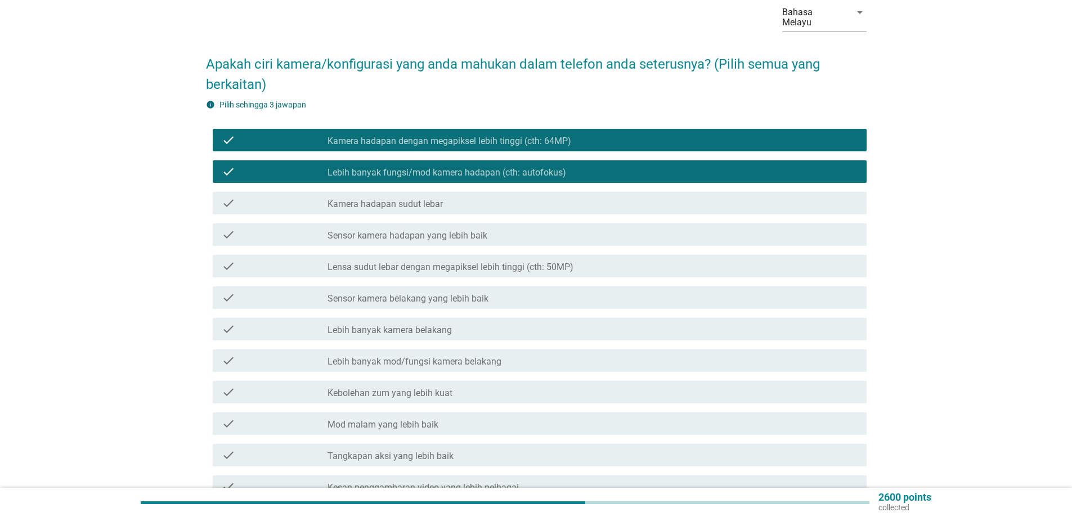
click at [270, 417] on div "check" at bounding box center [275, 424] width 106 height 14
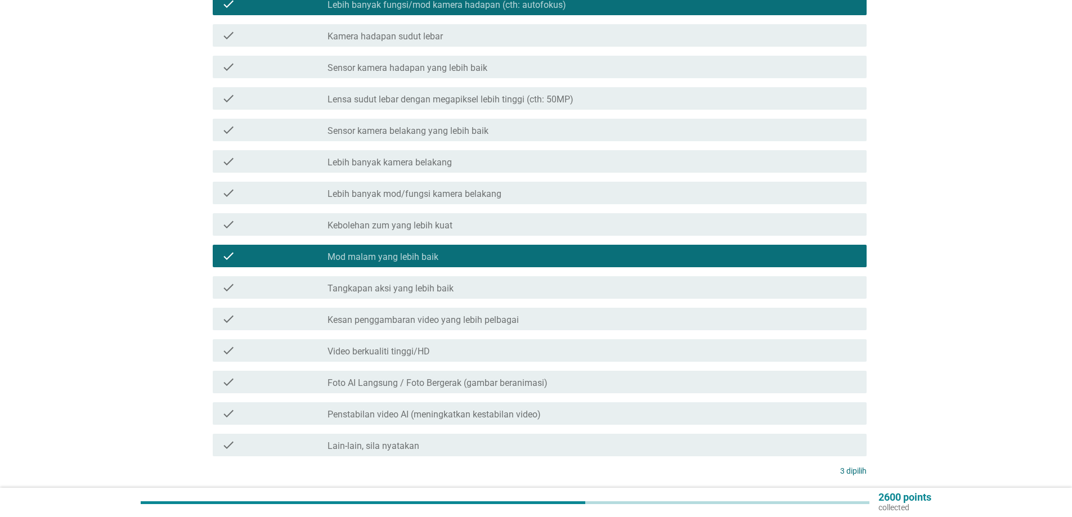
scroll to position [225, 0]
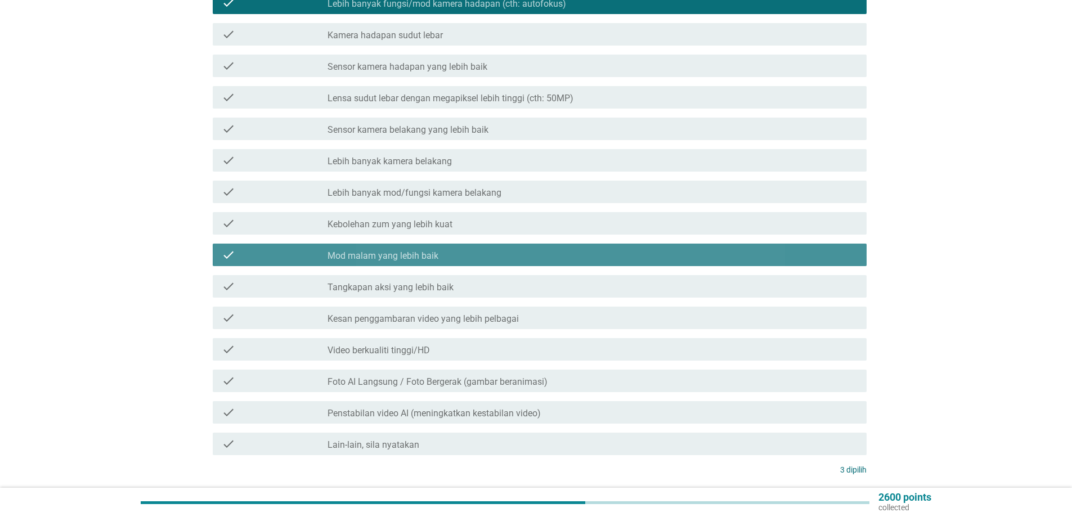
click at [282, 248] on div "check" at bounding box center [275, 255] width 106 height 14
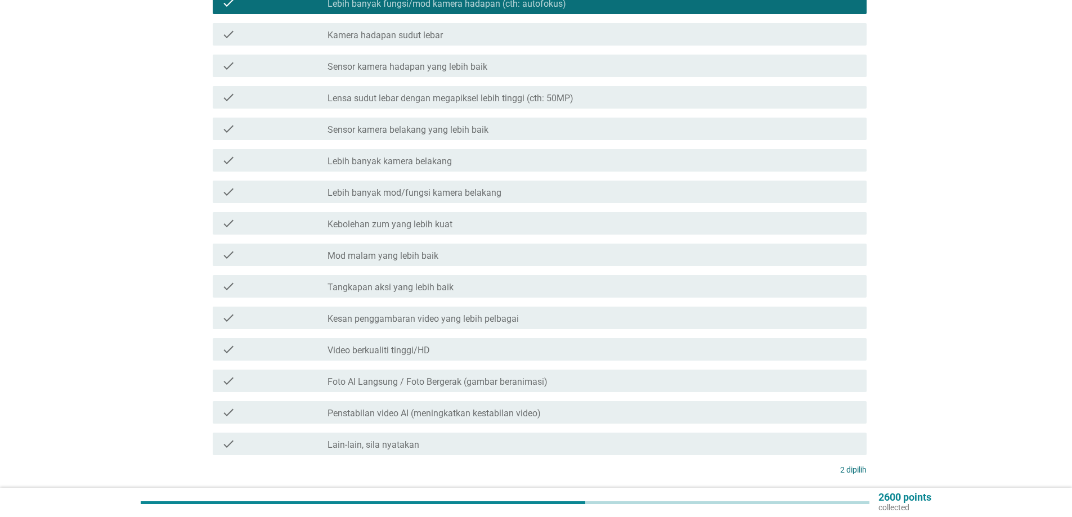
click at [285, 343] on div "check" at bounding box center [275, 350] width 106 height 14
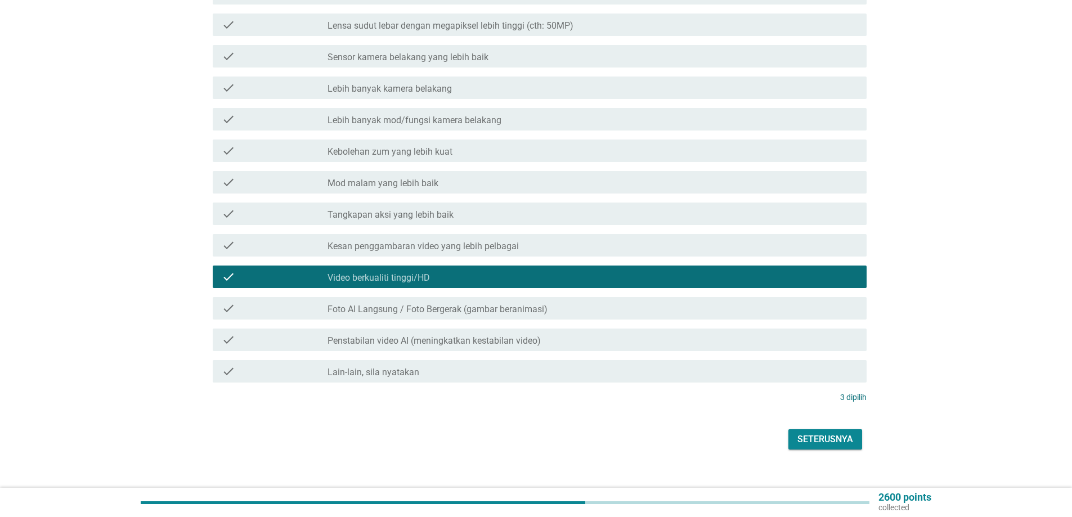
scroll to position [303, 0]
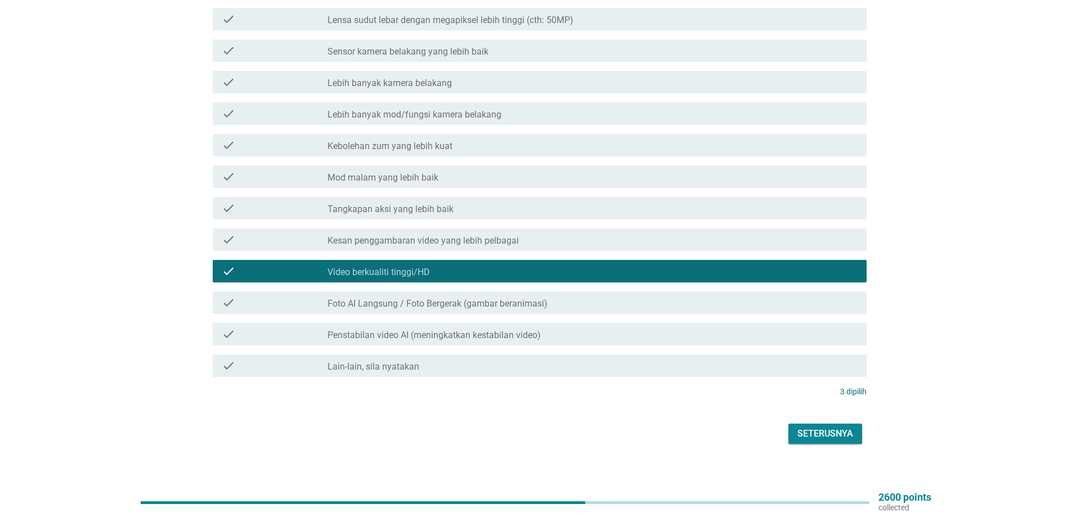
click at [827, 427] on div "Seterusnya" at bounding box center [826, 434] width 56 height 14
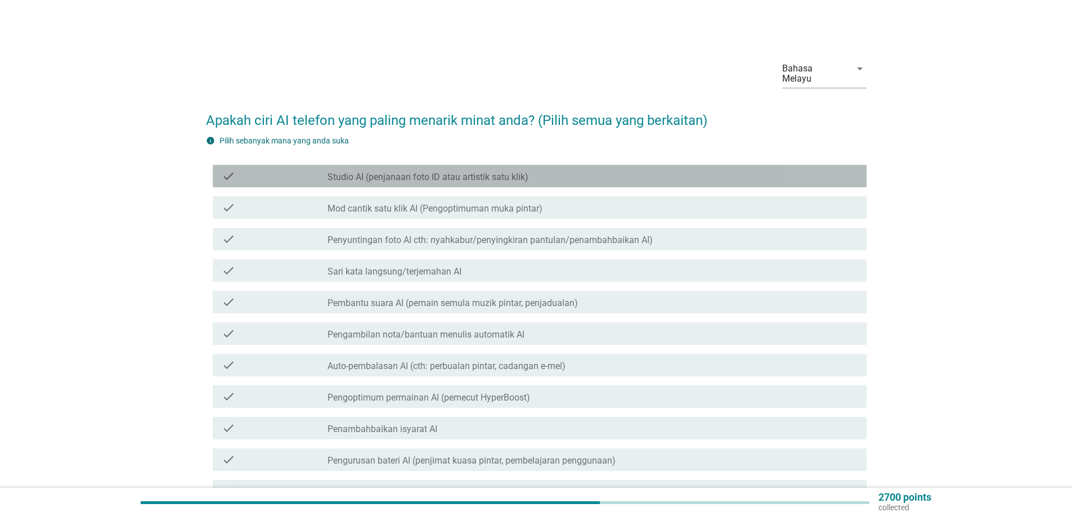
click at [281, 169] on div "check" at bounding box center [275, 176] width 106 height 14
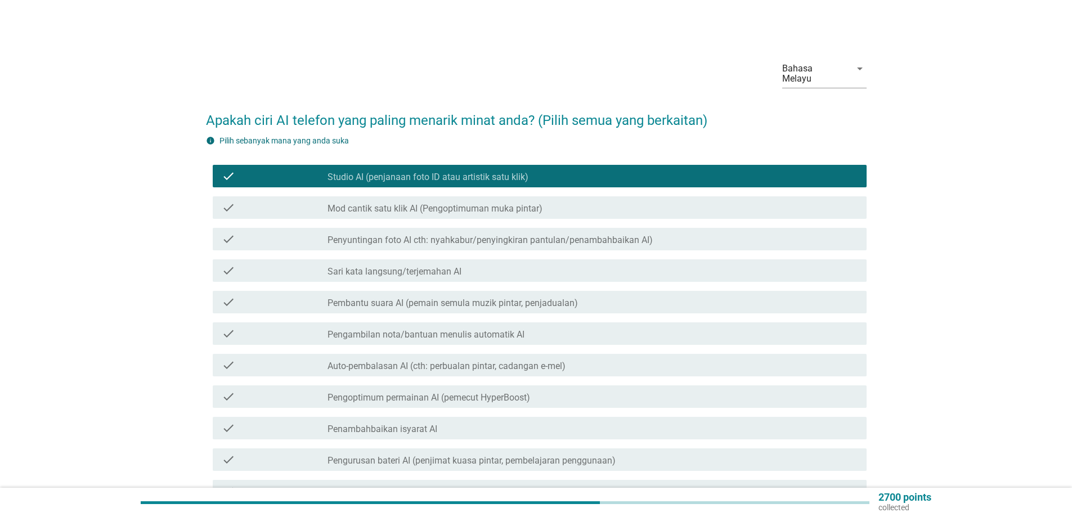
click at [278, 264] on div "check" at bounding box center [275, 271] width 106 height 14
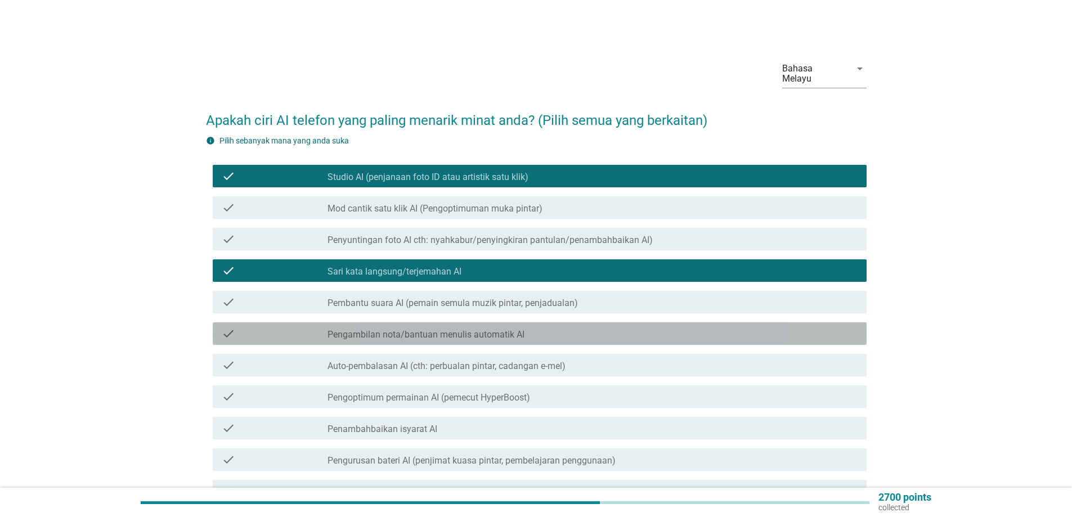
drag, startPoint x: 255, startPoint y: 319, endPoint x: 267, endPoint y: 325, distance: 13.3
click at [255, 327] on div "check" at bounding box center [275, 334] width 106 height 14
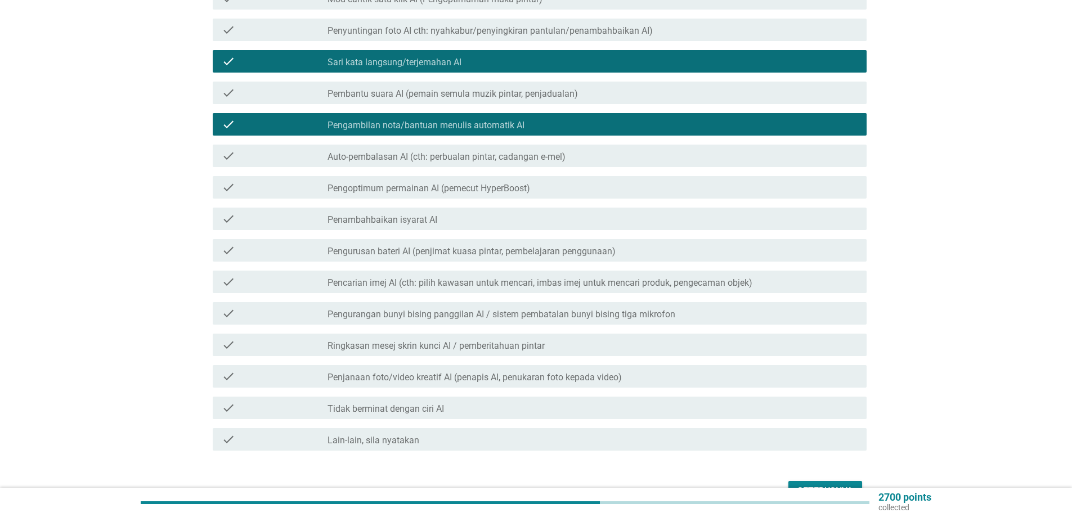
scroll to position [225, 0]
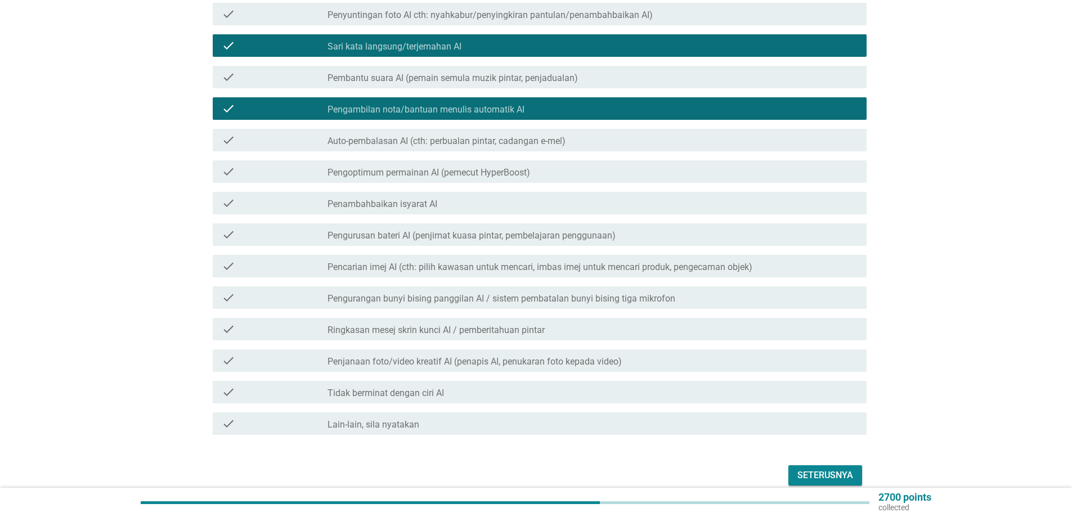
click at [283, 354] on div "check" at bounding box center [275, 361] width 106 height 14
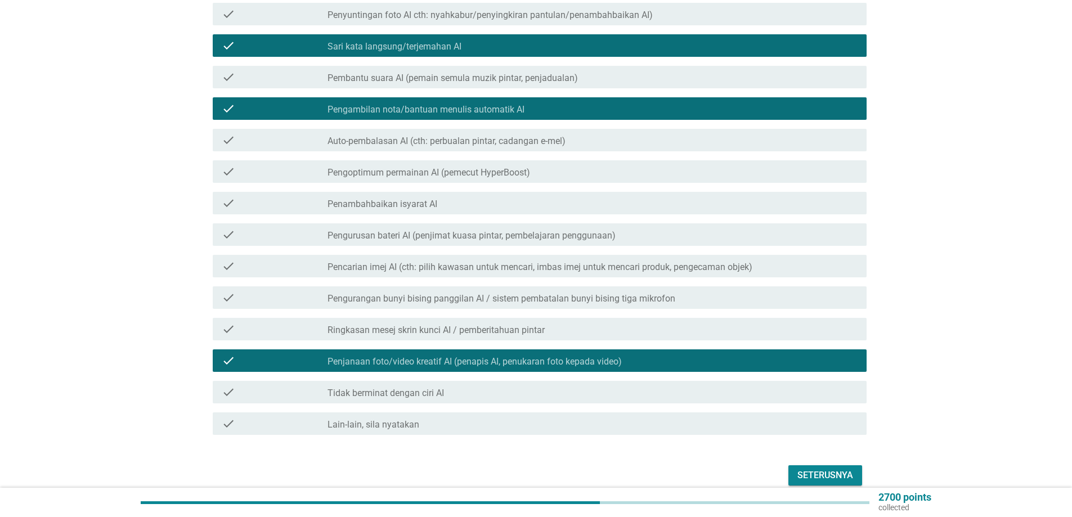
scroll to position [267, 0]
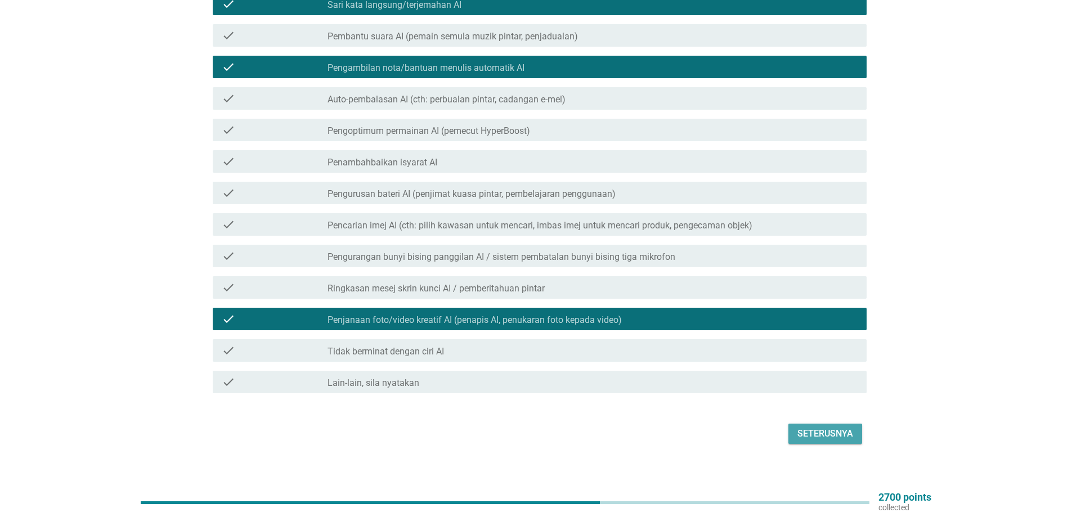
click at [825, 427] on div "Seterusnya" at bounding box center [826, 434] width 56 height 14
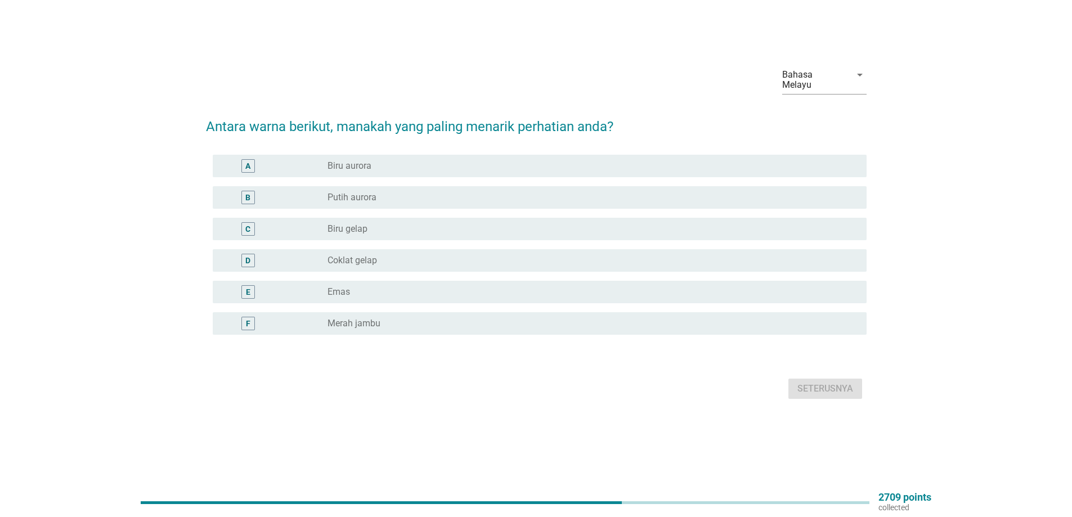
scroll to position [0, 0]
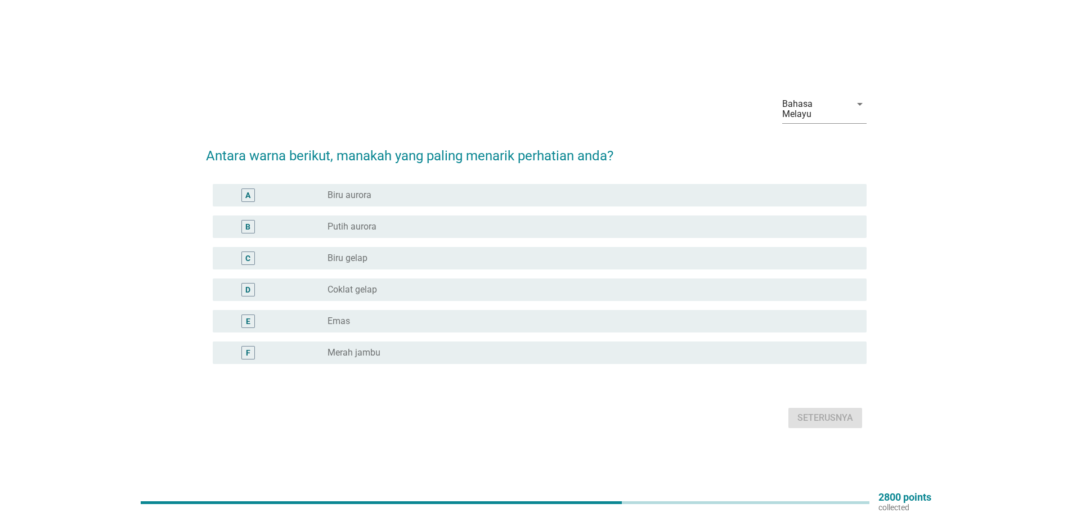
click at [301, 189] on div "A" at bounding box center [275, 196] width 106 height 14
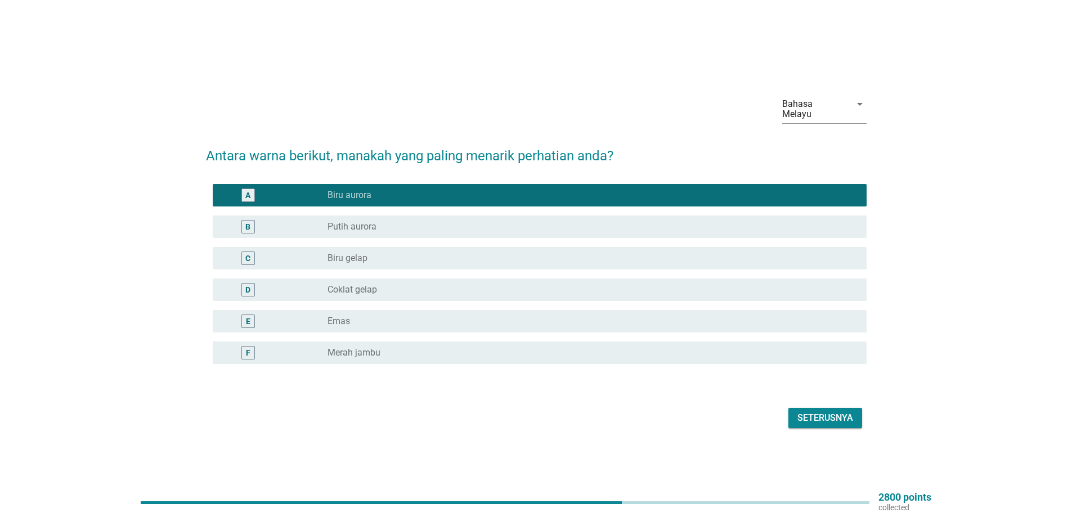
click at [825, 414] on div "Seterusnya" at bounding box center [826, 418] width 56 height 14
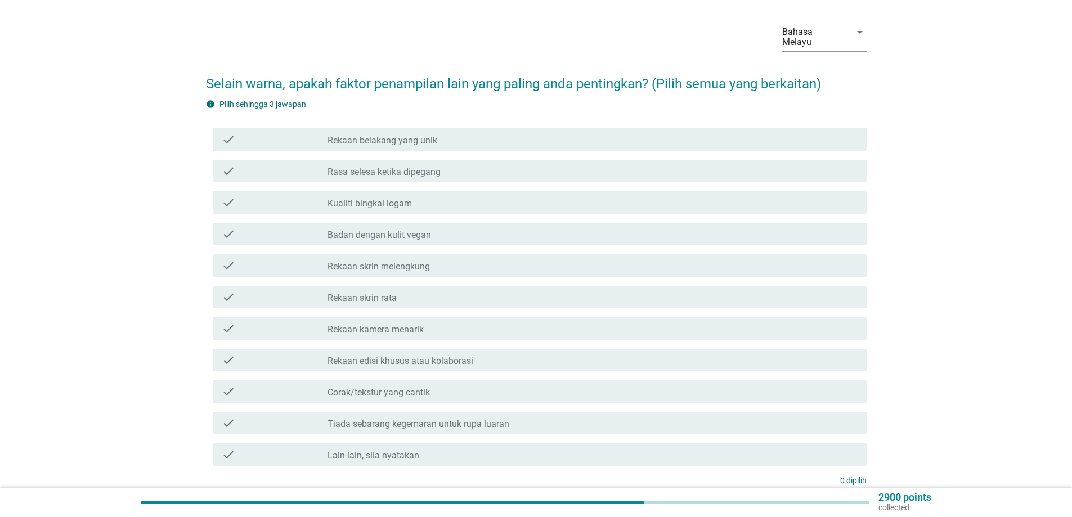
scroll to position [56, 0]
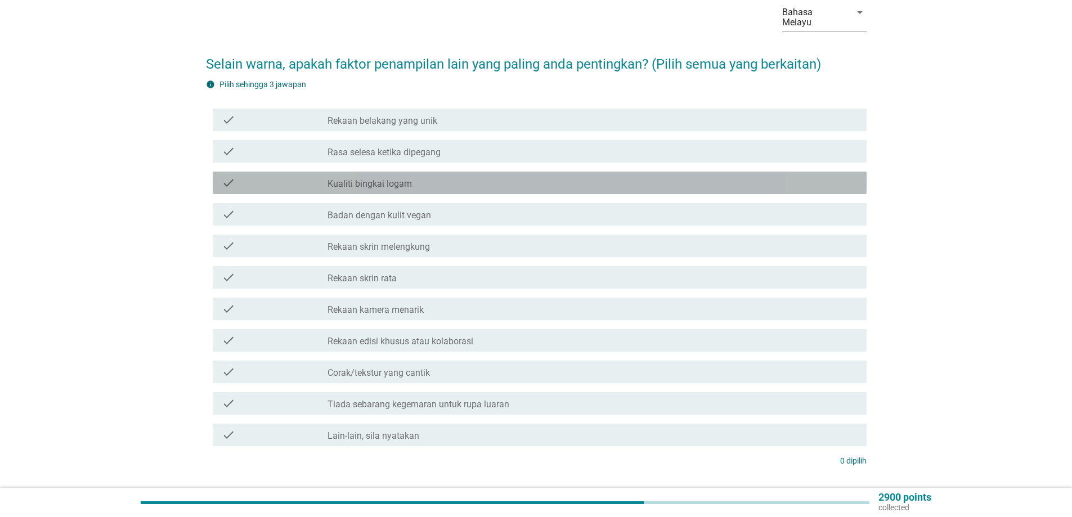
click at [302, 176] on div "check" at bounding box center [275, 183] width 106 height 14
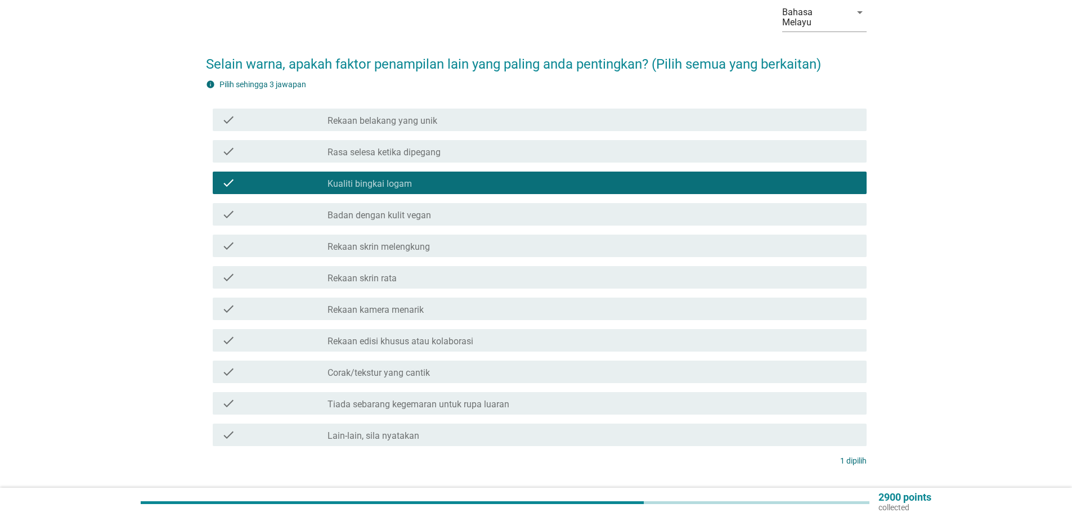
click at [274, 145] on div "check" at bounding box center [275, 152] width 106 height 14
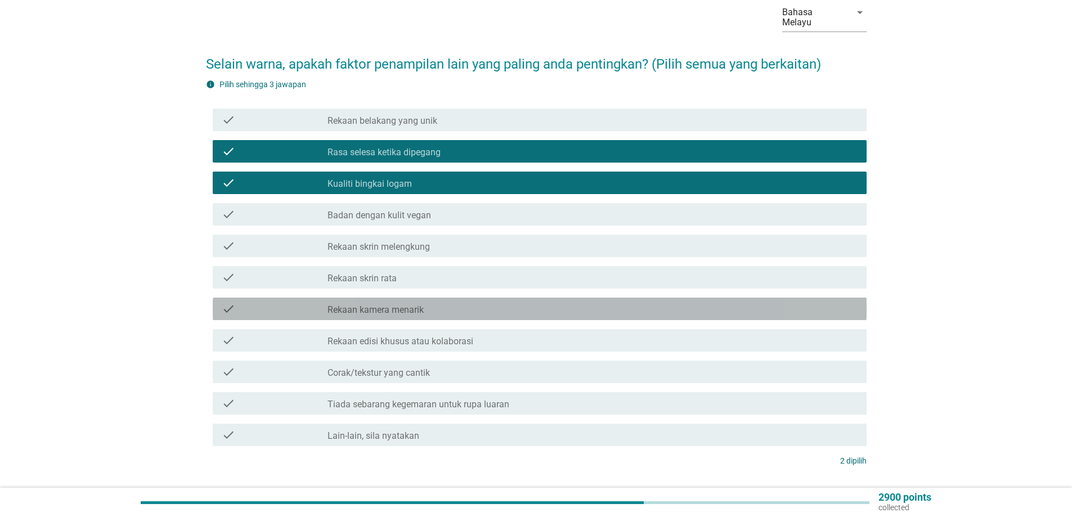
drag, startPoint x: 276, startPoint y: 299, endPoint x: 271, endPoint y: 312, distance: 13.9
click at [276, 302] on div "check" at bounding box center [275, 309] width 106 height 14
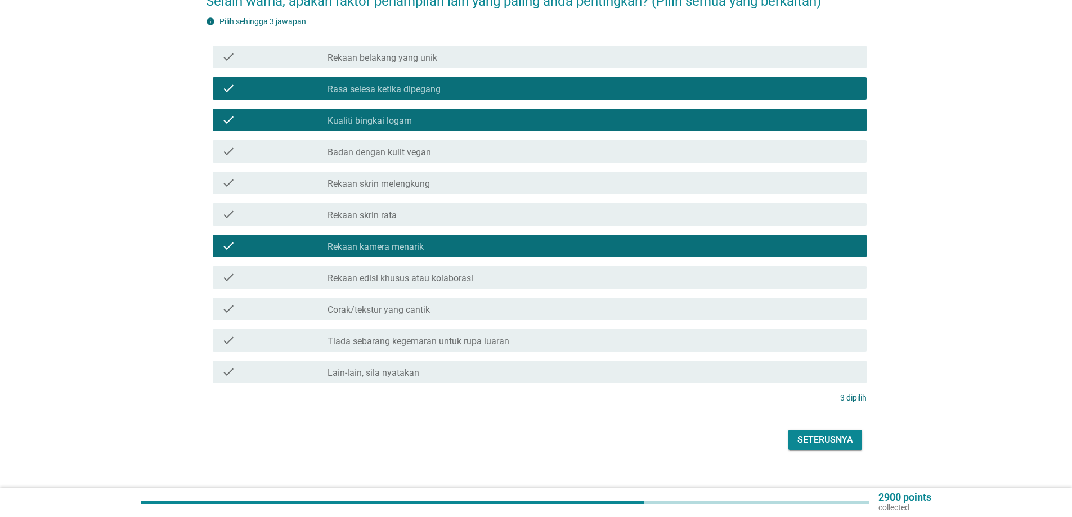
scroll to position [126, 0]
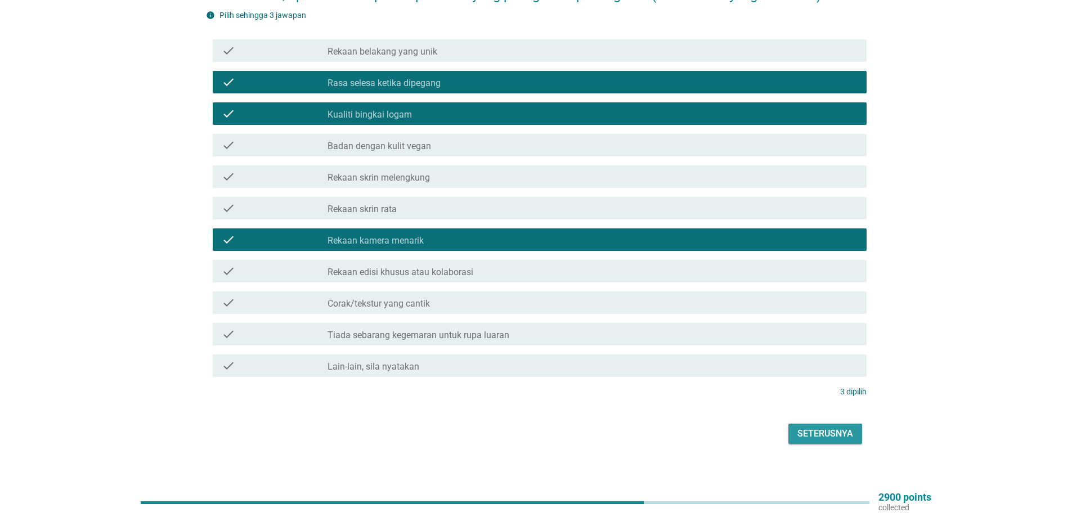
click at [830, 427] on div "Seterusnya" at bounding box center [826, 434] width 56 height 14
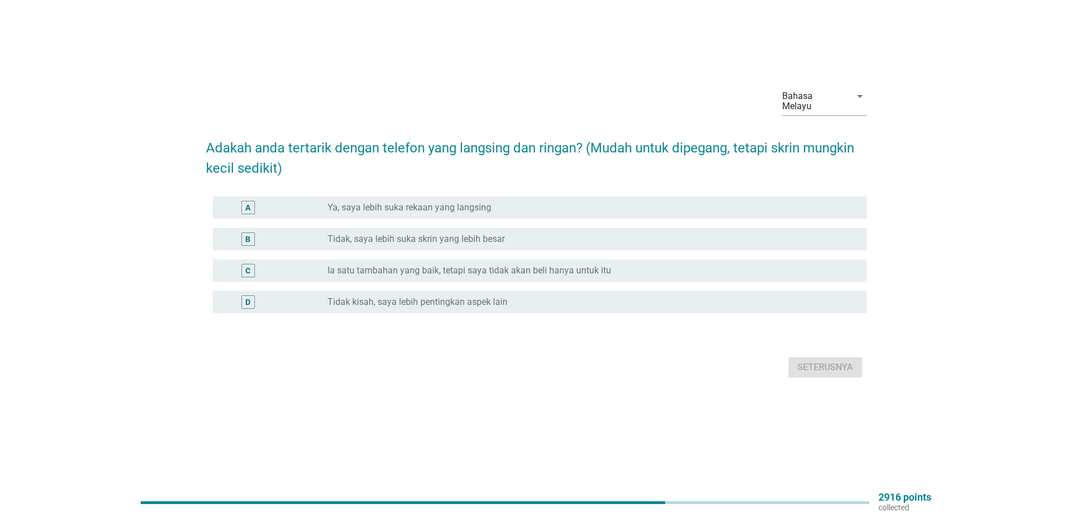
scroll to position [0, 0]
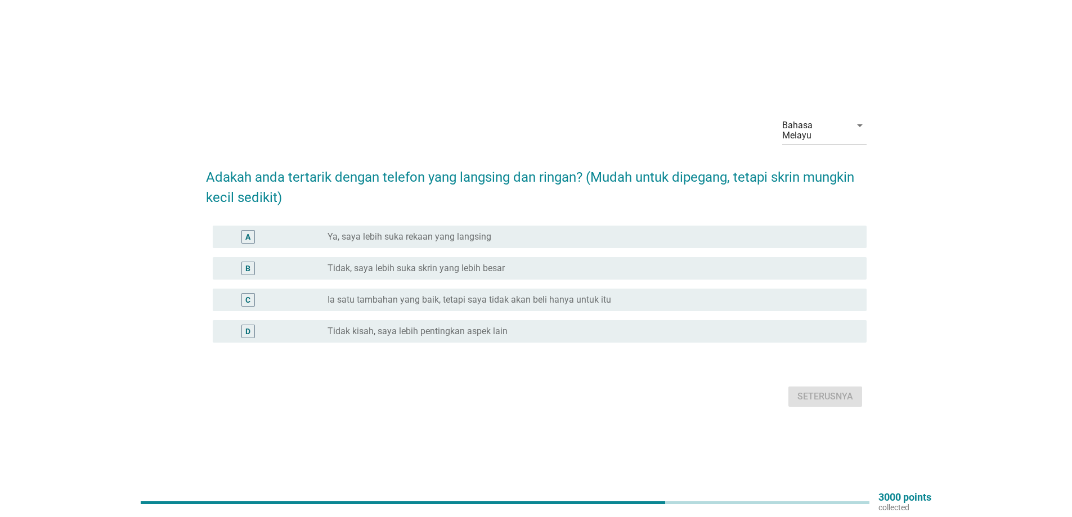
click at [296, 231] on div "A" at bounding box center [275, 237] width 106 height 14
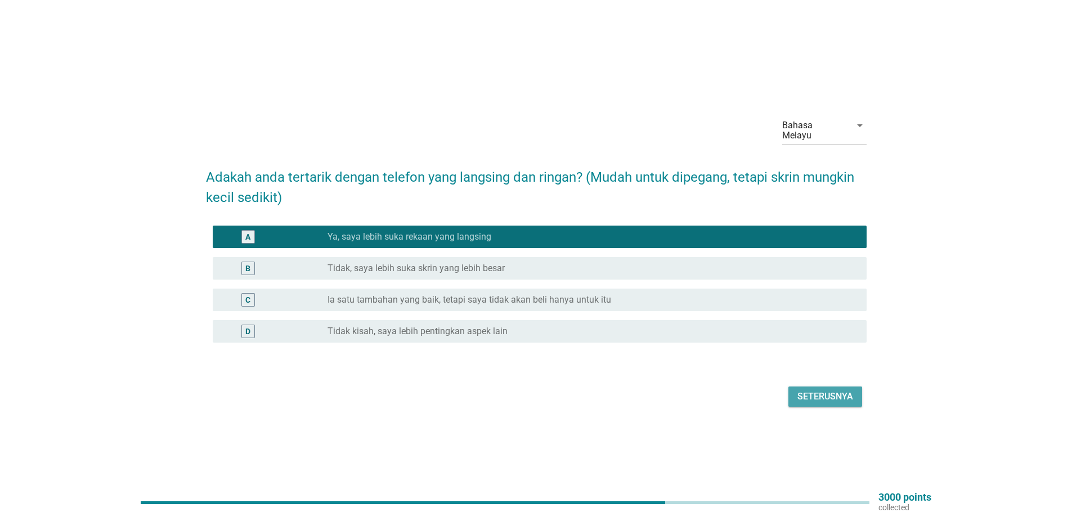
click at [817, 393] on div "Seterusnya" at bounding box center [826, 397] width 56 height 14
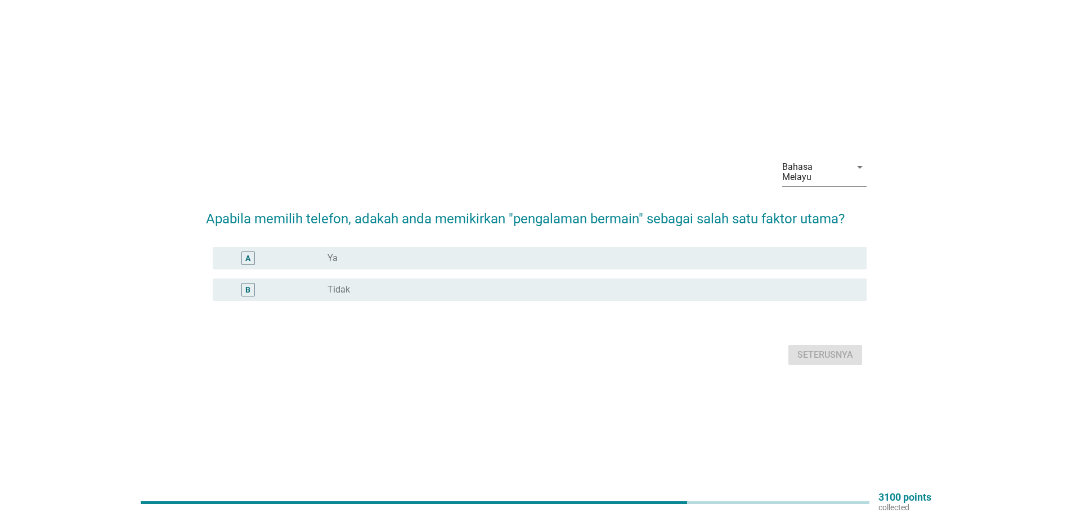
drag, startPoint x: 292, startPoint y: 256, endPoint x: 480, endPoint y: 299, distance: 193.1
click at [292, 256] on div "A" at bounding box center [275, 259] width 106 height 14
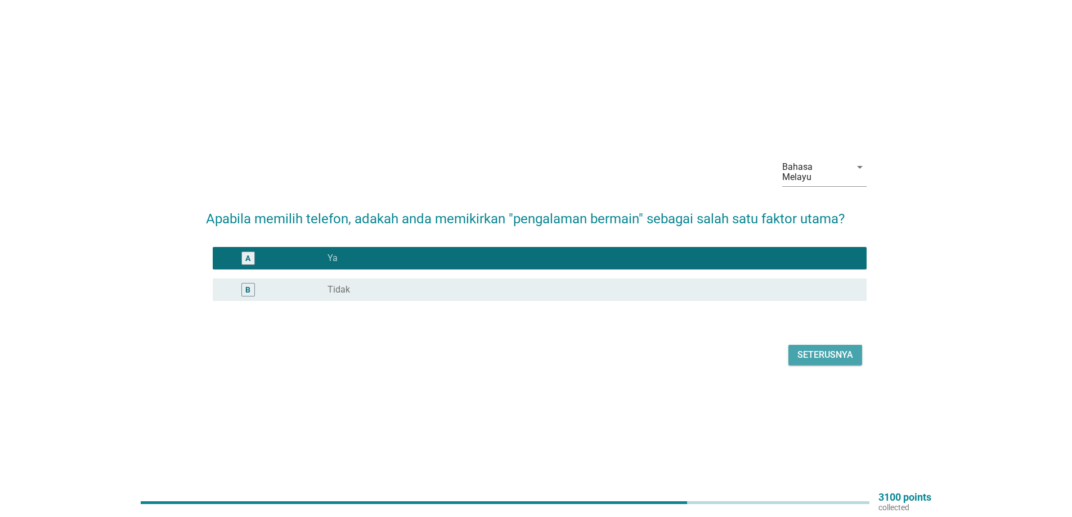
click at [829, 350] on div "Seterusnya" at bounding box center [826, 355] width 56 height 14
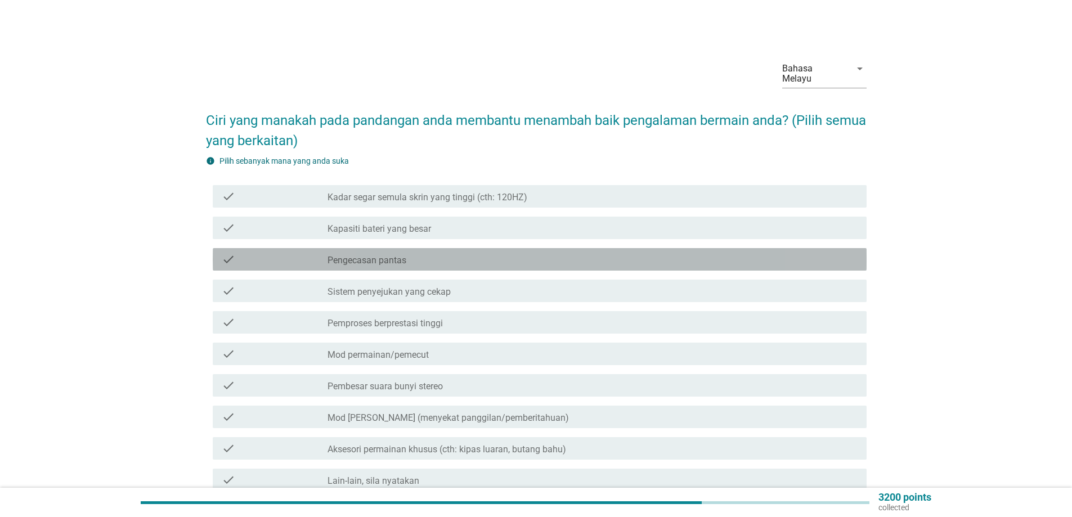
click at [274, 254] on div "check" at bounding box center [275, 260] width 106 height 14
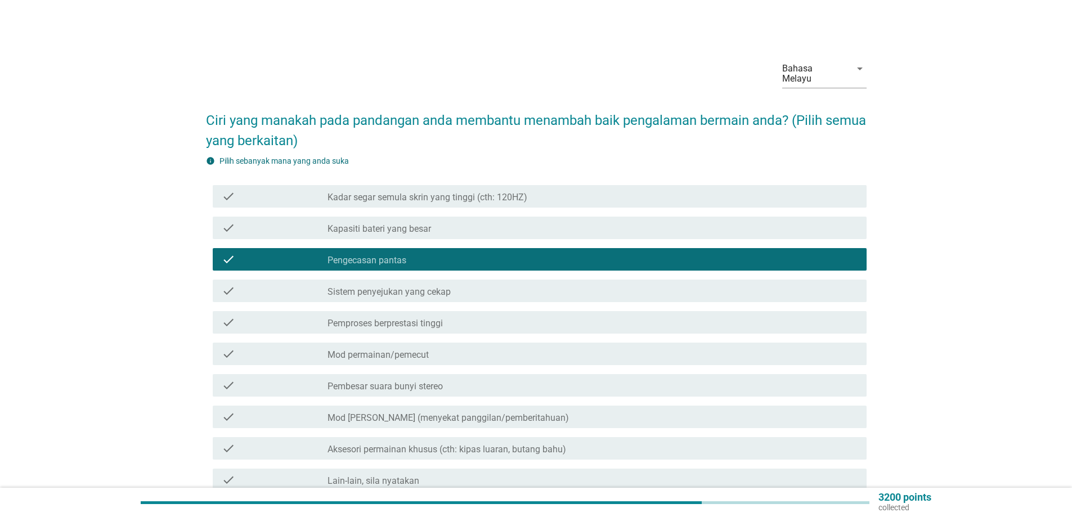
click at [276, 287] on div "check" at bounding box center [275, 291] width 106 height 14
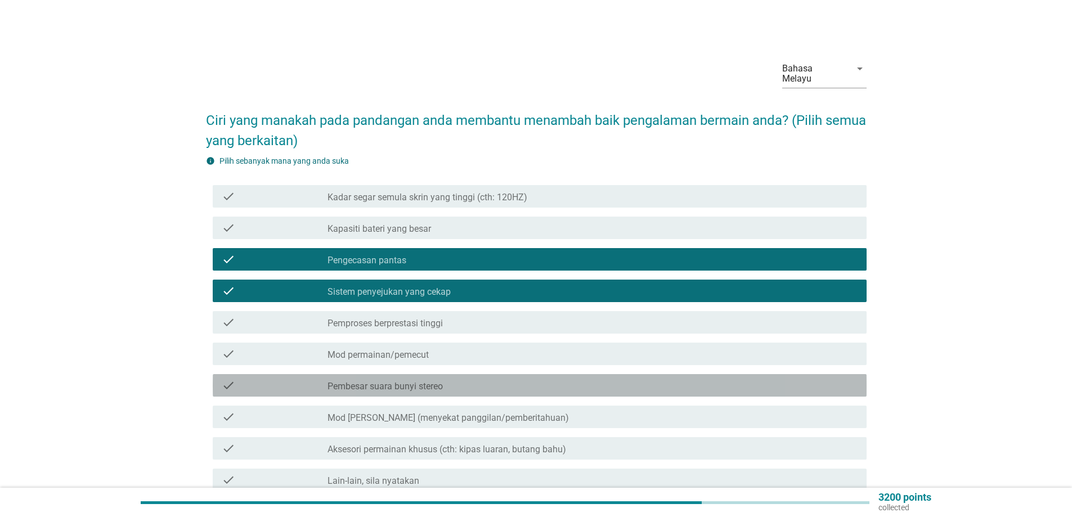
click at [289, 382] on div "check" at bounding box center [275, 386] width 106 height 14
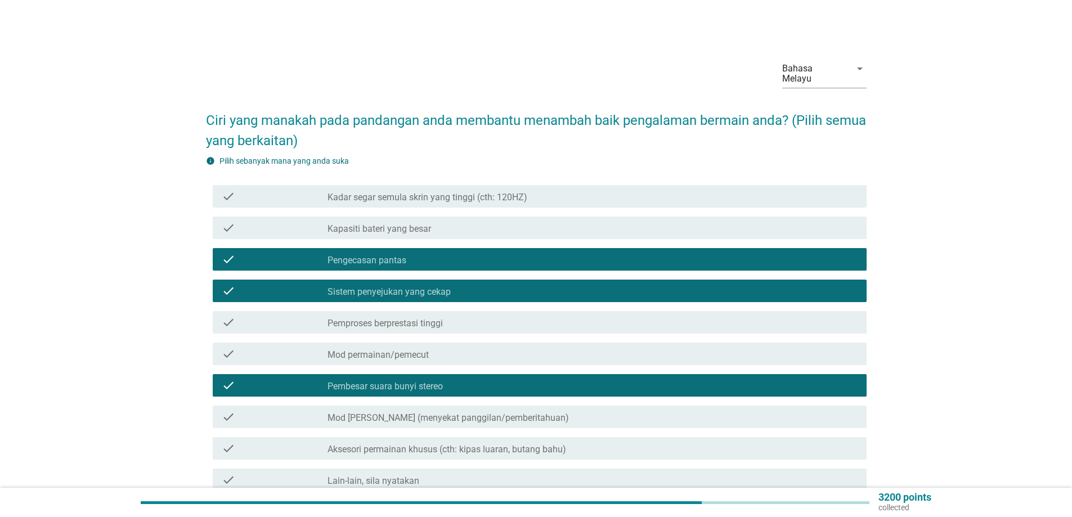
drag, startPoint x: 253, startPoint y: 312, endPoint x: 520, endPoint y: 395, distance: 279.2
click at [253, 316] on div "check" at bounding box center [275, 323] width 106 height 14
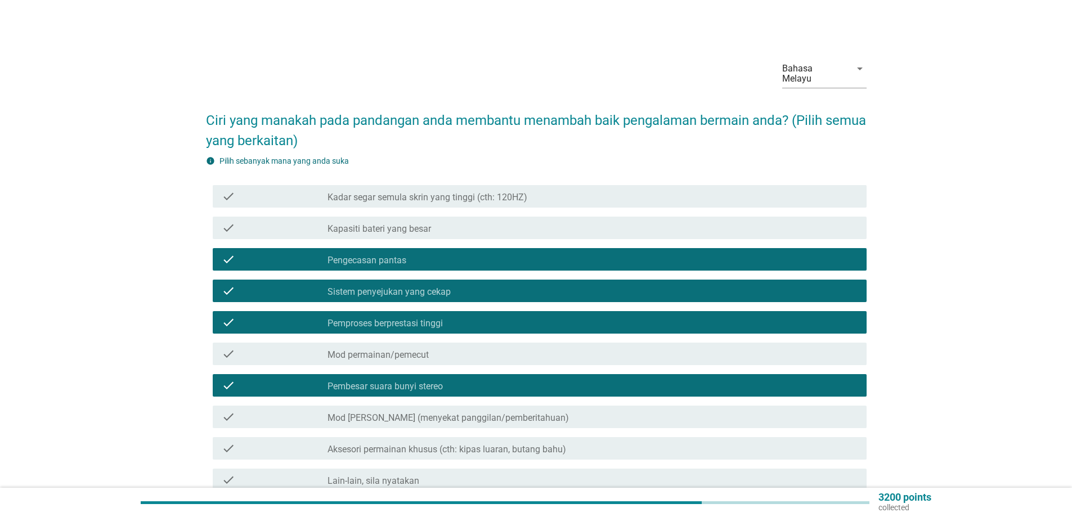
click at [293, 221] on div "check" at bounding box center [275, 228] width 106 height 14
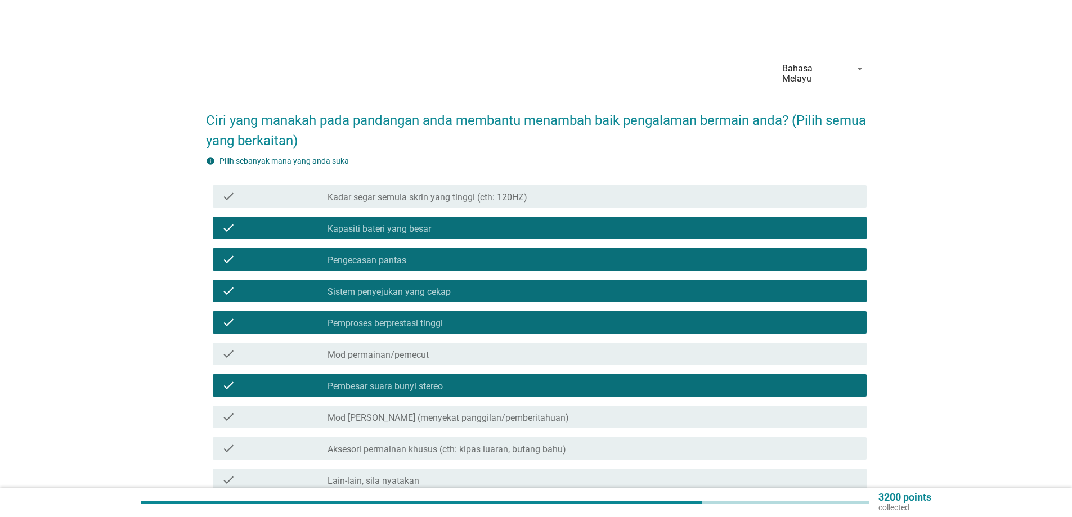
click at [293, 190] on div "check" at bounding box center [275, 197] width 106 height 14
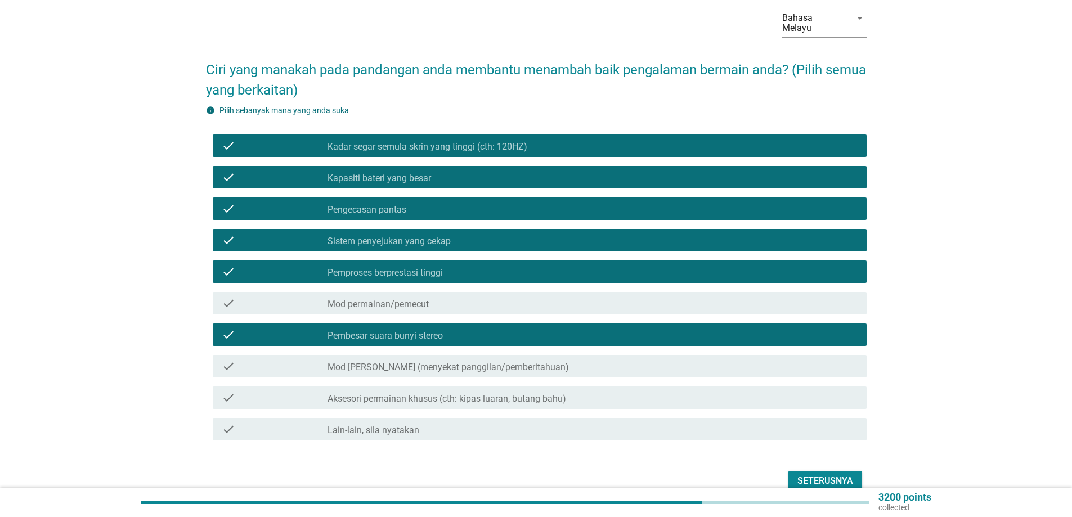
scroll to position [98, 0]
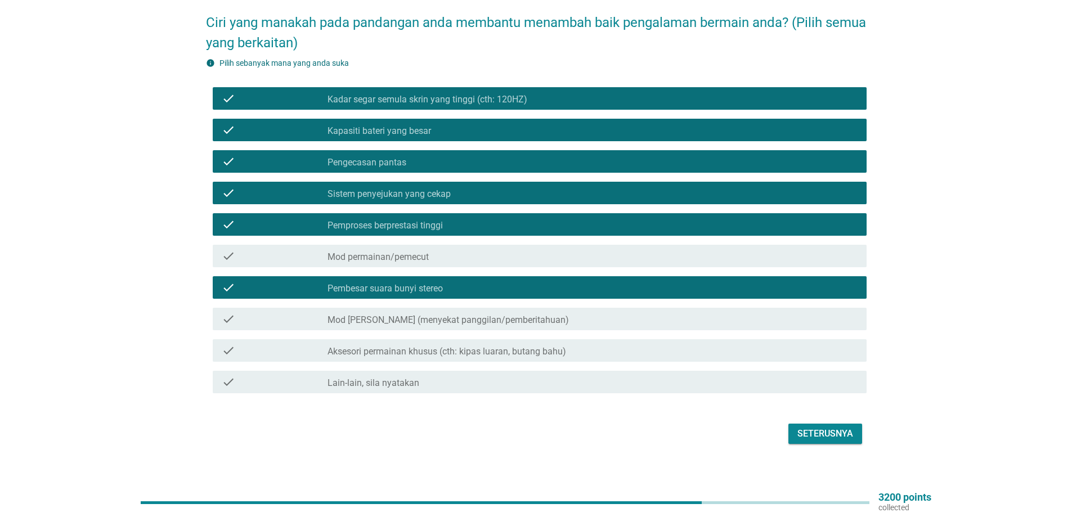
click at [825, 427] on div "Seterusnya" at bounding box center [826, 434] width 56 height 14
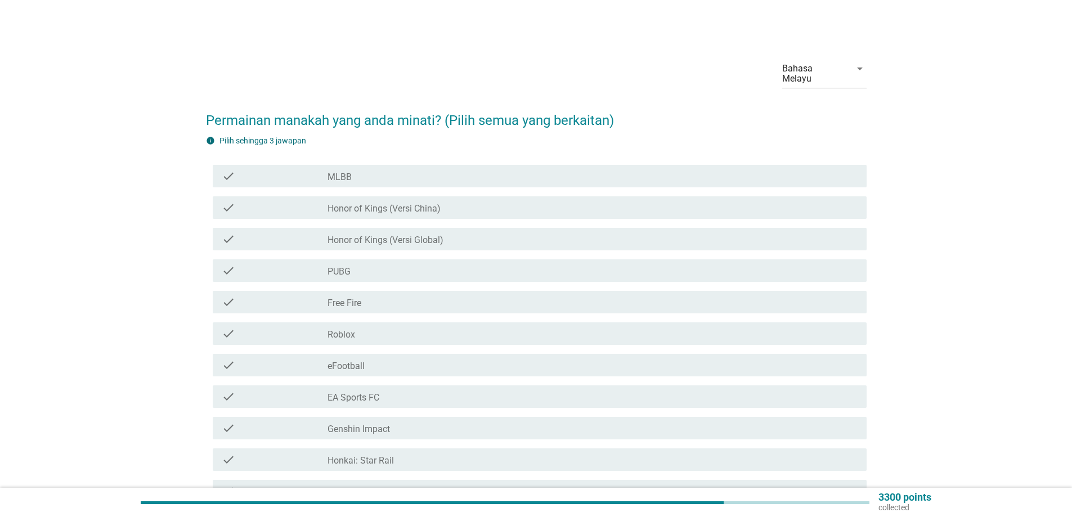
click at [267, 359] on div "check" at bounding box center [275, 366] width 106 height 14
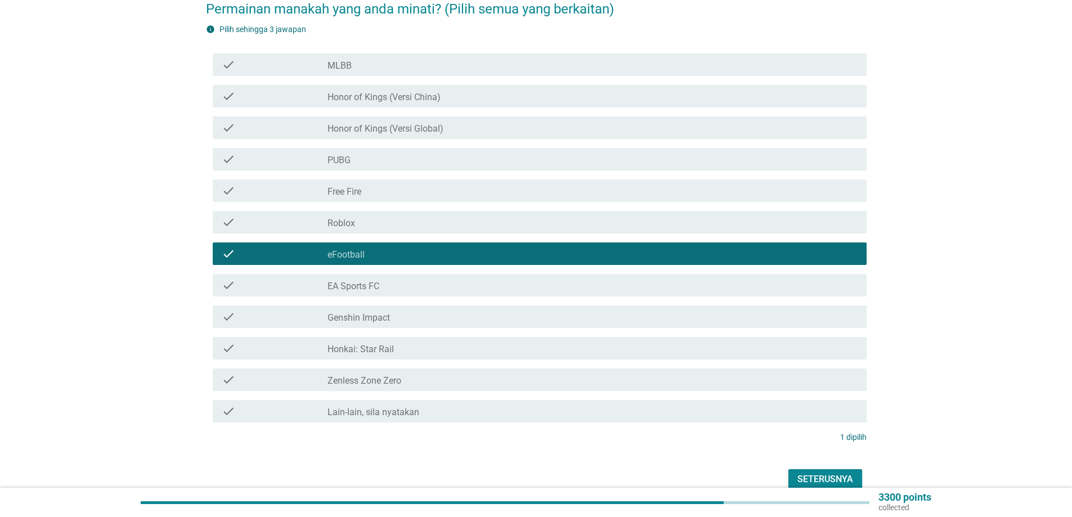
scroll to position [113, 0]
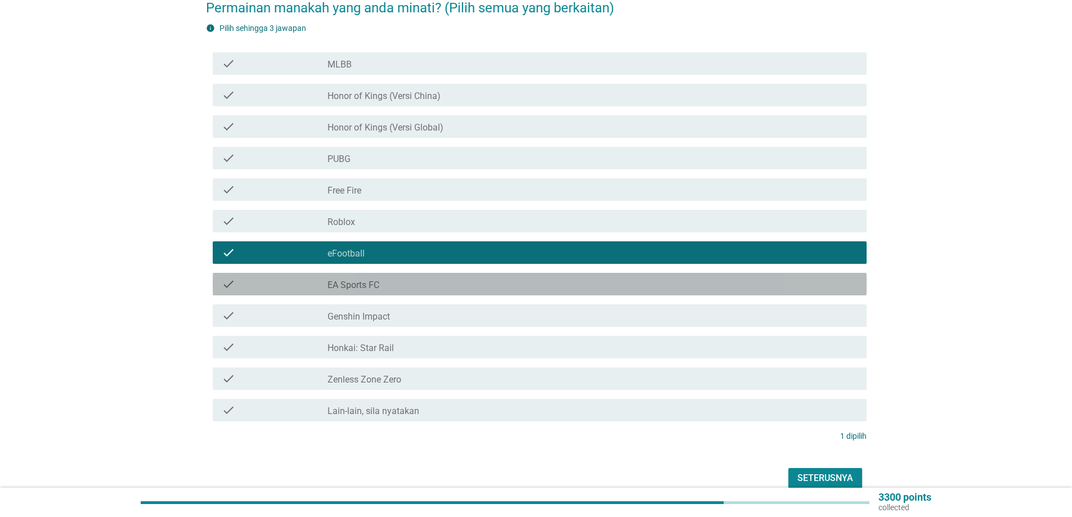
click at [283, 278] on div "check" at bounding box center [275, 285] width 106 height 14
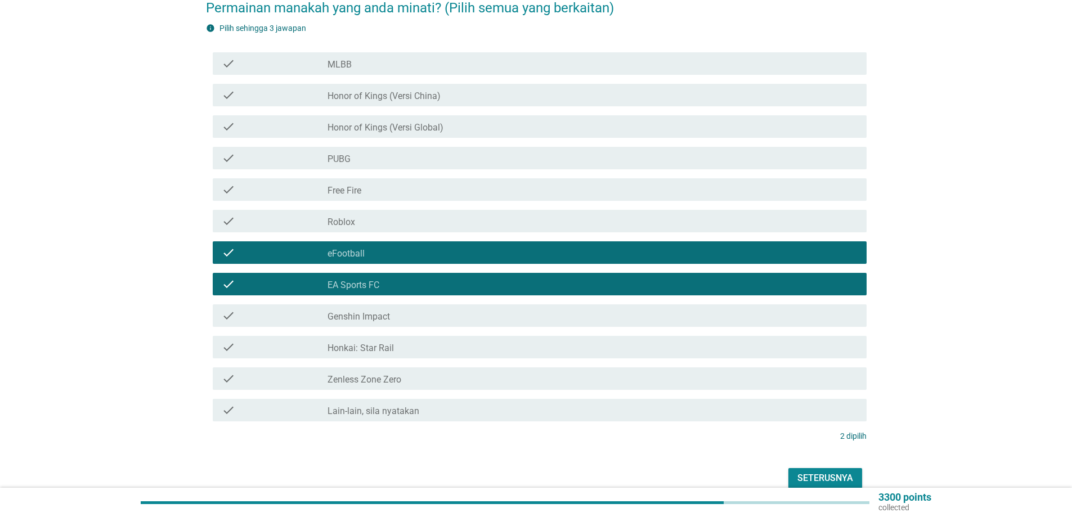
scroll to position [56, 0]
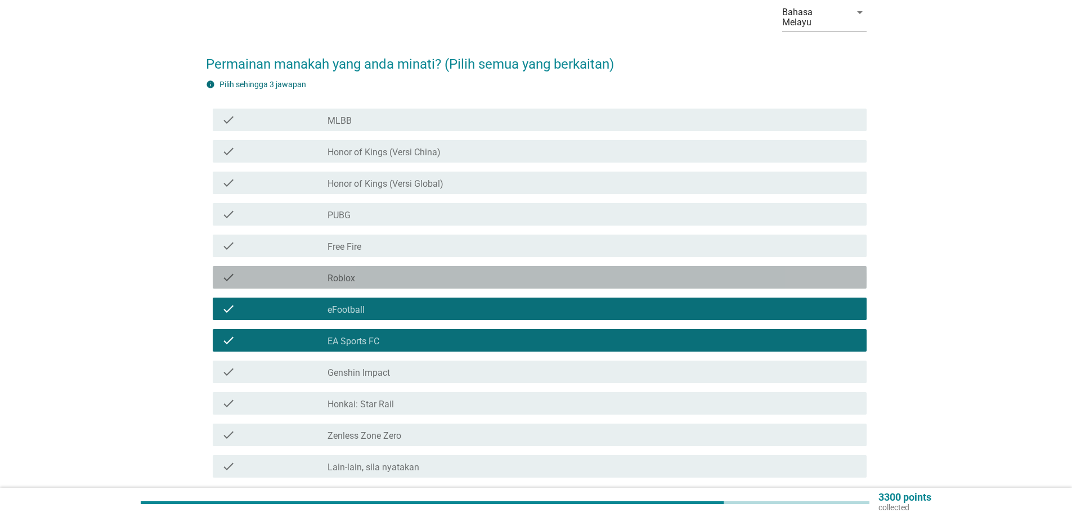
click at [285, 271] on div "check" at bounding box center [275, 278] width 106 height 14
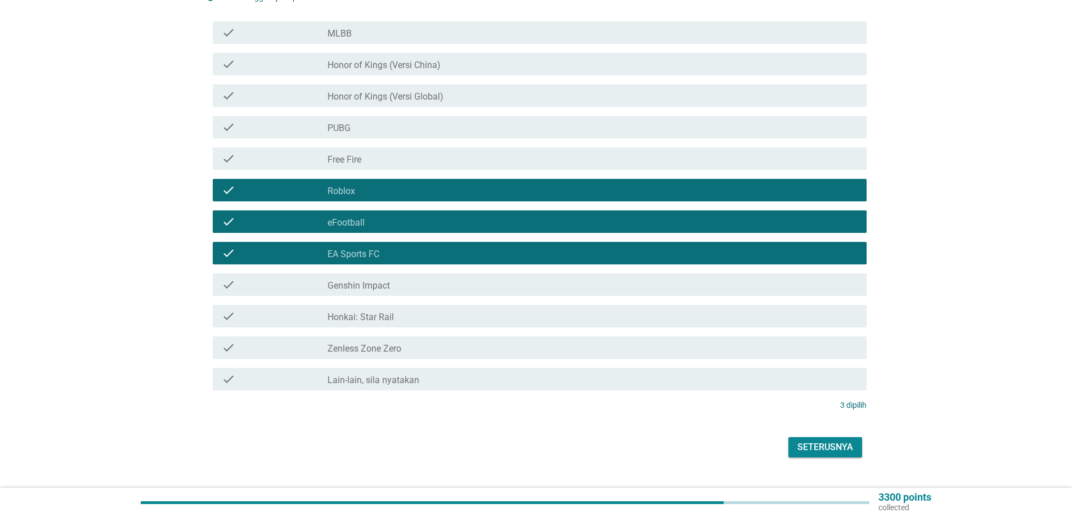
scroll to position [157, 0]
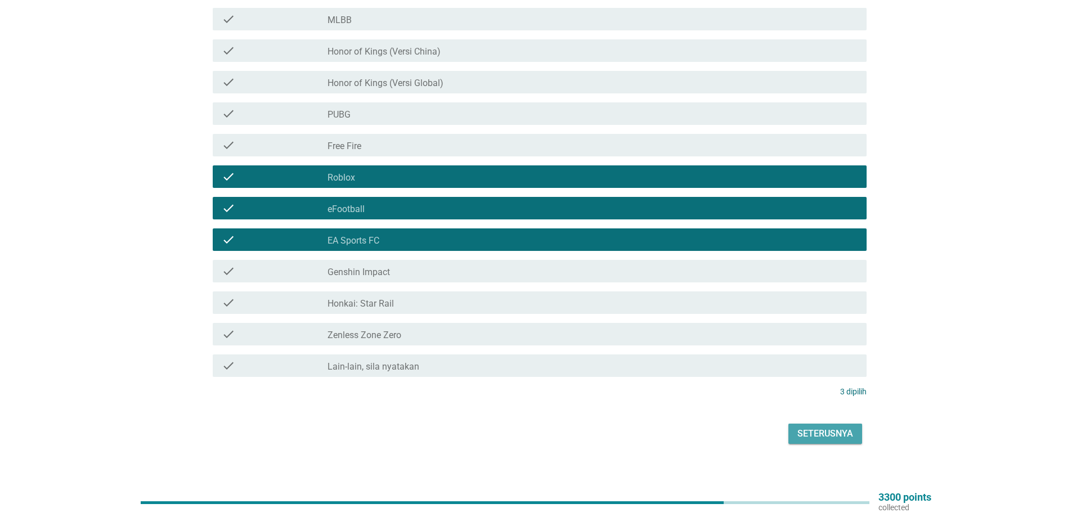
click at [825, 427] on div "Seterusnya" at bounding box center [826, 434] width 56 height 14
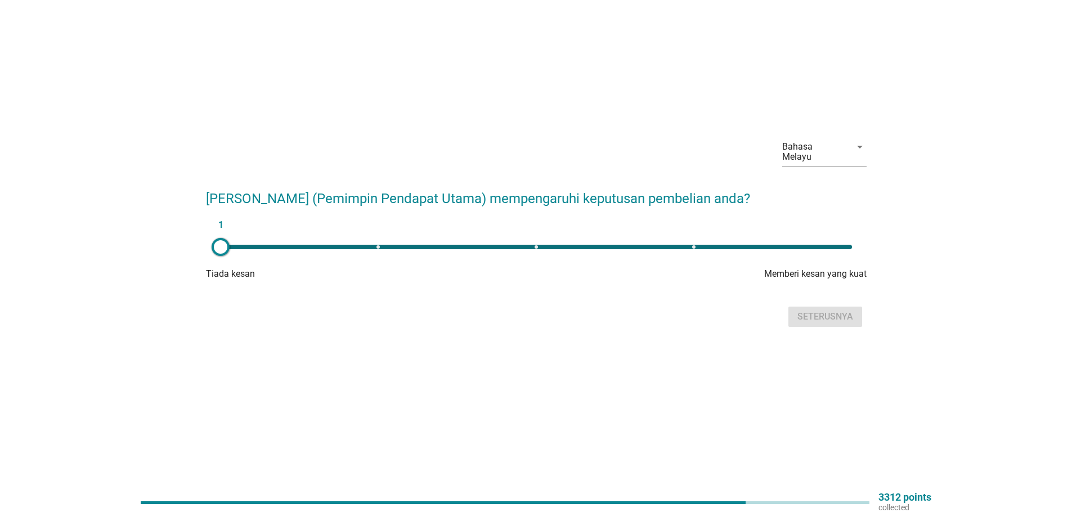
scroll to position [0, 0]
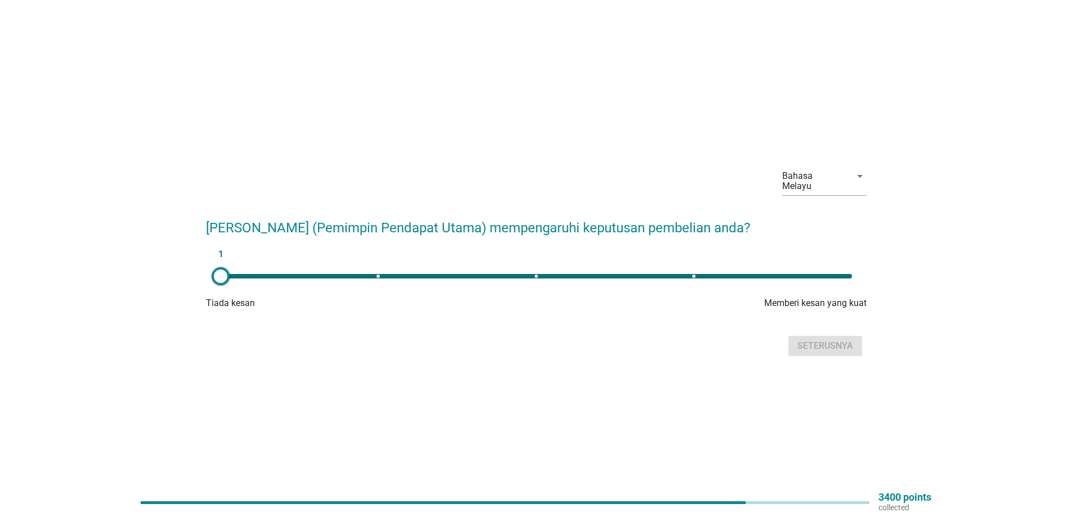
click at [376, 274] on div "1" at bounding box center [537, 276] width 632 height 5
click at [693, 274] on div "2" at bounding box center [537, 276] width 632 height 5
click at [380, 274] on div "4" at bounding box center [537, 276] width 632 height 5
type input "2"
click at [827, 339] on div "Seterusnya" at bounding box center [826, 346] width 56 height 14
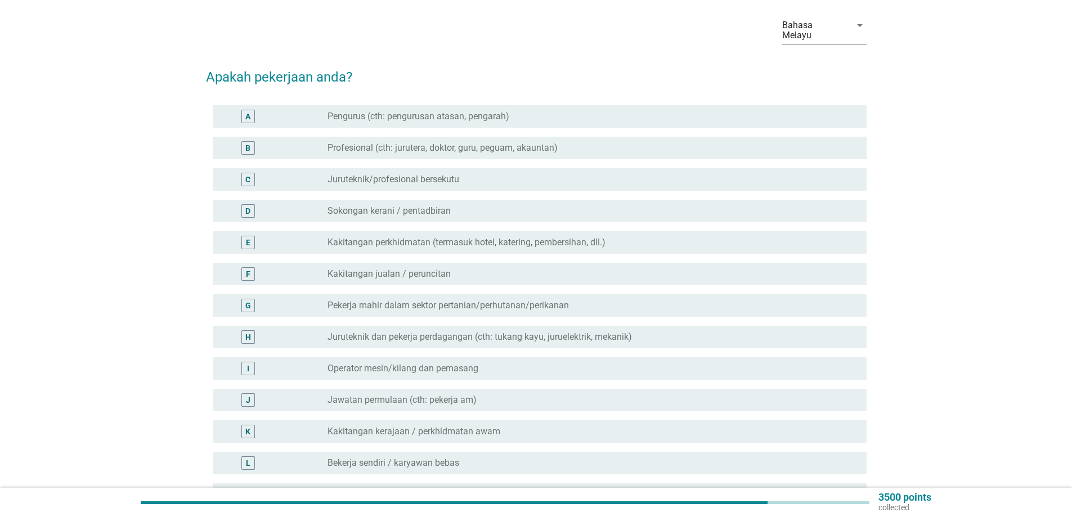
scroll to position [56, 0]
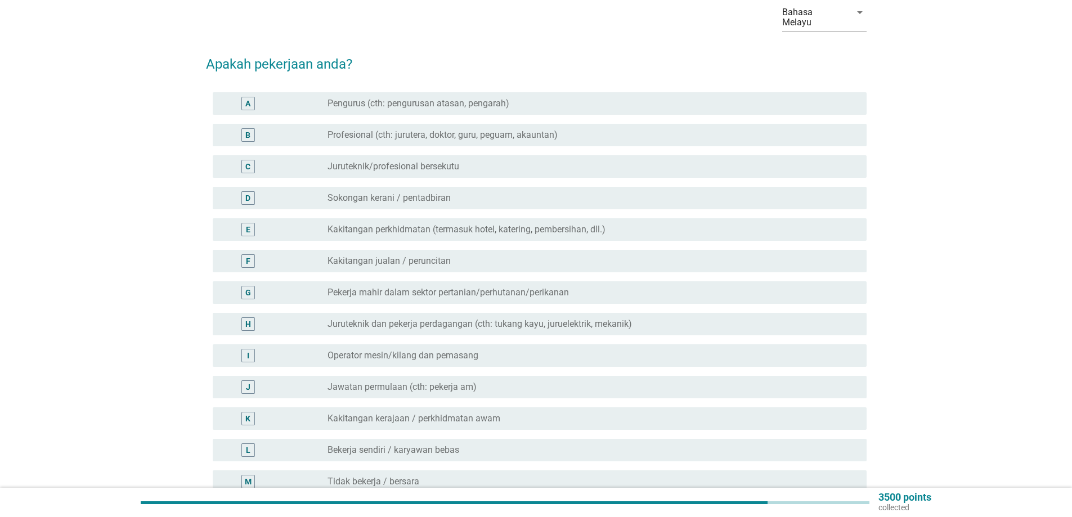
click at [357, 413] on label "Kakitangan kerajaan / perkhidmatan awam" at bounding box center [414, 418] width 173 height 11
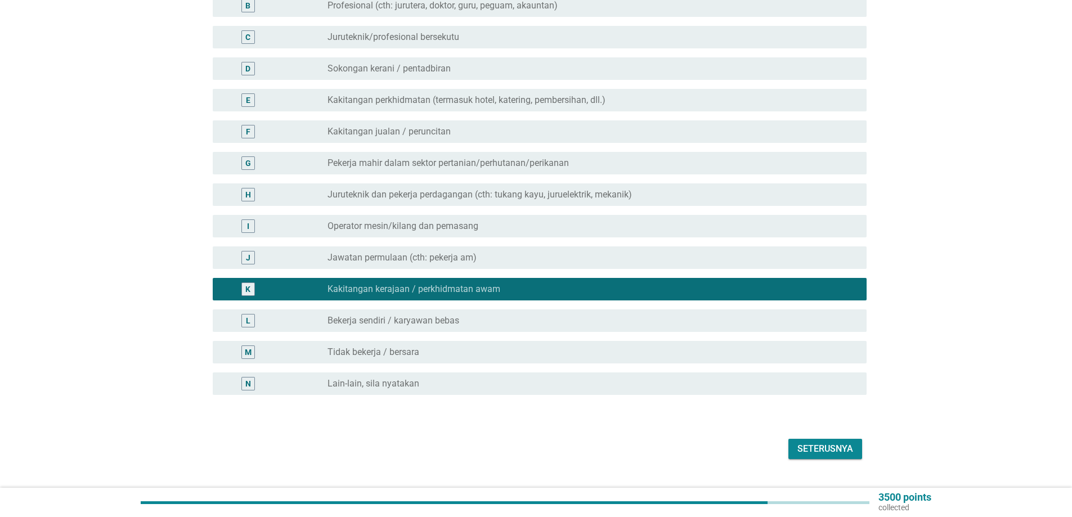
scroll to position [201, 0]
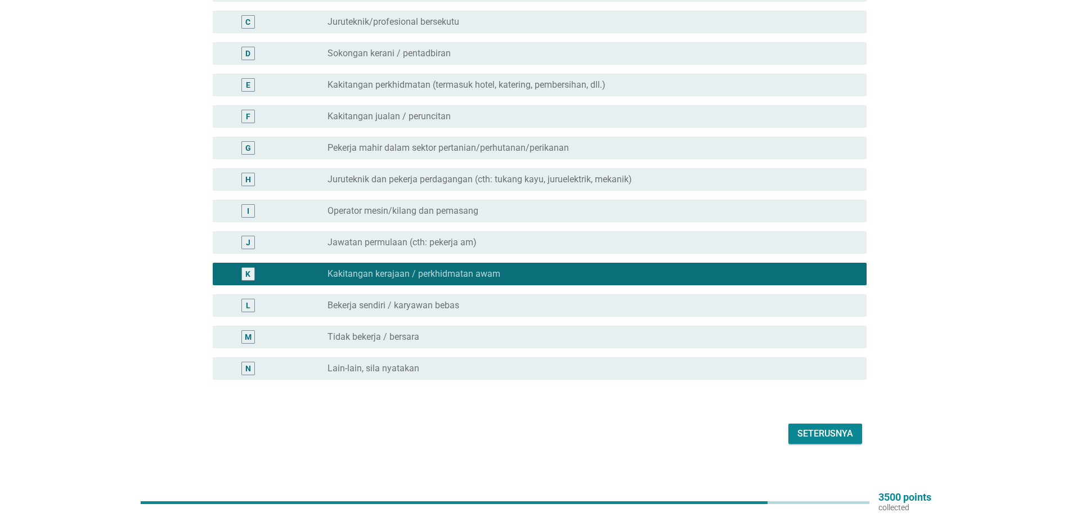
click at [826, 427] on div "Seterusnya" at bounding box center [826, 434] width 56 height 14
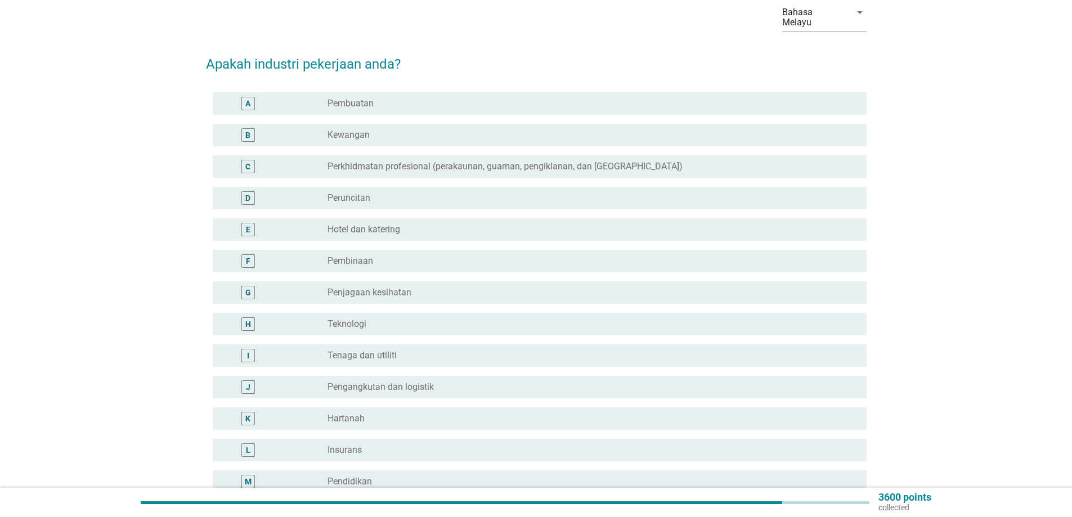
scroll to position [113, 0]
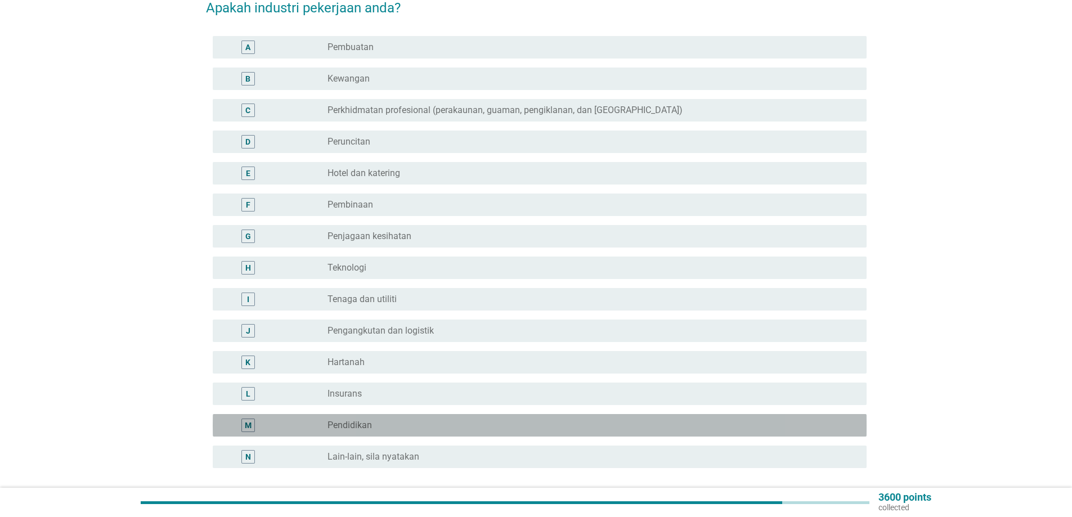
click at [352, 420] on label "Pendidikan" at bounding box center [350, 425] width 44 height 11
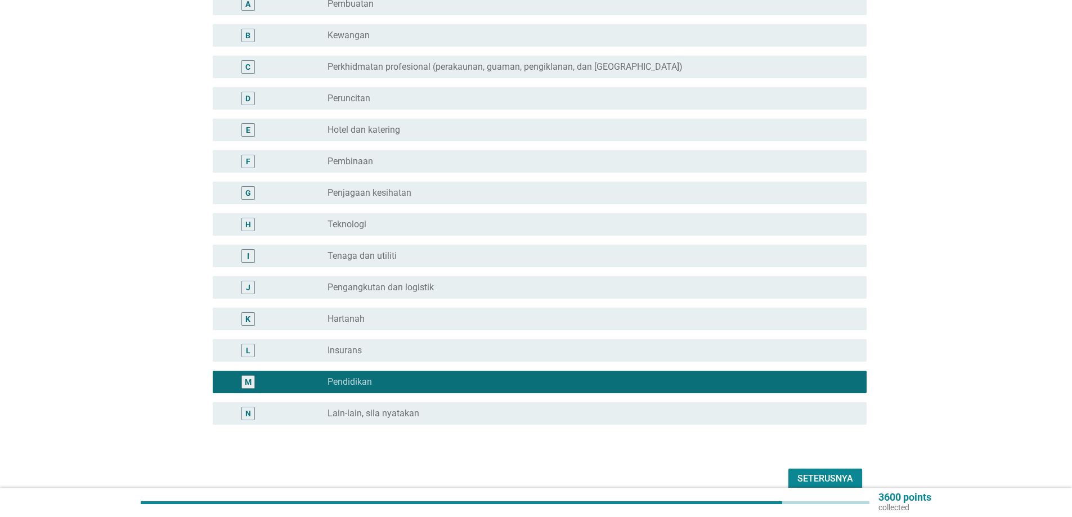
scroll to position [201, 0]
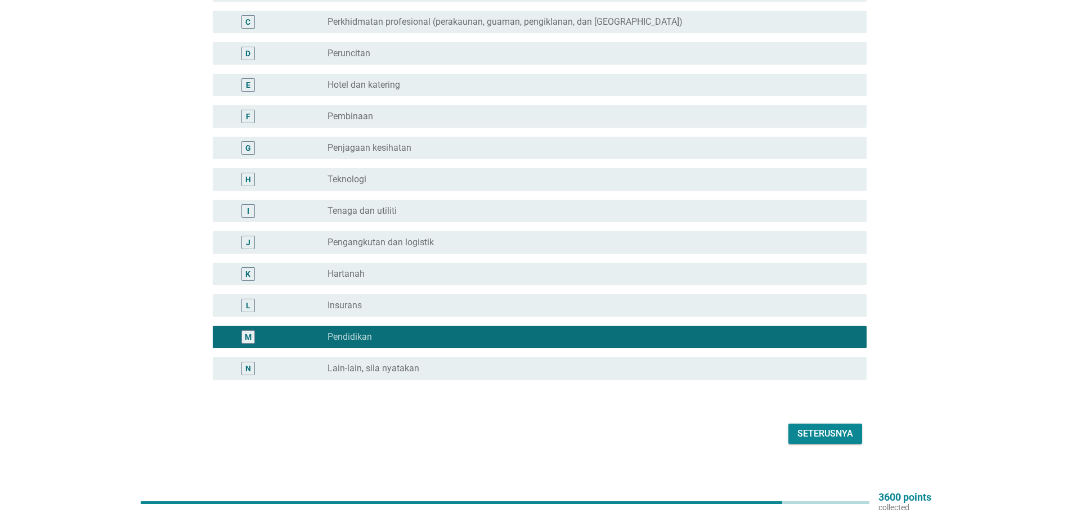
click at [828, 427] on div "Seterusnya" at bounding box center [826, 434] width 56 height 14
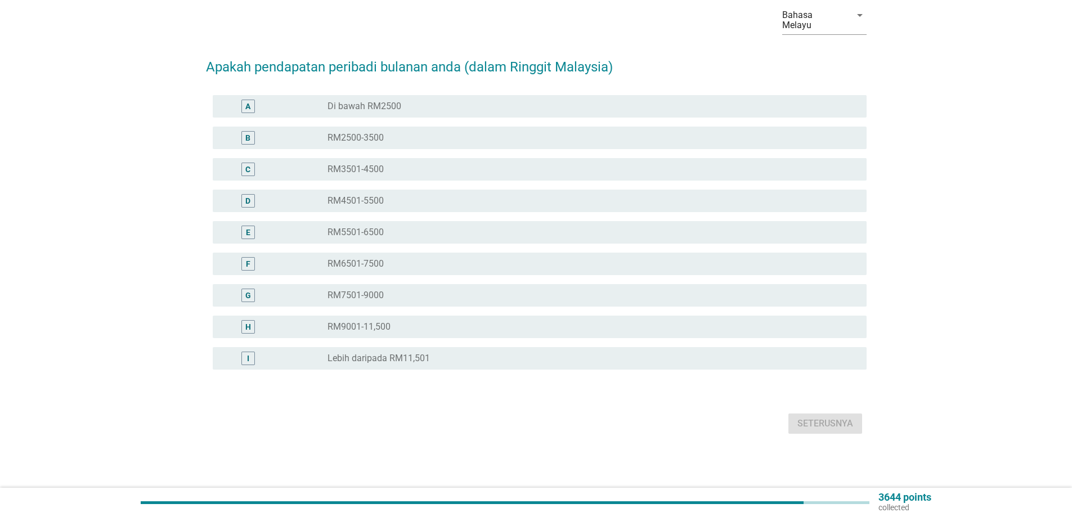
scroll to position [0, 0]
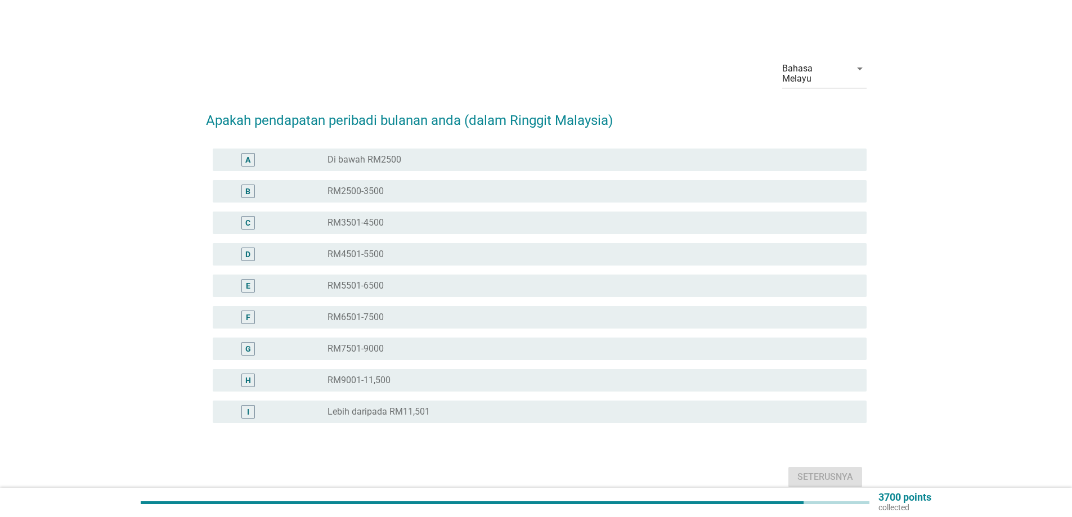
click at [316, 248] on div "D" at bounding box center [275, 255] width 106 height 14
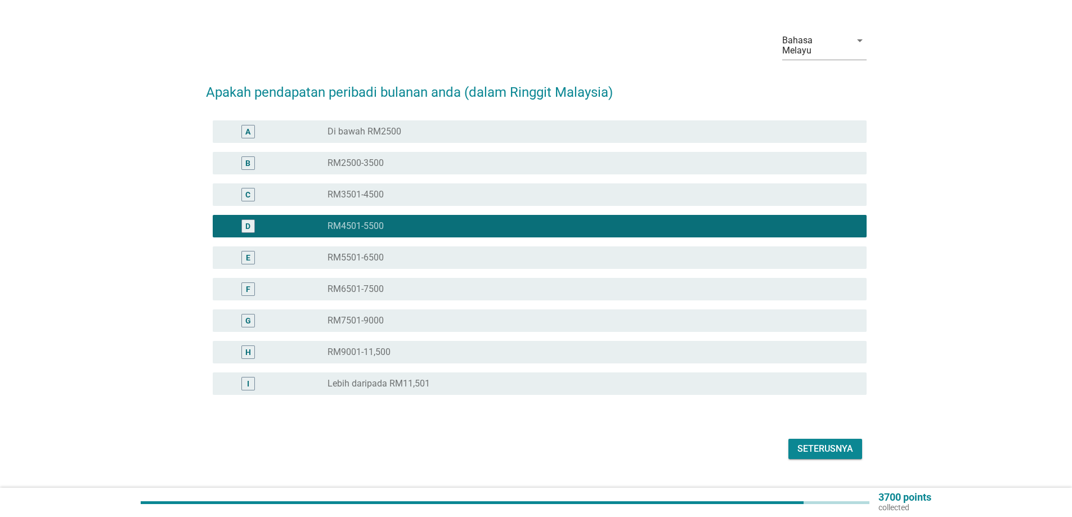
scroll to position [43, 0]
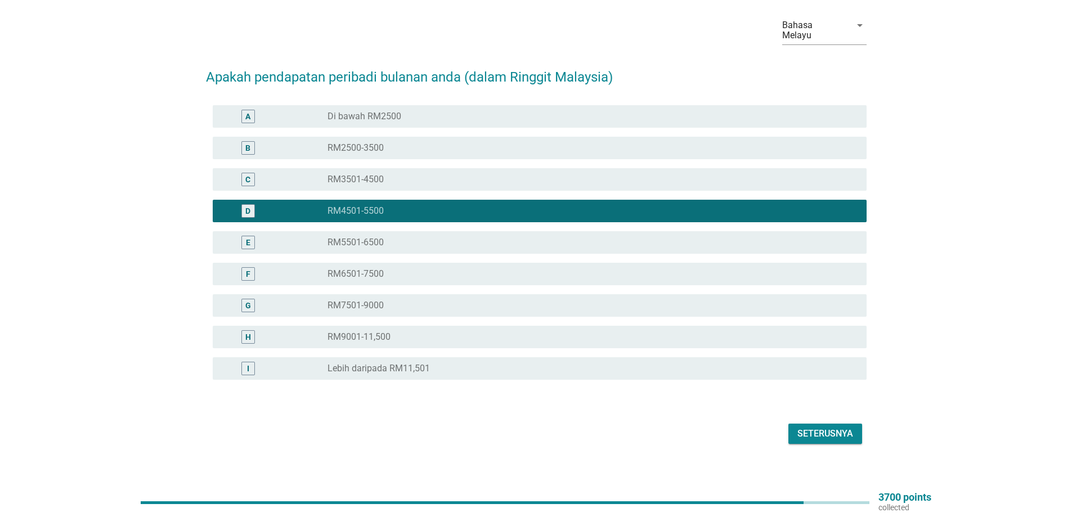
click at [821, 427] on div "Seterusnya" at bounding box center [826, 434] width 56 height 14
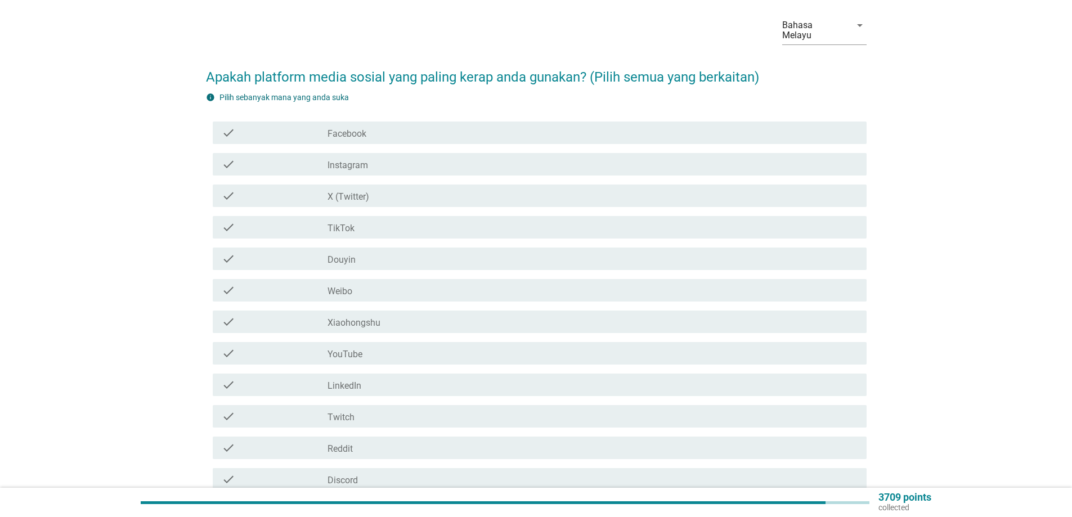
scroll to position [0, 0]
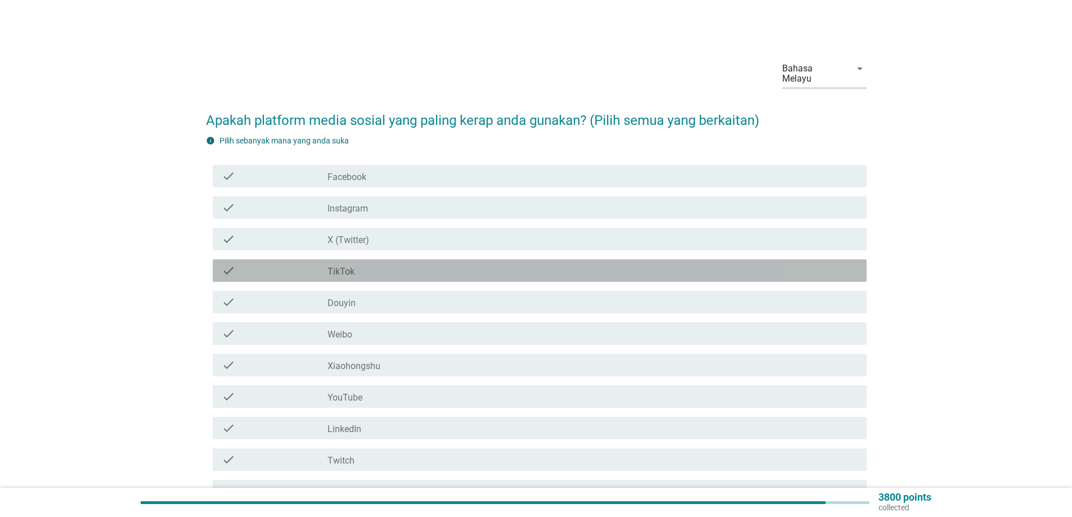
click at [302, 264] on div "check" at bounding box center [275, 271] width 106 height 14
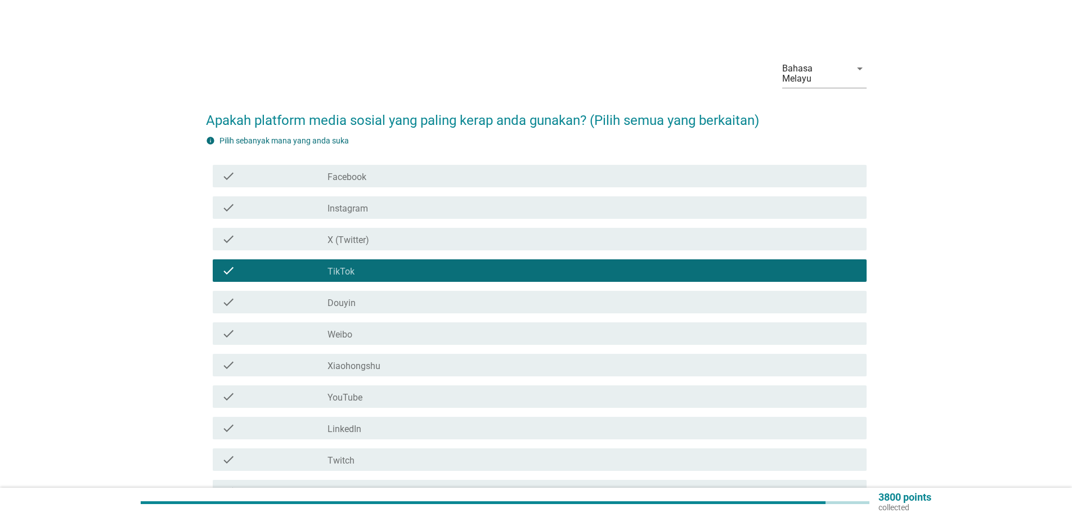
click at [291, 169] on div "check" at bounding box center [275, 176] width 106 height 14
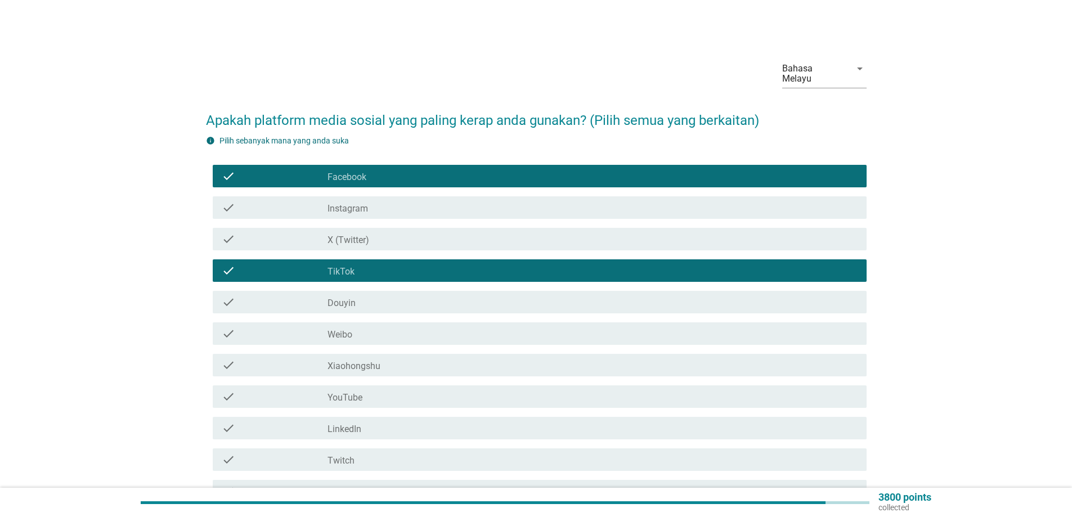
click at [296, 201] on div "check" at bounding box center [275, 208] width 106 height 14
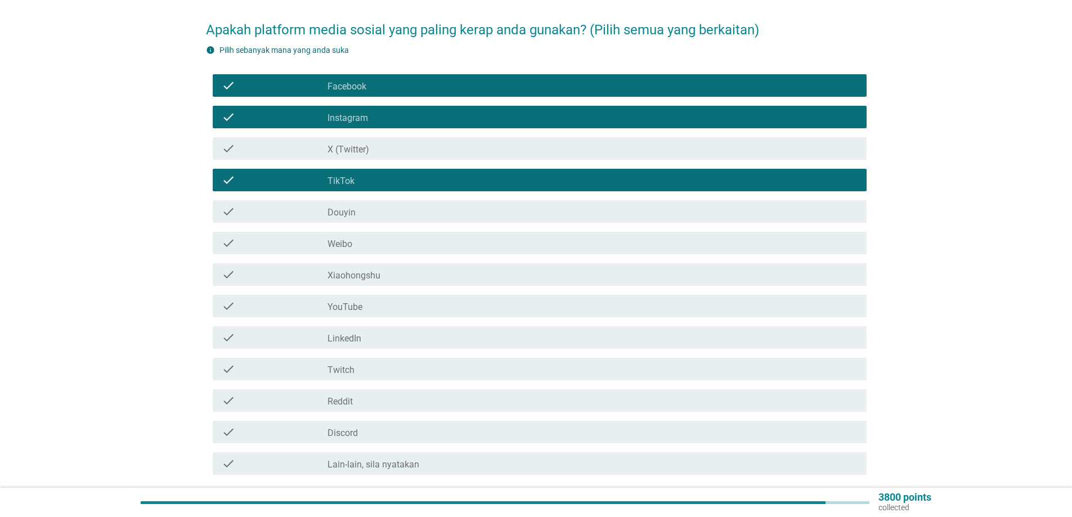
scroll to position [113, 0]
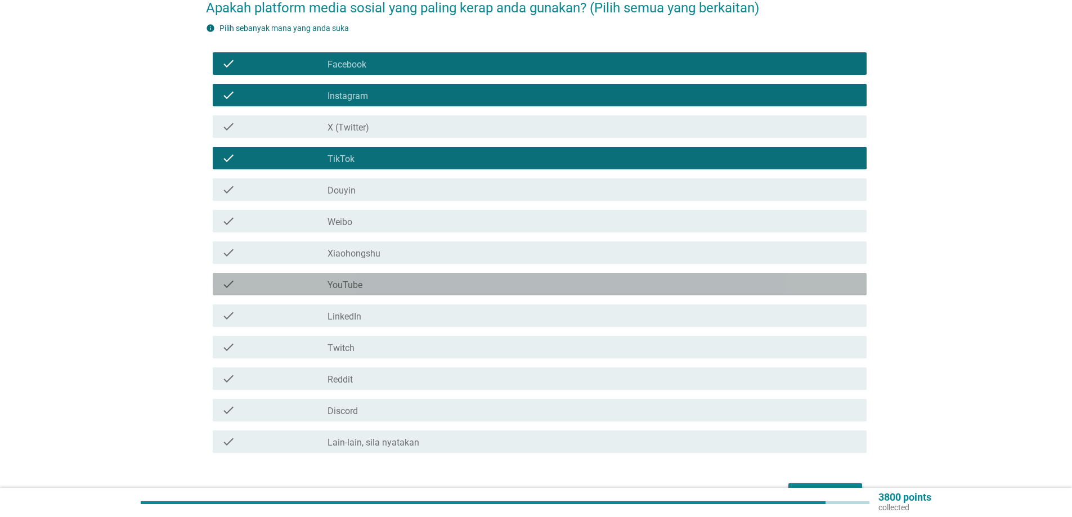
click at [261, 278] on div "check" at bounding box center [275, 285] width 106 height 14
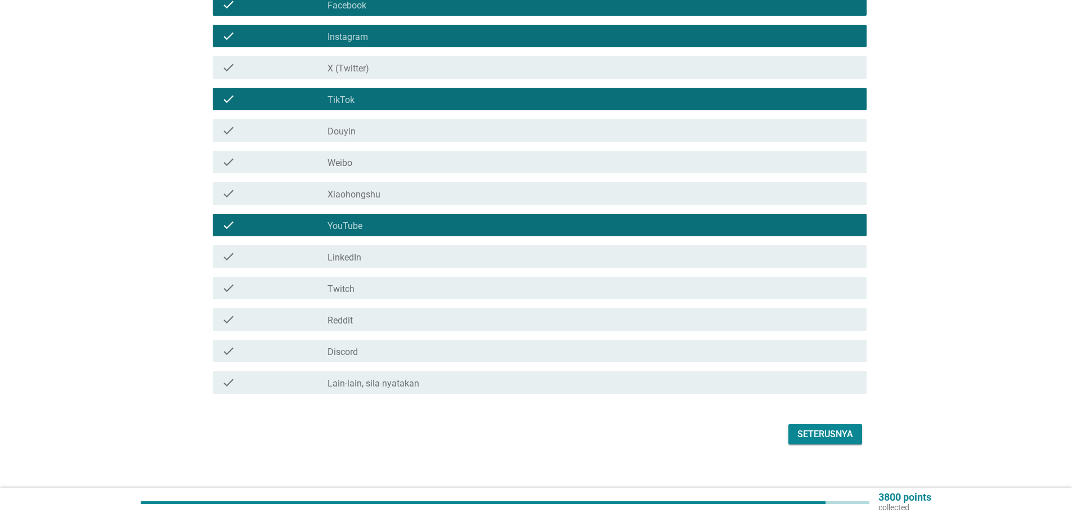
scroll to position [172, 0]
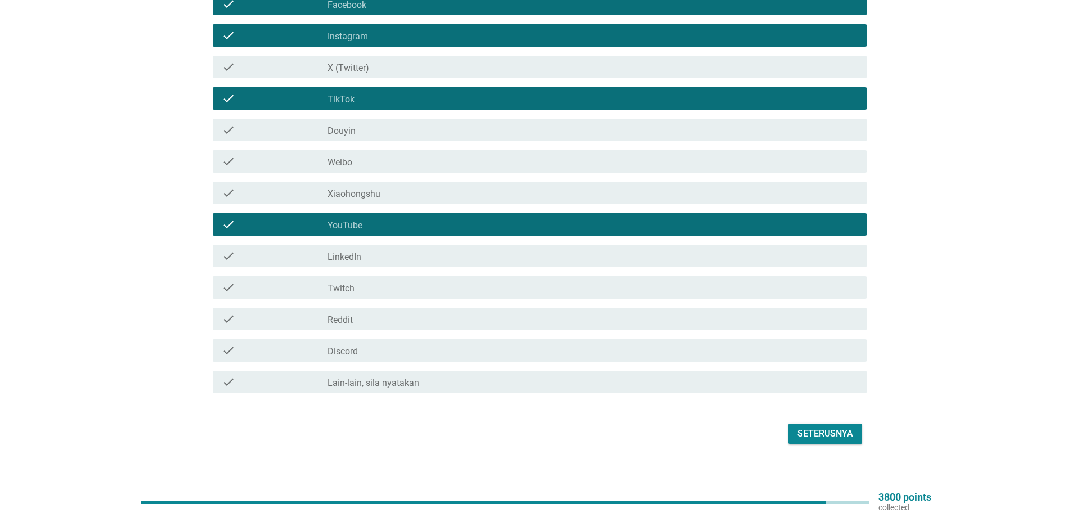
click at [820, 427] on div "Seterusnya" at bounding box center [826, 434] width 56 height 14
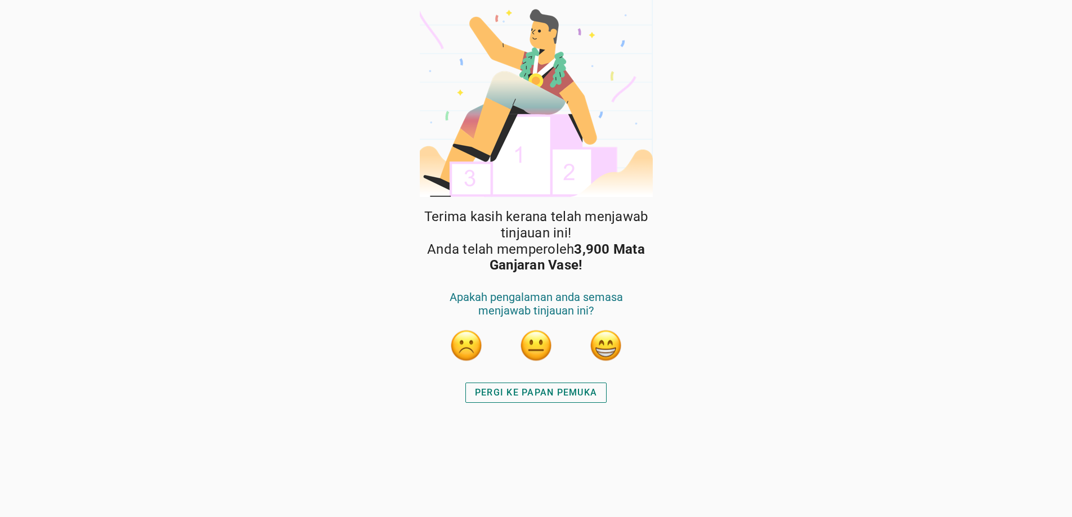
click at [518, 392] on div "PERGI KE PAPAN PEMUKA" at bounding box center [536, 393] width 122 height 14
